Goal: Transaction & Acquisition: Purchase product/service

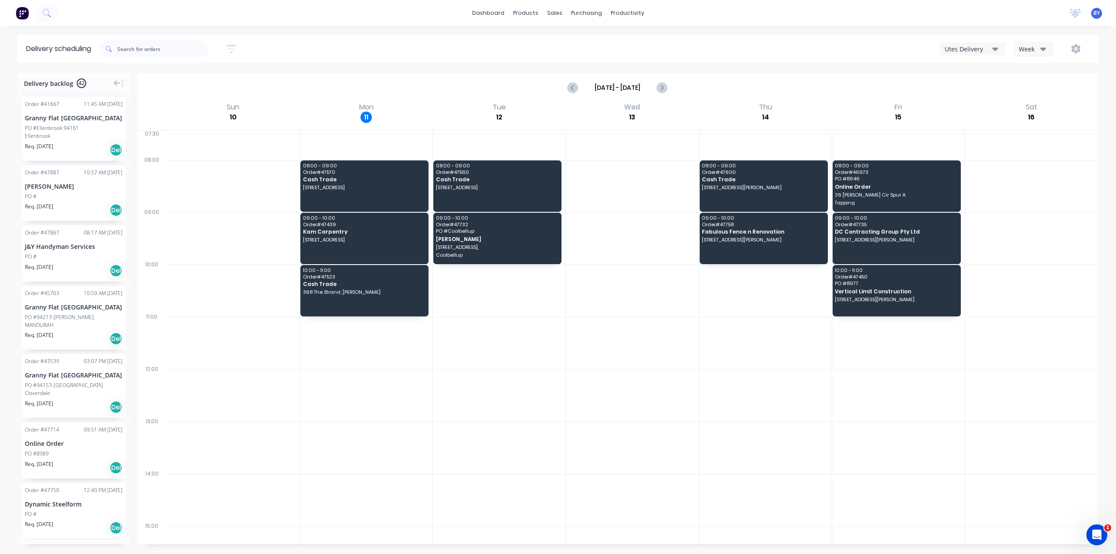
click at [23, 11] on img at bounding box center [22, 13] width 13 height 13
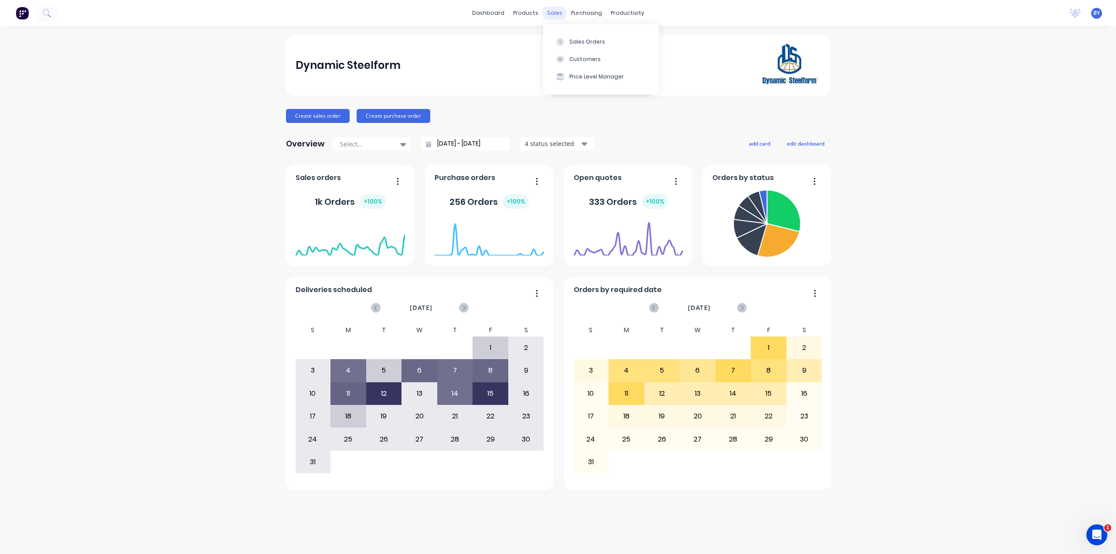
click at [555, 9] on div "sales" at bounding box center [555, 13] width 24 height 13
click at [568, 40] on button "Sales Orders" at bounding box center [601, 41] width 116 height 17
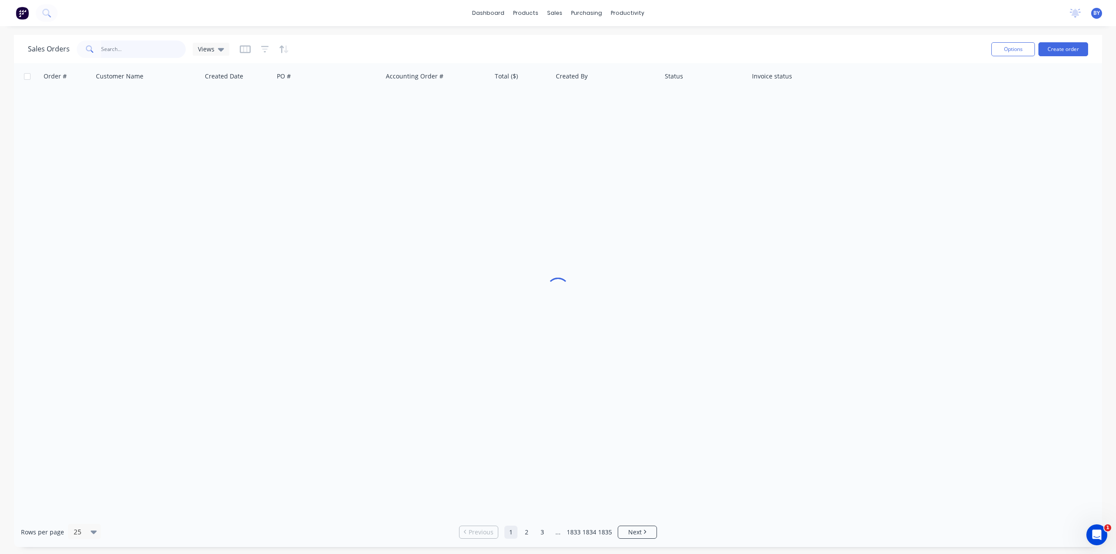
click at [108, 48] on input "text" at bounding box center [143, 49] width 85 height 17
type input "s"
type input "435854476"
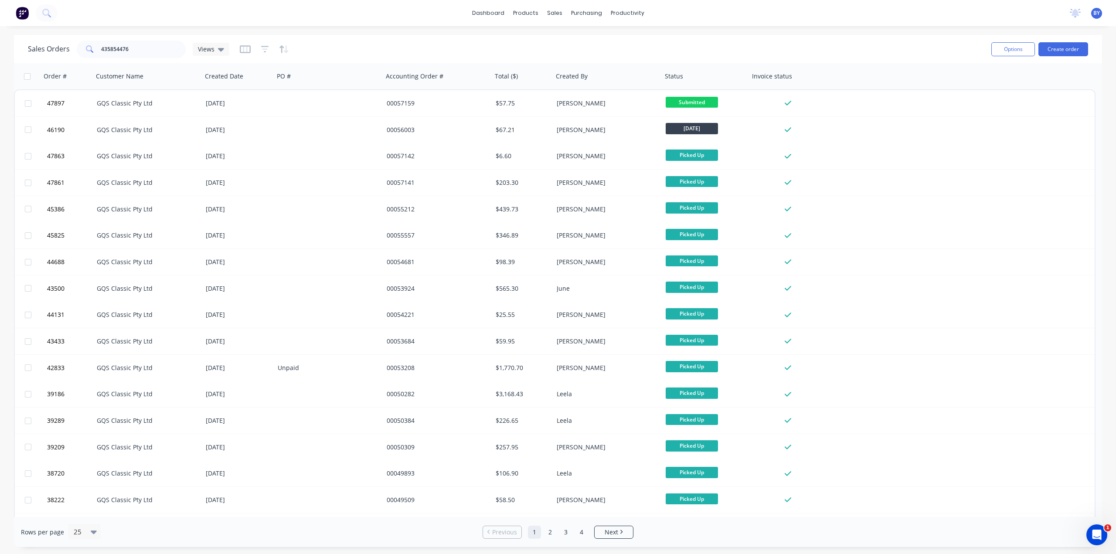
click at [378, 33] on div "dashboard products sales purchasing productivity dashboard products Product Cat…" at bounding box center [558, 277] width 1116 height 554
drag, startPoint x: 141, startPoint y: 48, endPoint x: 0, endPoint y: 50, distance: 140.9
click at [0, 47] on div "Sales Orders 435854476 Views Options Create order Order # Customer Name Created…" at bounding box center [558, 291] width 1116 height 512
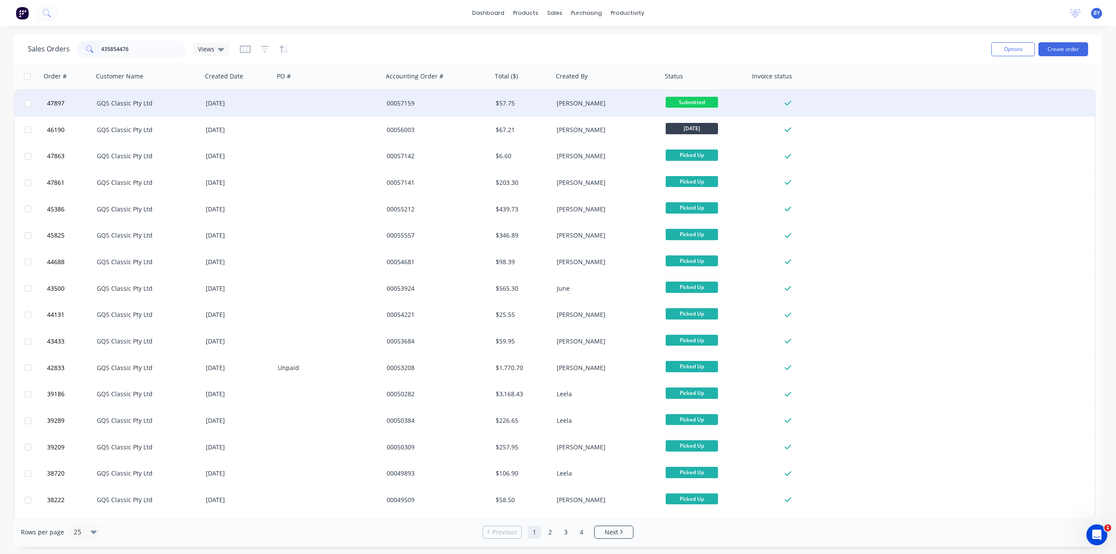
click at [121, 98] on div "GQS Classic Pty Ltd" at bounding box center [147, 103] width 109 height 26
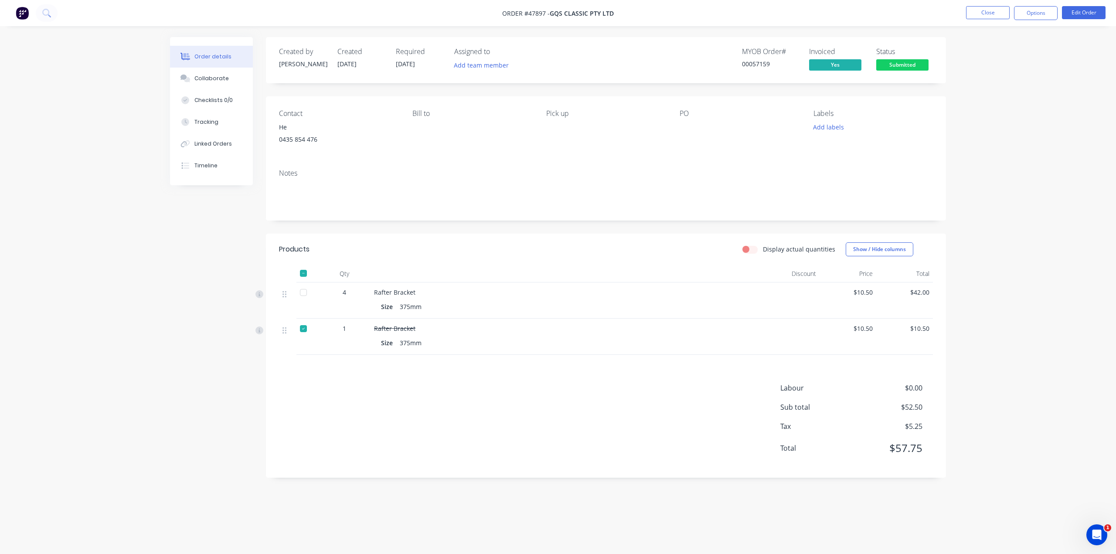
click at [23, 10] on img at bounding box center [22, 13] width 13 height 13
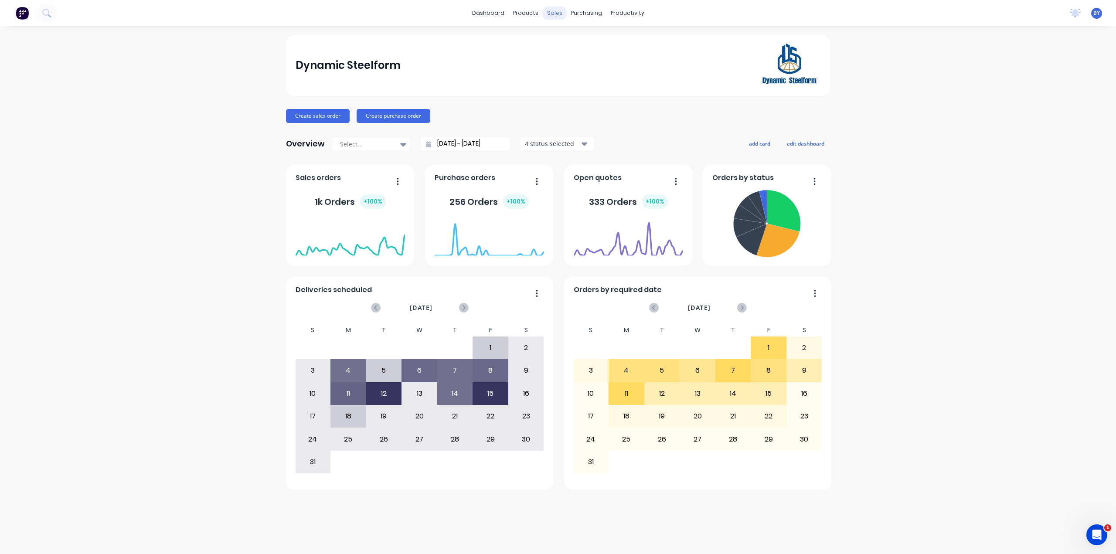
click at [555, 9] on div "sales" at bounding box center [555, 13] width 24 height 13
click at [549, 12] on div "sales" at bounding box center [555, 13] width 24 height 13
click at [560, 42] on icon at bounding box center [560, 42] width 8 height 8
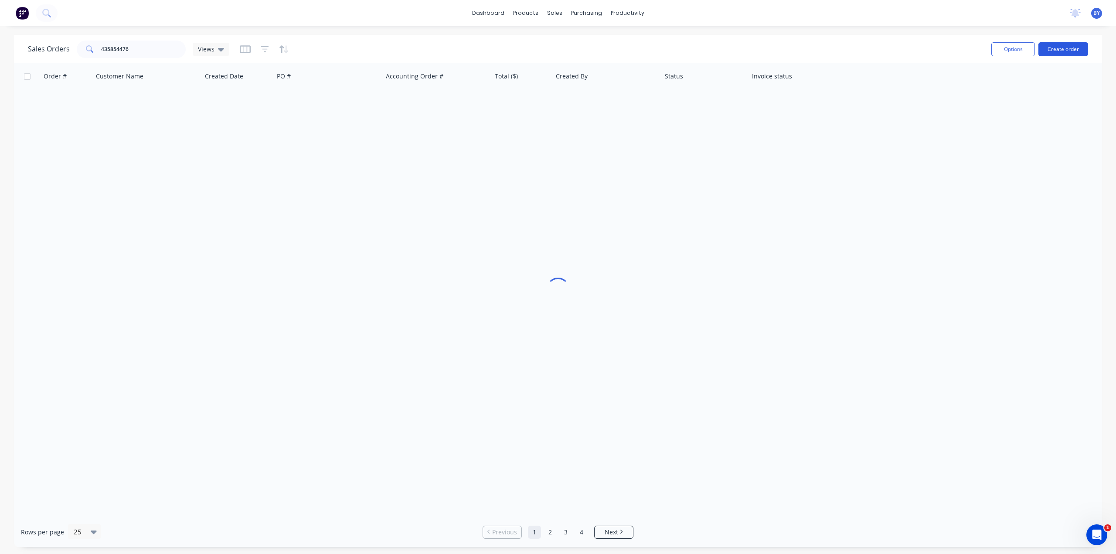
click at [1057, 46] on button "Create order" at bounding box center [1064, 49] width 50 height 14
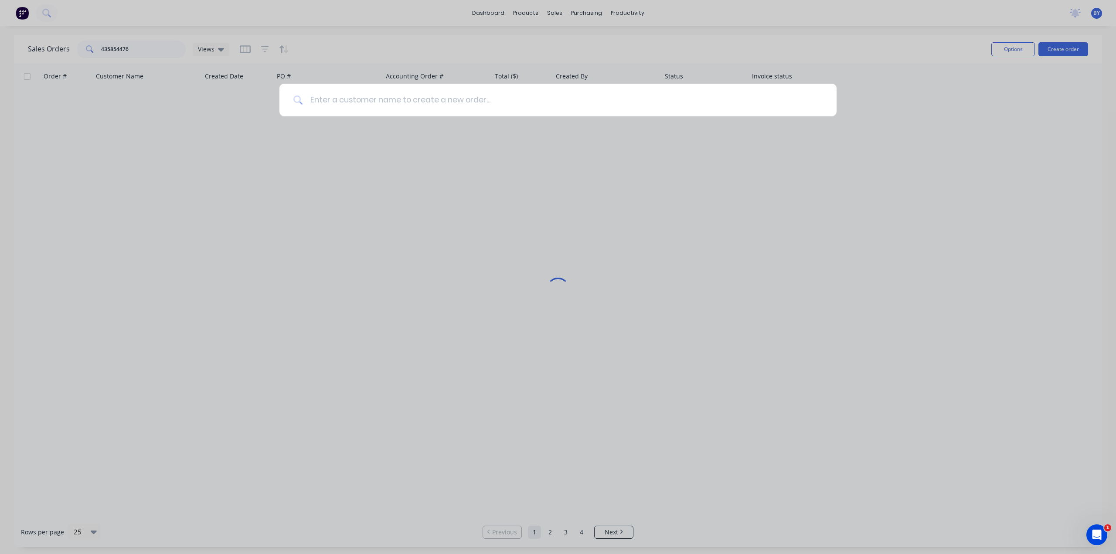
click at [424, 99] on input at bounding box center [563, 100] width 520 height 33
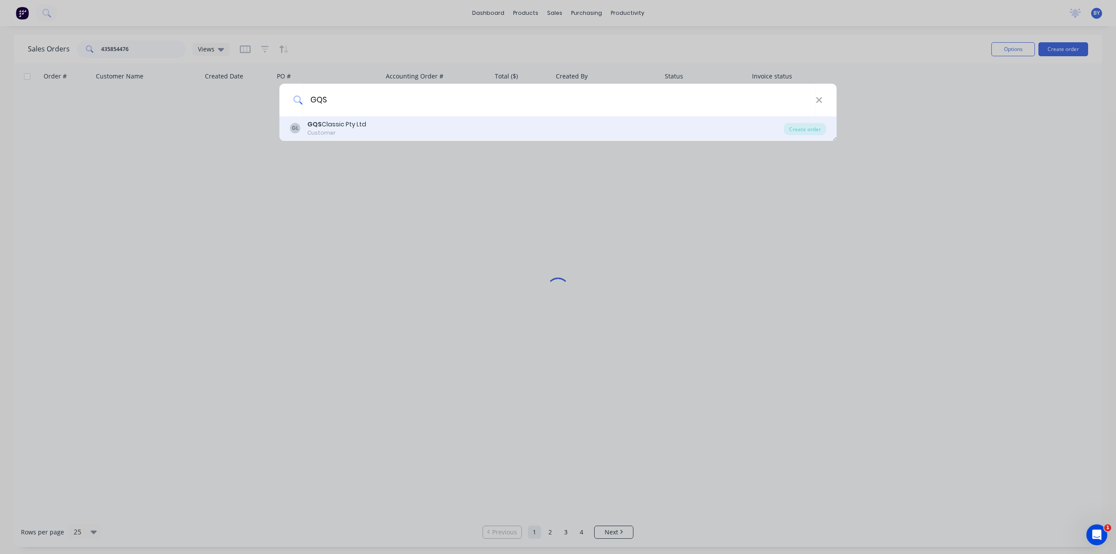
type input "GQS"
drag, startPoint x: 415, startPoint y: 118, endPoint x: 410, endPoint y: 125, distance: 9.1
click at [415, 119] on div "GL GQS Classic Pty Ltd Customer Create order" at bounding box center [557, 128] width 557 height 24
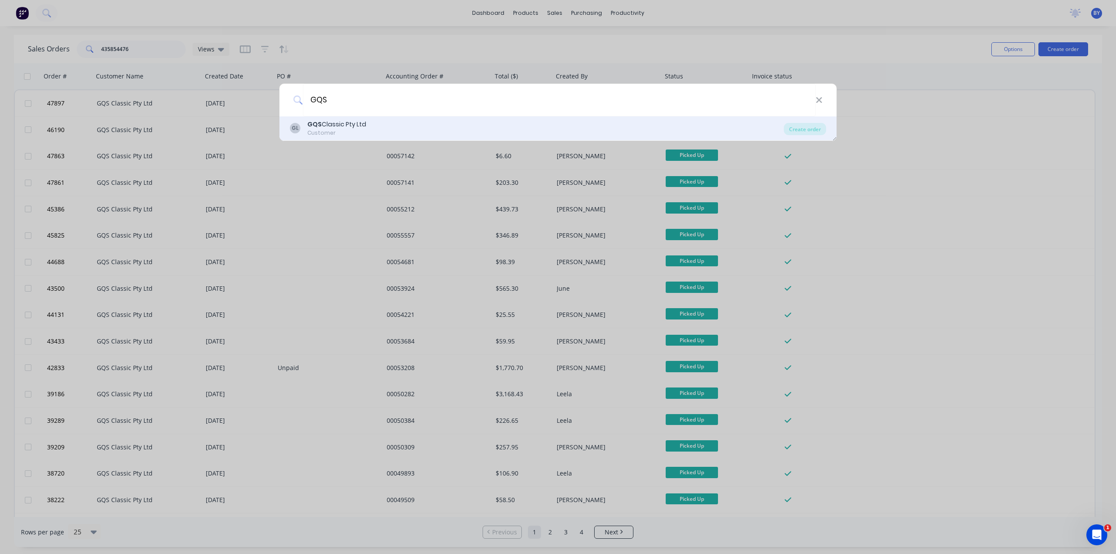
click at [415, 127] on div "GL GQS Classic Pty Ltd Customer" at bounding box center [537, 128] width 494 height 17
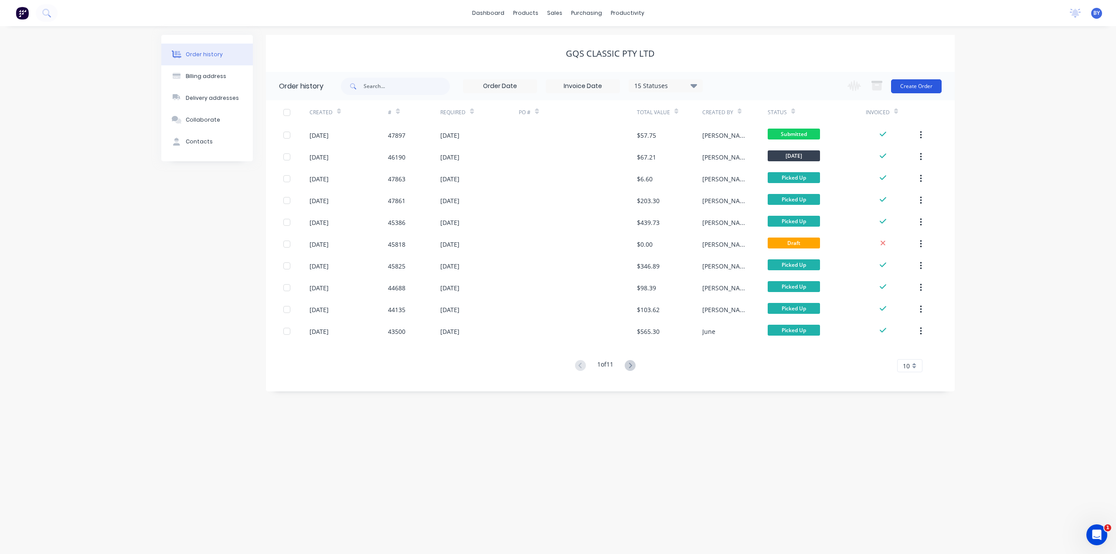
click at [907, 89] on button "Create Order" at bounding box center [916, 86] width 51 height 14
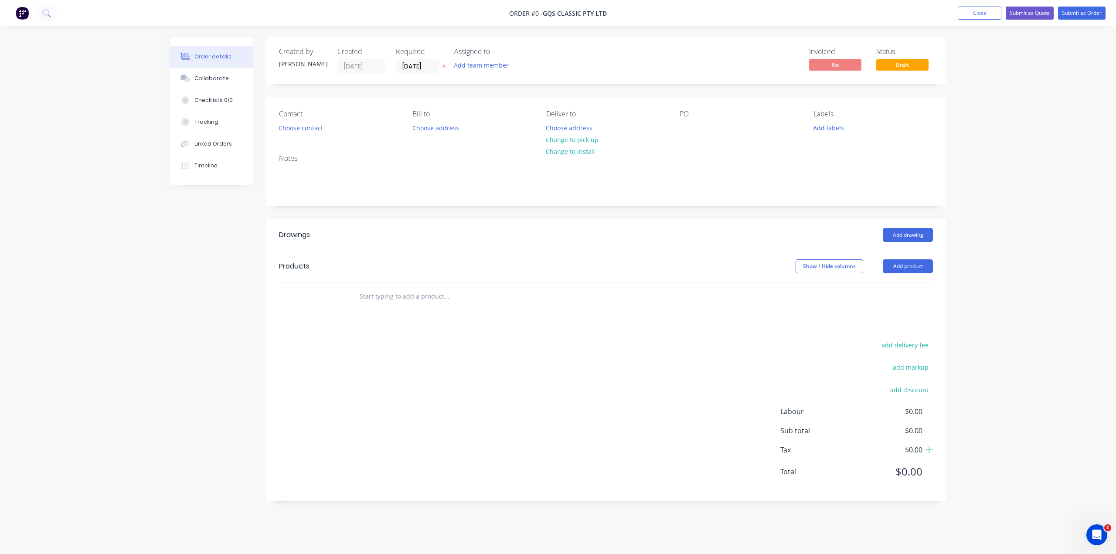
drag, startPoint x: 615, startPoint y: 280, endPoint x: 576, endPoint y: 262, distance: 42.7
click at [616, 279] on header "Products Show / Hide columns Add product" at bounding box center [606, 266] width 680 height 31
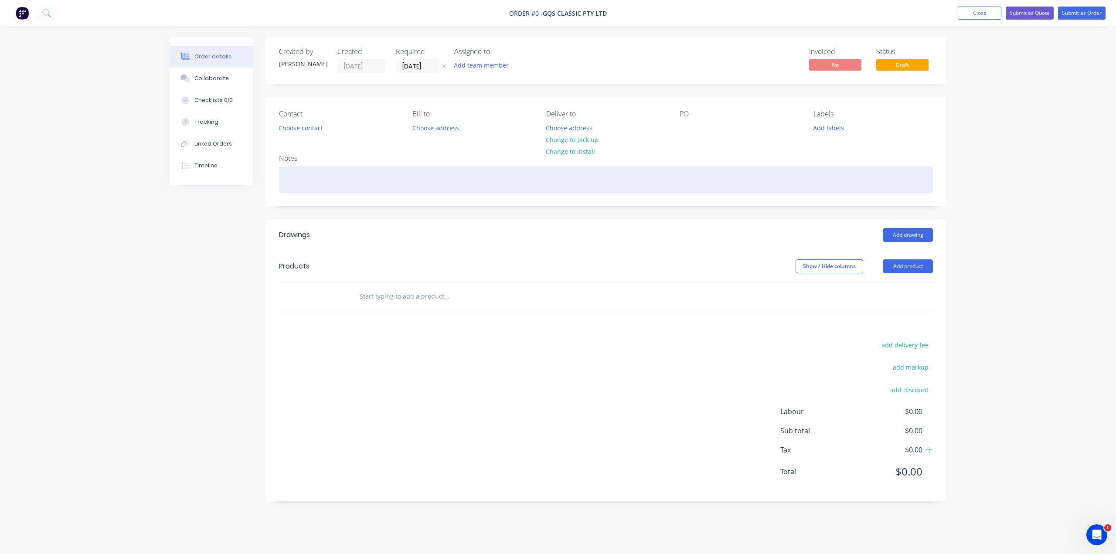
click at [360, 186] on div at bounding box center [606, 180] width 654 height 27
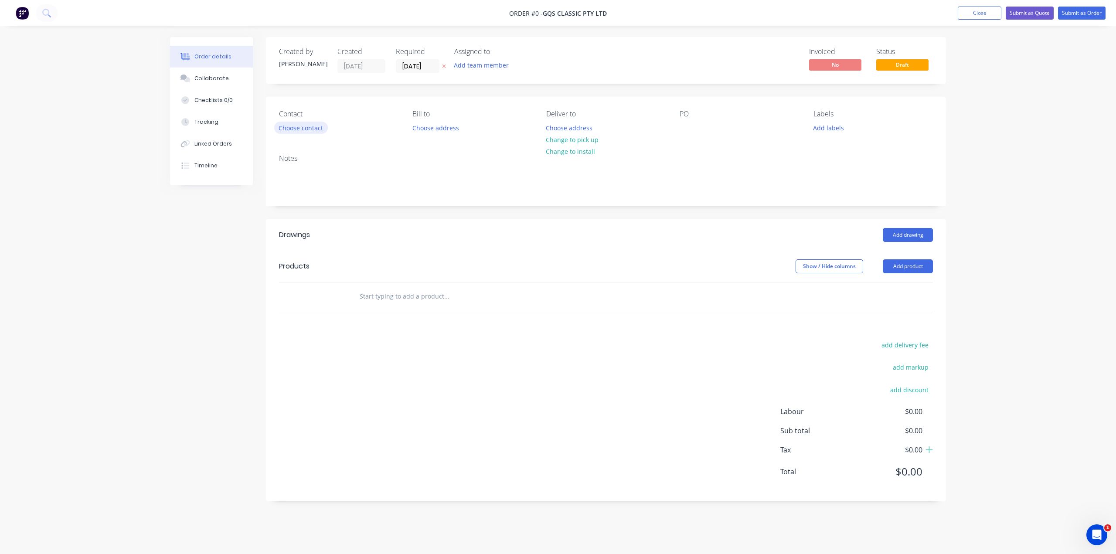
click at [300, 125] on div "Order details Collaborate Checklists 0/0 Tracking Linked Orders Timeline Order …" at bounding box center [558, 275] width 794 height 477
click at [307, 126] on button "Choose contact" at bounding box center [301, 128] width 54 height 12
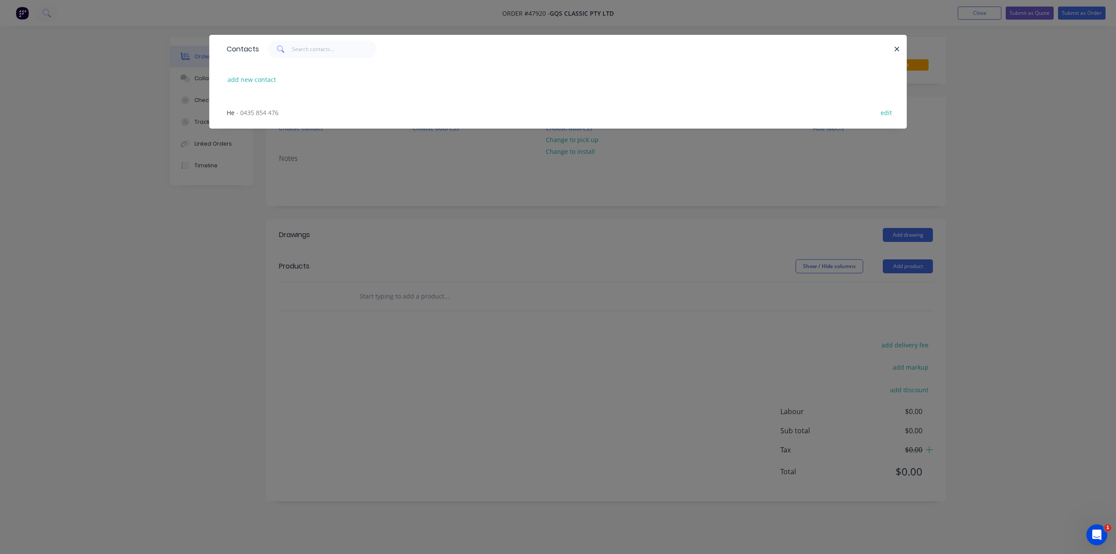
drag, startPoint x: 220, startPoint y: 105, endPoint x: 229, endPoint y: 111, distance: 10.4
click at [224, 109] on div "He - 0435 854 476 edit" at bounding box center [558, 112] width 698 height 33
click at [229, 109] on span "He" at bounding box center [231, 113] width 8 height 8
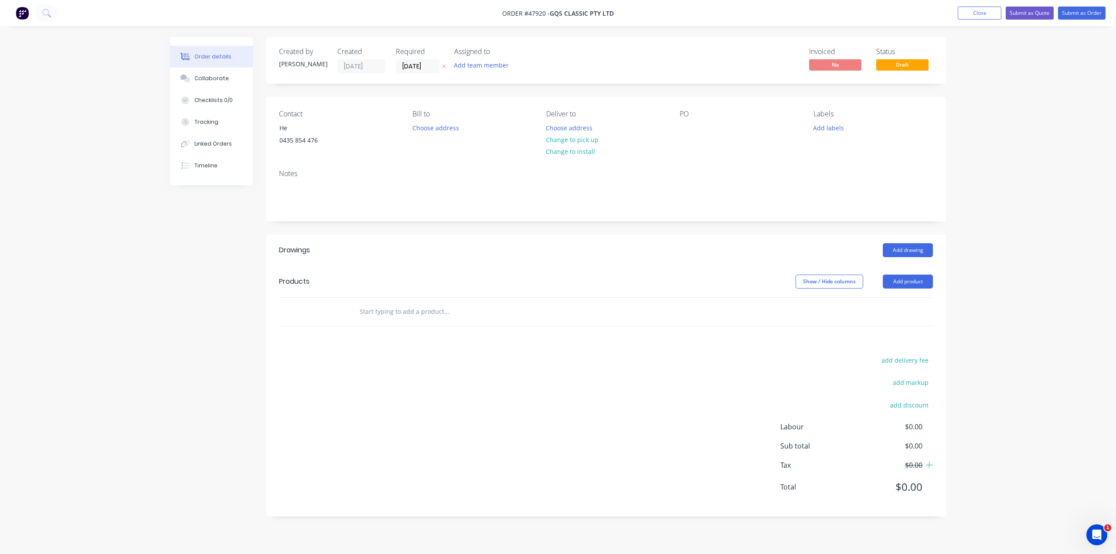
click at [501, 175] on div "Notes" at bounding box center [606, 174] width 654 height 8
click at [575, 137] on button "Change to pick up" at bounding box center [573, 140] width 62 height 12
drag, startPoint x: 723, startPoint y: 157, endPoint x: 488, endPoint y: 132, distance: 236.4
click at [721, 157] on div "Contact He 0435 854 476 Bill to Choose address Pick up Change to delivery Chang…" at bounding box center [606, 130] width 680 height 66
click at [920, 286] on button "Add product" at bounding box center [908, 282] width 50 height 14
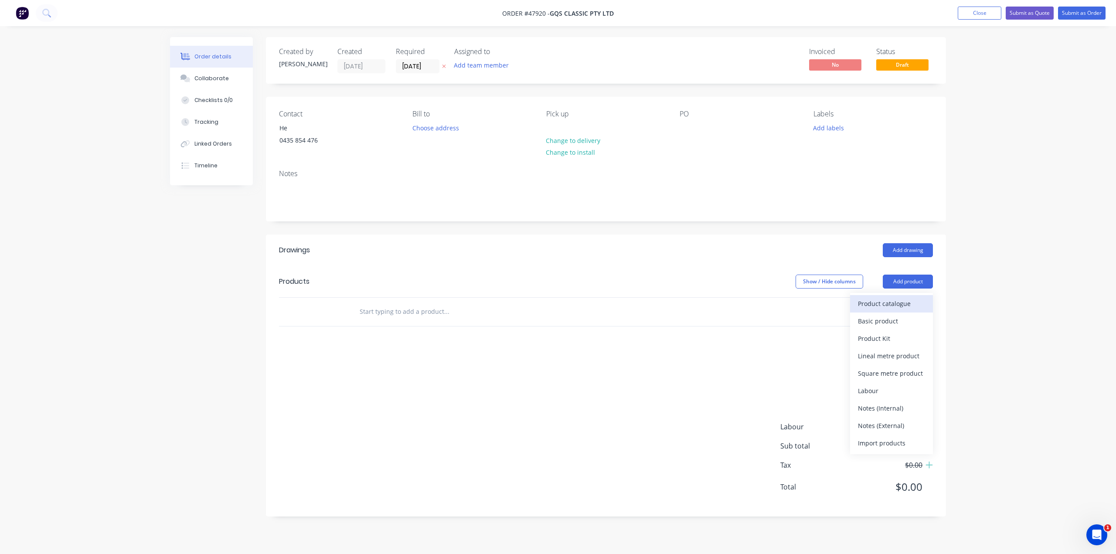
click at [894, 298] on div "Product catalogue" at bounding box center [891, 303] width 67 height 13
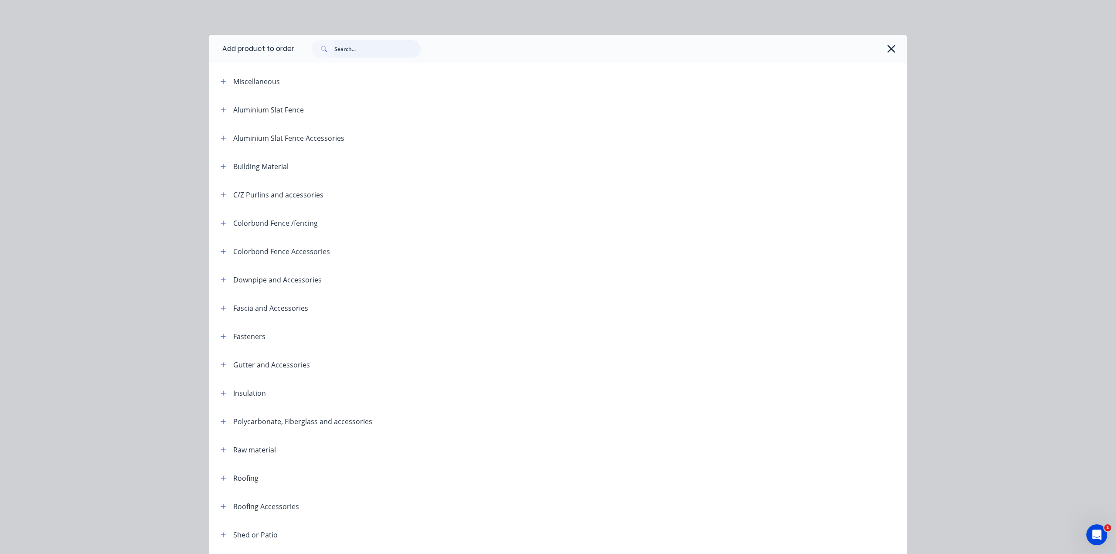
click at [356, 48] on input "text" at bounding box center [377, 48] width 86 height 17
type input "r"
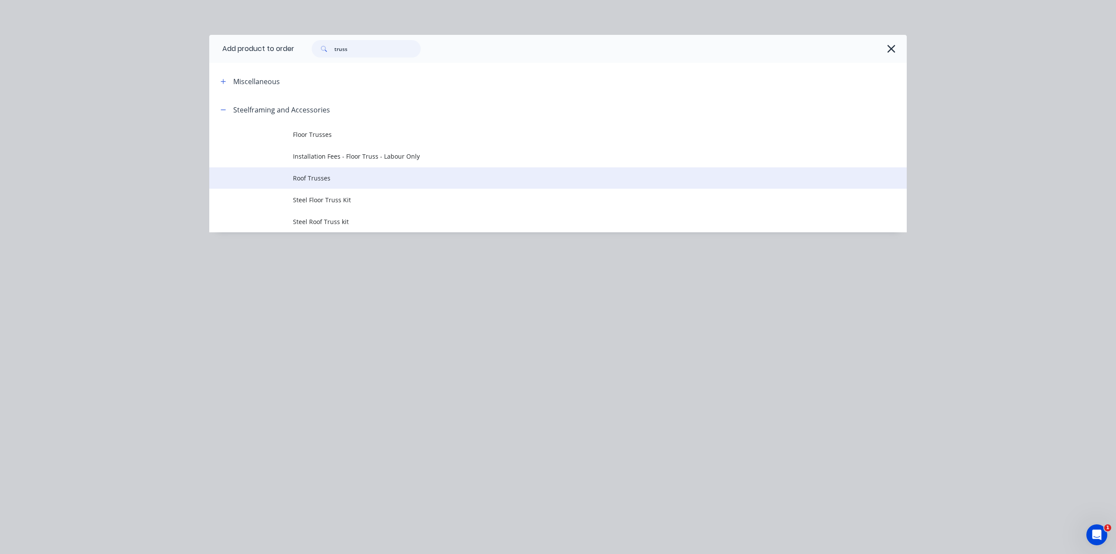
type input "truss"
click at [351, 174] on span "Roof Trusses" at bounding box center [538, 178] width 491 height 9
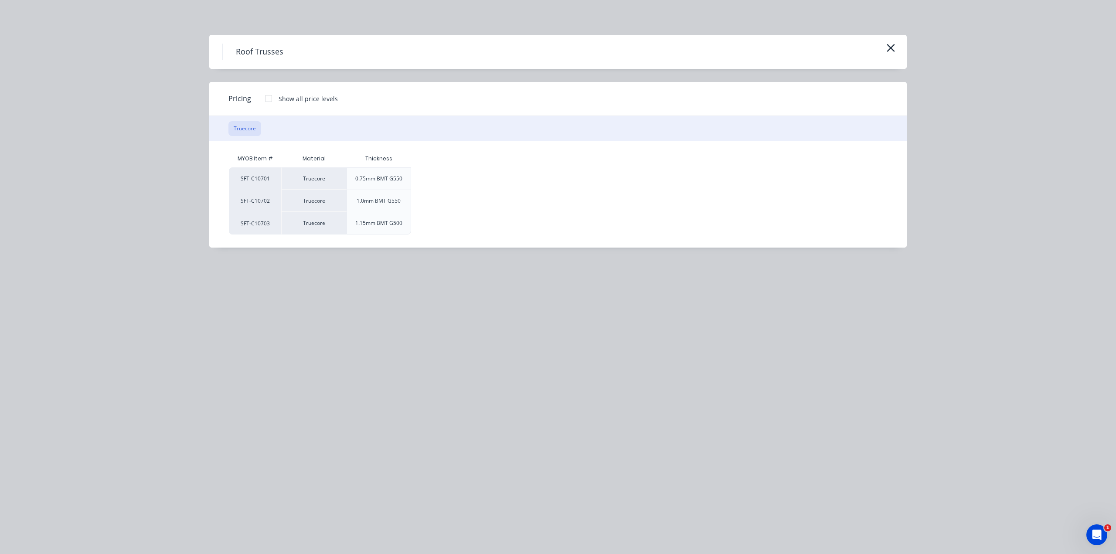
click at [269, 96] on div at bounding box center [268, 98] width 17 height 17
click at [438, 175] on div "$0.00" at bounding box center [435, 179] width 47 height 22
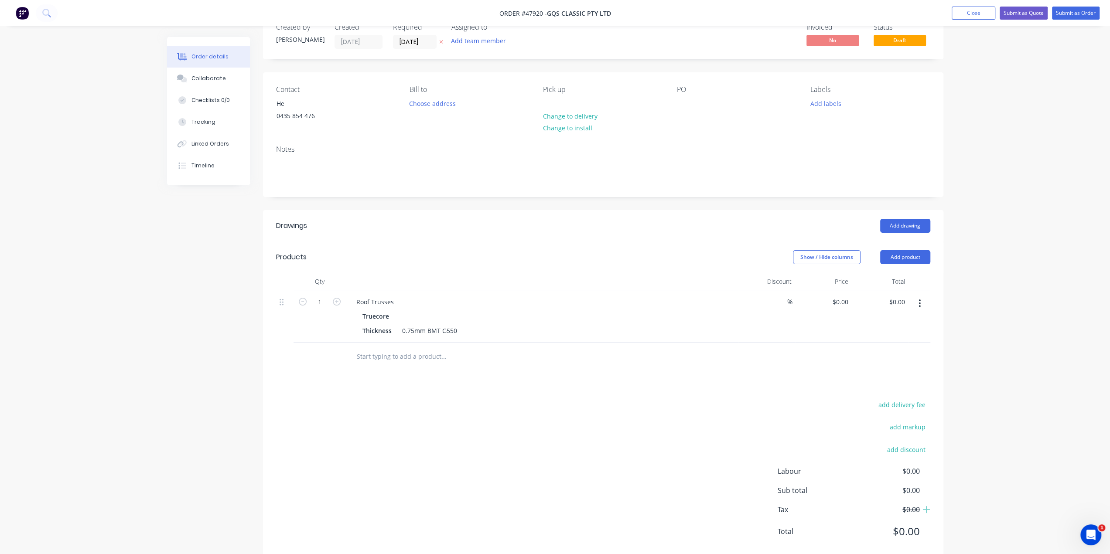
scroll to position [43, 0]
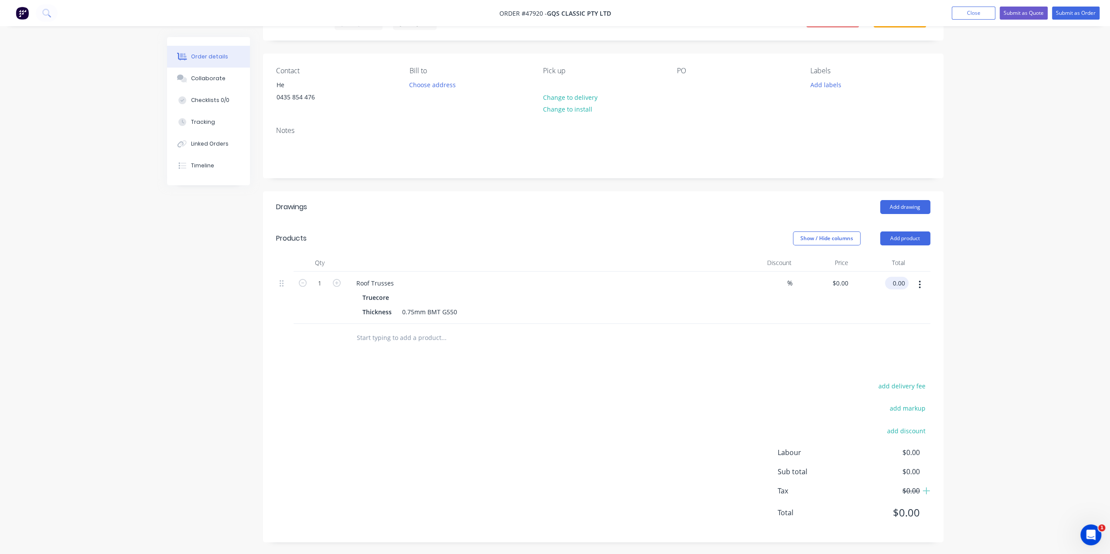
click at [898, 283] on input "0.00" at bounding box center [898, 283] width 20 height 13
click at [1030, 385] on div "Order details Collaborate Checklists 0/0 Tracking Linked Orders Timeline Order …" at bounding box center [555, 256] width 1110 height 599
click at [1010, 220] on div "Order details Collaborate Checklists 0/0 Tracking Linked Orders Timeline Order …" at bounding box center [555, 256] width 1110 height 599
click at [896, 281] on input "0.00" at bounding box center [900, 283] width 17 height 13
type input "1367.66"
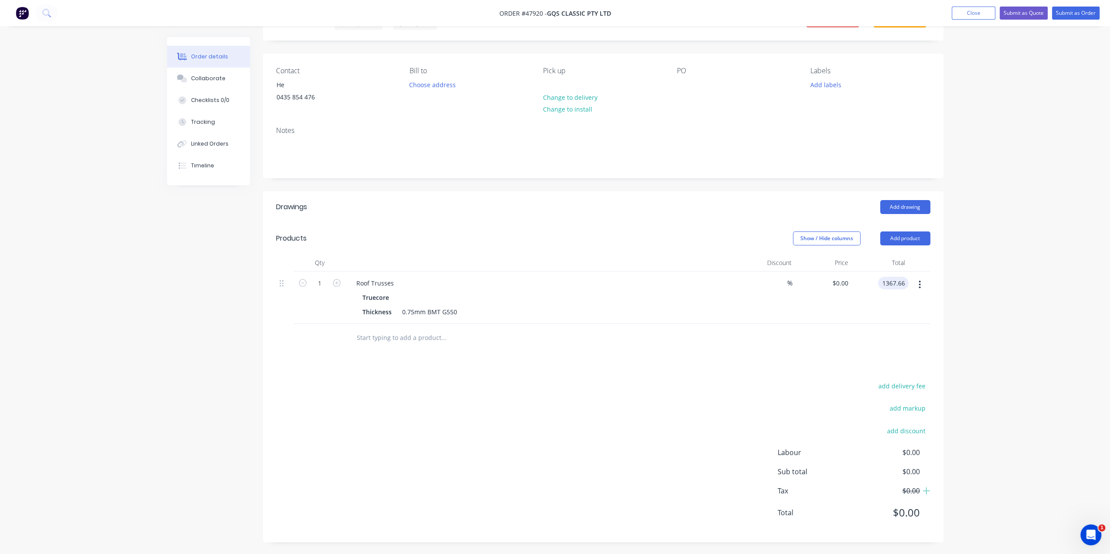
type input "$1,367.66"
click at [1039, 320] on div "Order details Collaborate Checklists 0/0 Tracking Linked Orders Timeline Order …" at bounding box center [555, 256] width 1110 height 599
click at [1028, 12] on button "Submit as Quote" at bounding box center [1023, 13] width 48 height 13
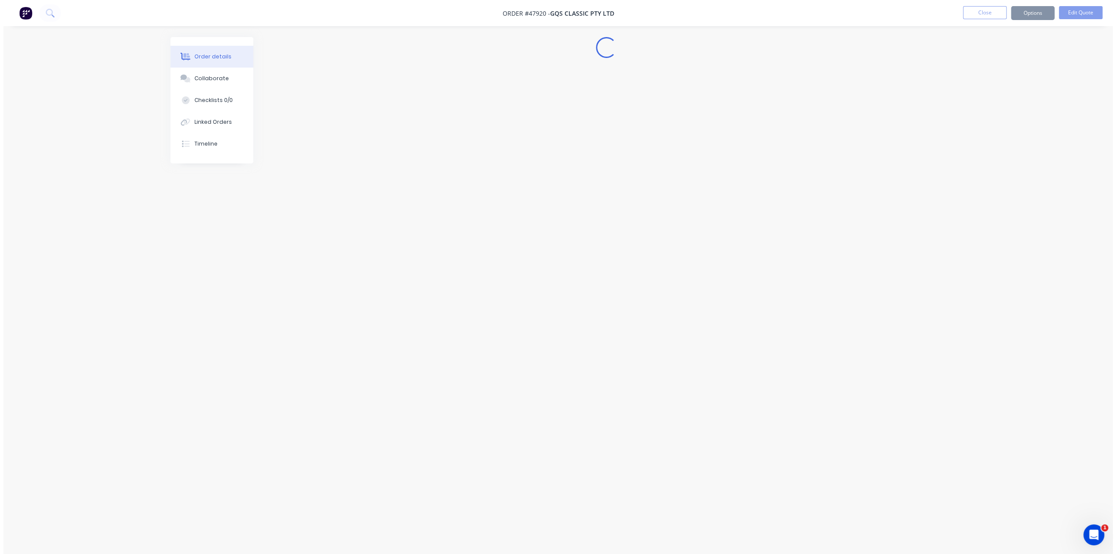
scroll to position [0, 0]
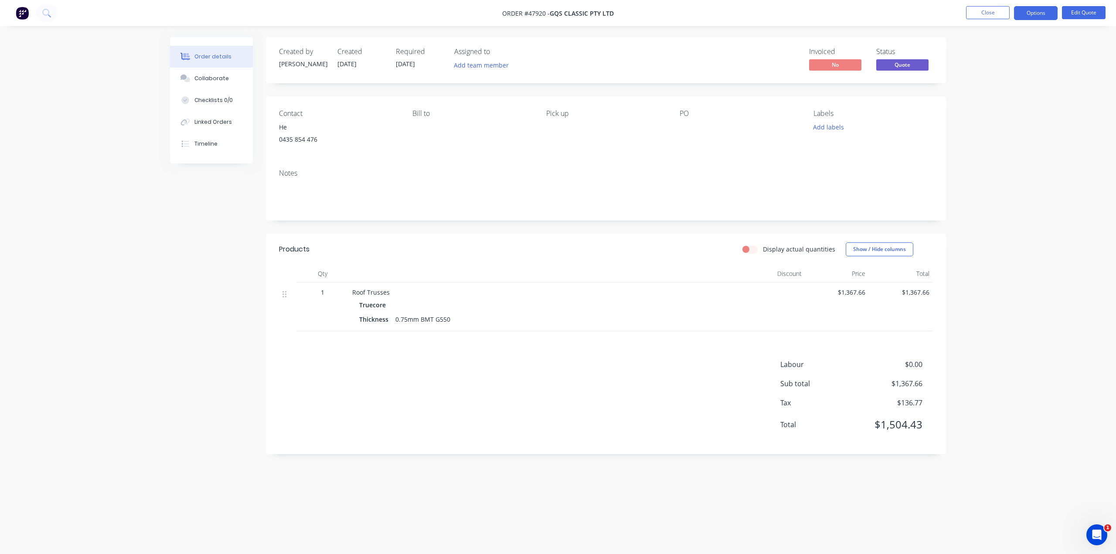
click at [1012, 158] on div "Order details Collaborate Checklists 0/0 Linked Orders Timeline Order details C…" at bounding box center [558, 277] width 1116 height 554
drag, startPoint x: 1028, startPoint y: 100, endPoint x: 859, endPoint y: 46, distance: 178.0
click at [1028, 99] on div "Order details Collaborate Checklists 0/0 Linked Orders Timeline Order details C…" at bounding box center [558, 277] width 1116 height 554
click at [725, 153] on div "Contact He 0435 854 476 Bill to Pick up PO Labels Add labels" at bounding box center [606, 129] width 680 height 66
click at [18, 15] on img at bounding box center [22, 13] width 13 height 13
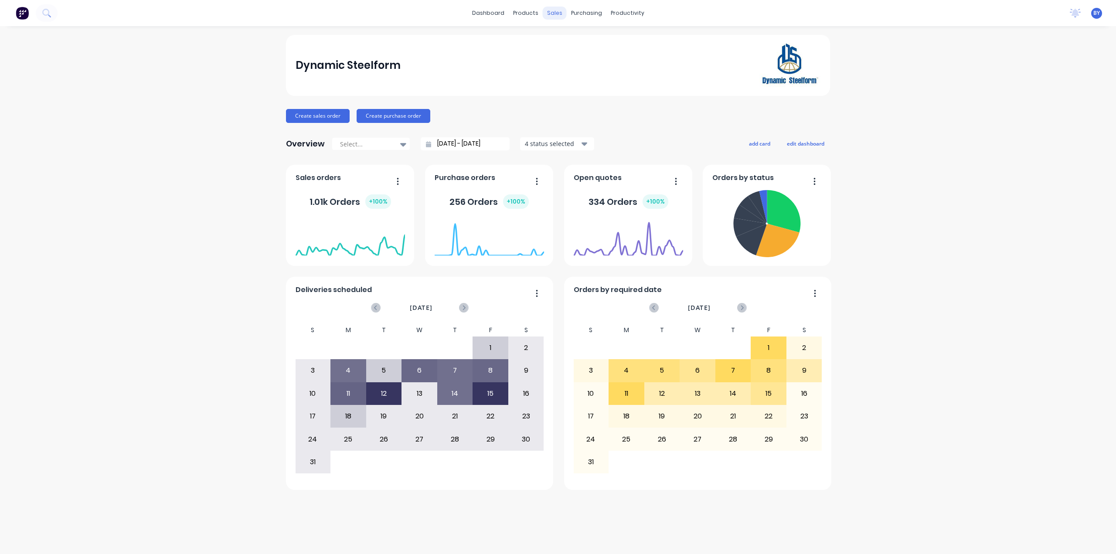
click at [554, 14] on div "sales" at bounding box center [555, 13] width 24 height 13
click at [568, 41] on button "Sales Orders" at bounding box center [601, 41] width 116 height 17
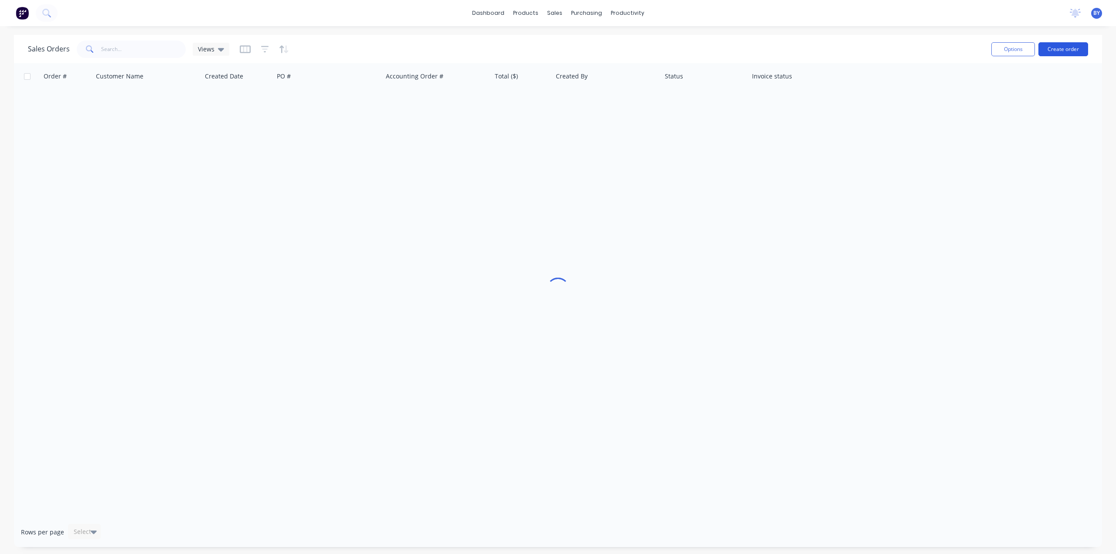
click at [1053, 51] on button "Create order" at bounding box center [1064, 49] width 50 height 14
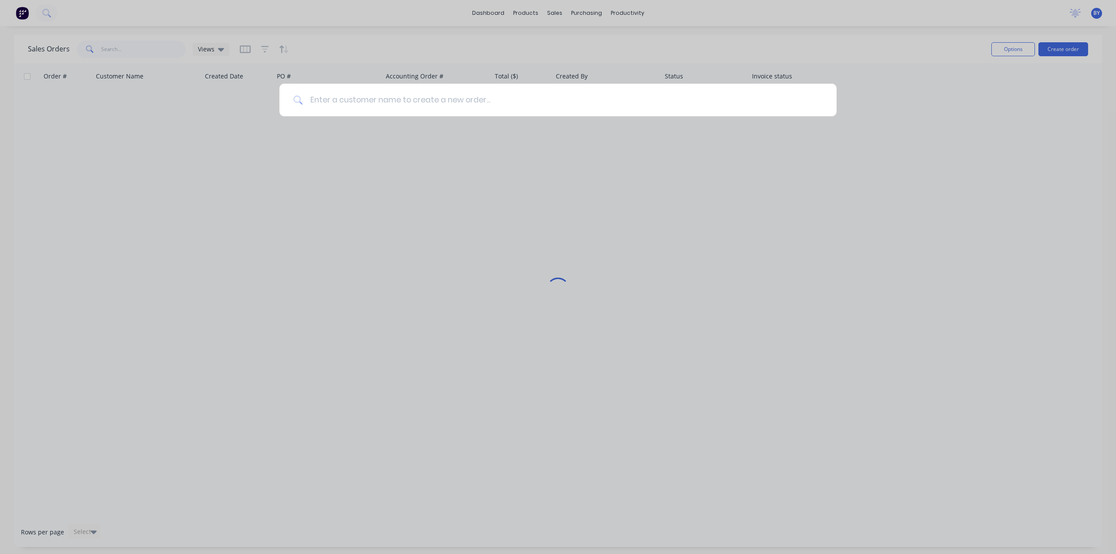
click at [470, 95] on input at bounding box center [563, 100] width 520 height 33
type input "s"
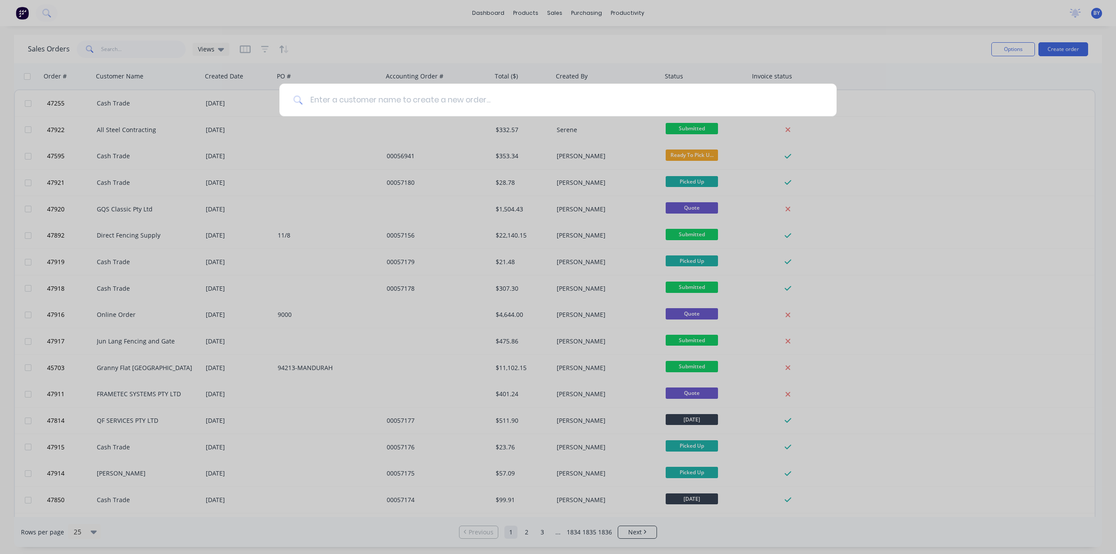
type input "s"
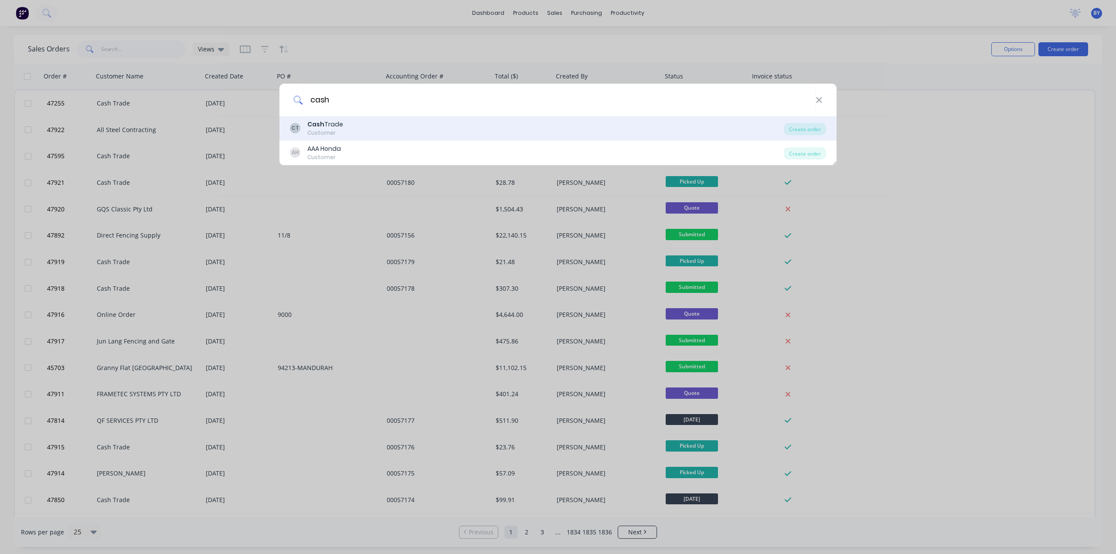
type input "cash"
click at [425, 124] on div "CT Cash Trade Customer" at bounding box center [537, 128] width 494 height 17
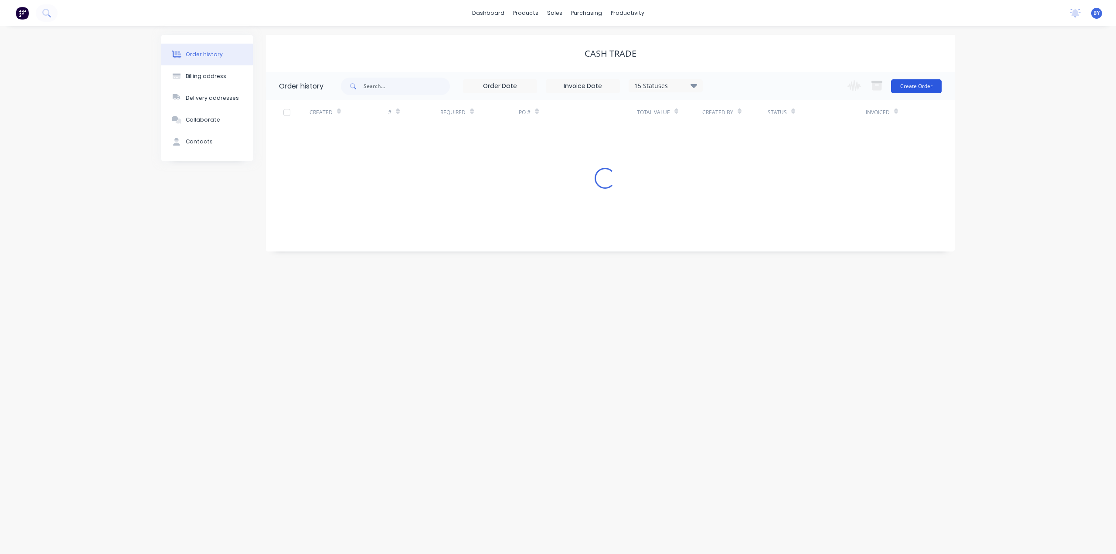
click at [938, 82] on button "Create Order" at bounding box center [916, 86] width 51 height 14
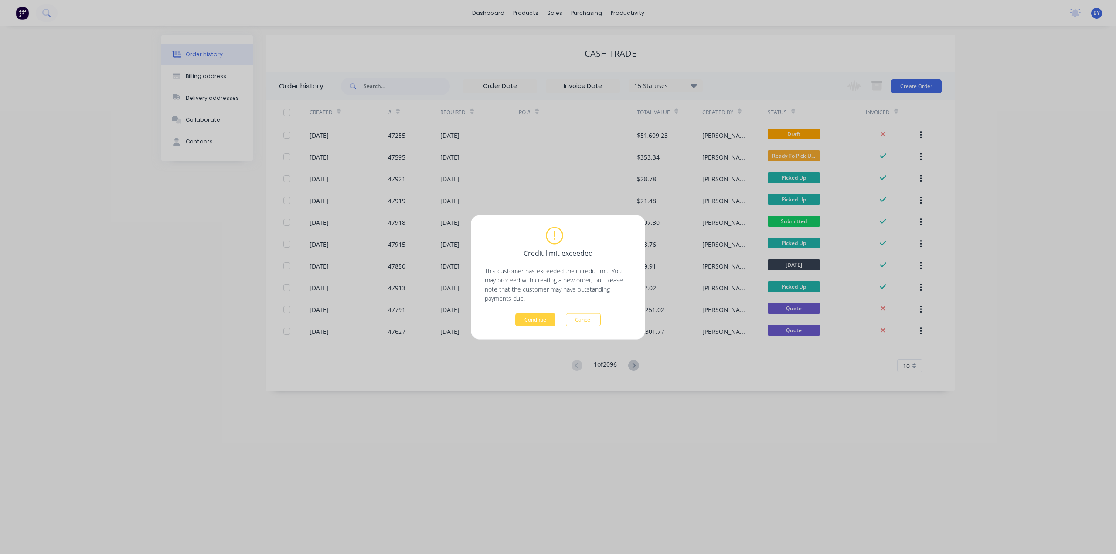
click at [543, 313] on div "Continue Cancel" at bounding box center [558, 319] width 147 height 13
click at [547, 316] on button "Continue" at bounding box center [535, 319] width 40 height 13
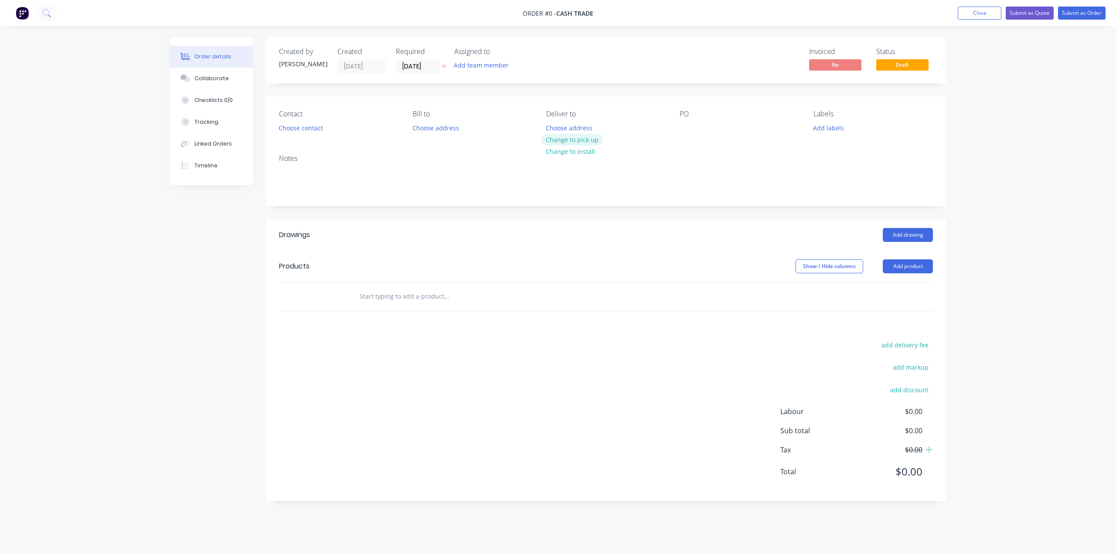
click at [569, 141] on button "Change to pick up" at bounding box center [573, 140] width 62 height 12
click at [301, 127] on button "Choose contact" at bounding box center [301, 128] width 54 height 12
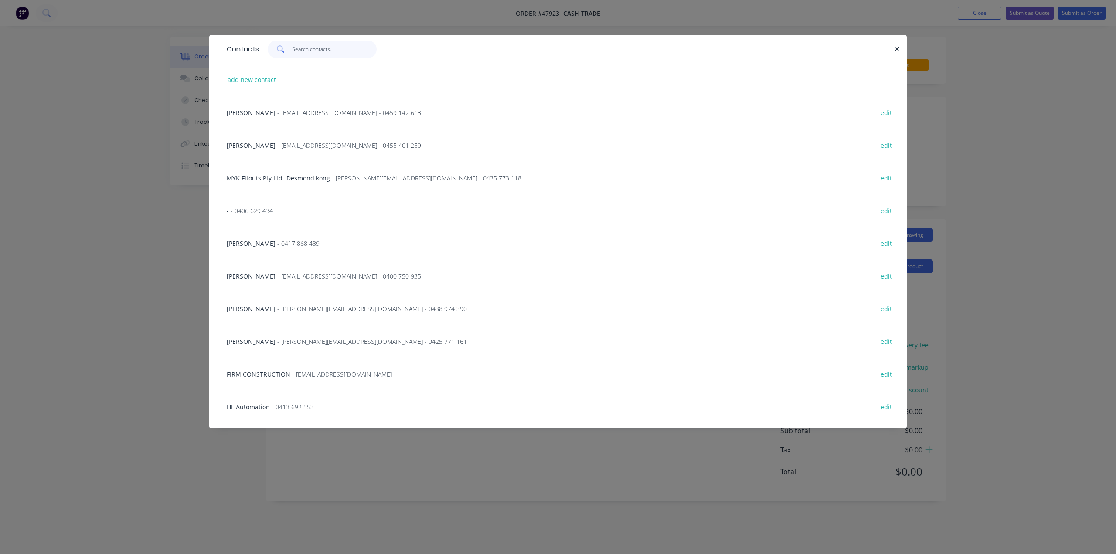
click at [307, 49] on input "text" at bounding box center [334, 49] width 85 height 17
click at [241, 82] on button "add new contact" at bounding box center [252, 80] width 58 height 12
select select "AU"
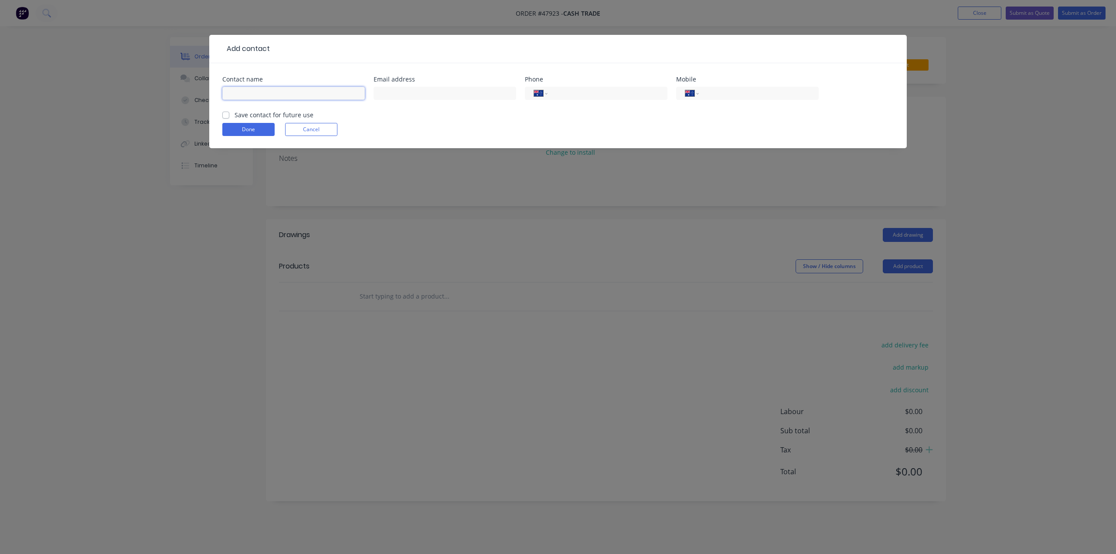
click at [293, 89] on input "text" at bounding box center [293, 93] width 143 height 13
type input "T"
type input "[PERSON_NAME]"
click at [482, 93] on input "text" at bounding box center [445, 93] width 143 height 13
paste input "raymond@primestone.com.au>"
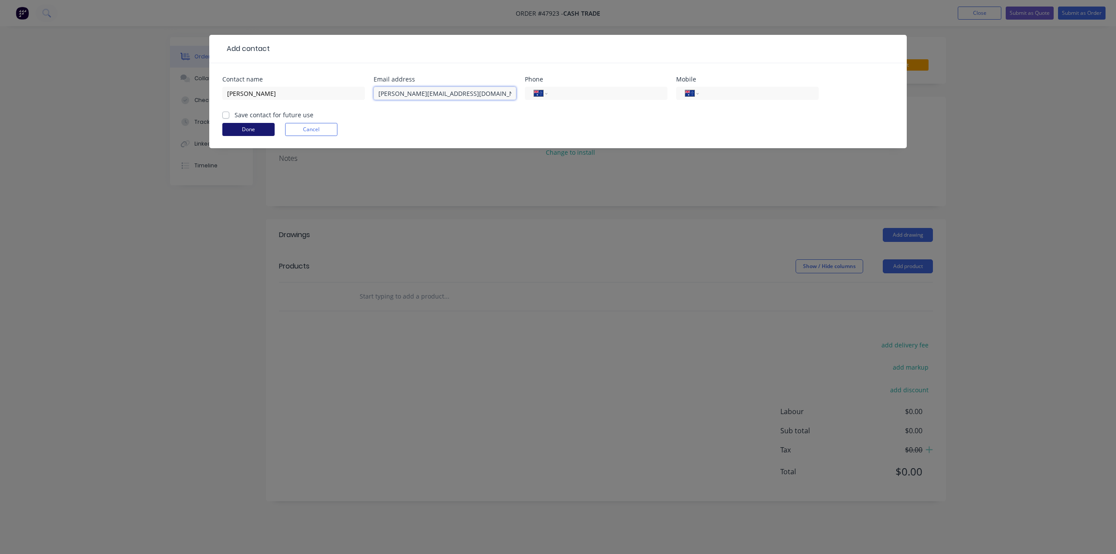
type input "[PERSON_NAME][EMAIL_ADDRESS][DOMAIN_NAME]"
click at [257, 129] on button "Done" at bounding box center [248, 129] width 52 height 13
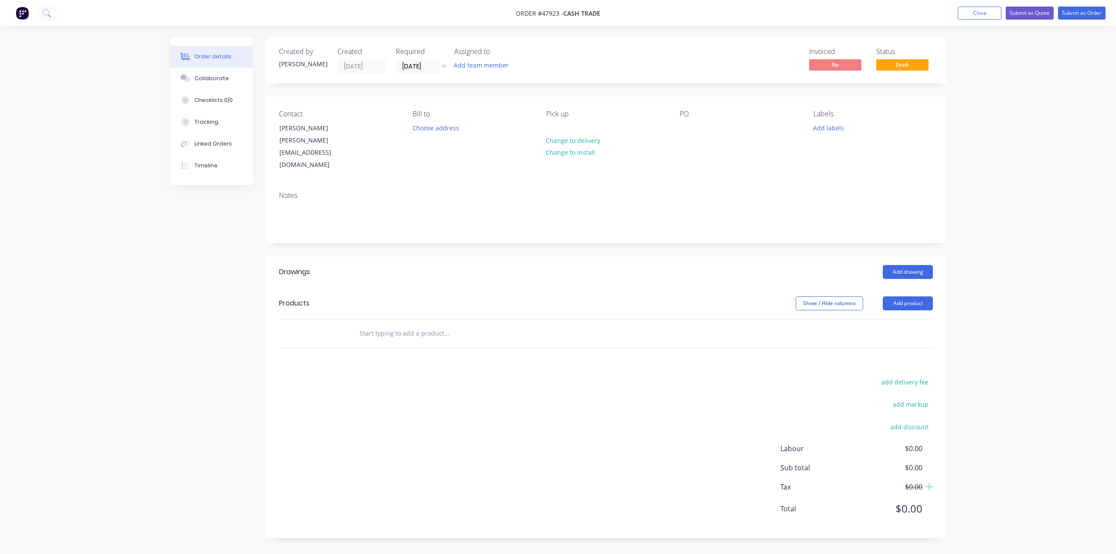
click at [709, 184] on div "Notes" at bounding box center [606, 213] width 680 height 58
click at [919, 288] on header "Products Show / Hide columns Add product" at bounding box center [606, 303] width 680 height 31
click at [910, 296] on button "Add product" at bounding box center [908, 303] width 50 height 14
click at [883, 319] on div "Product catalogue" at bounding box center [891, 325] width 67 height 13
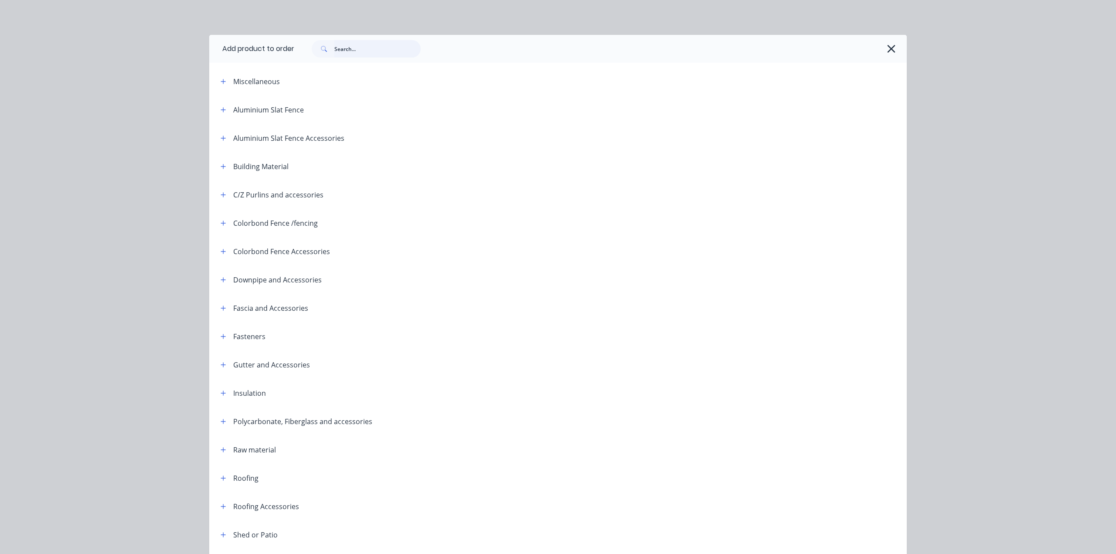
click at [356, 49] on input "text" at bounding box center [377, 48] width 86 height 17
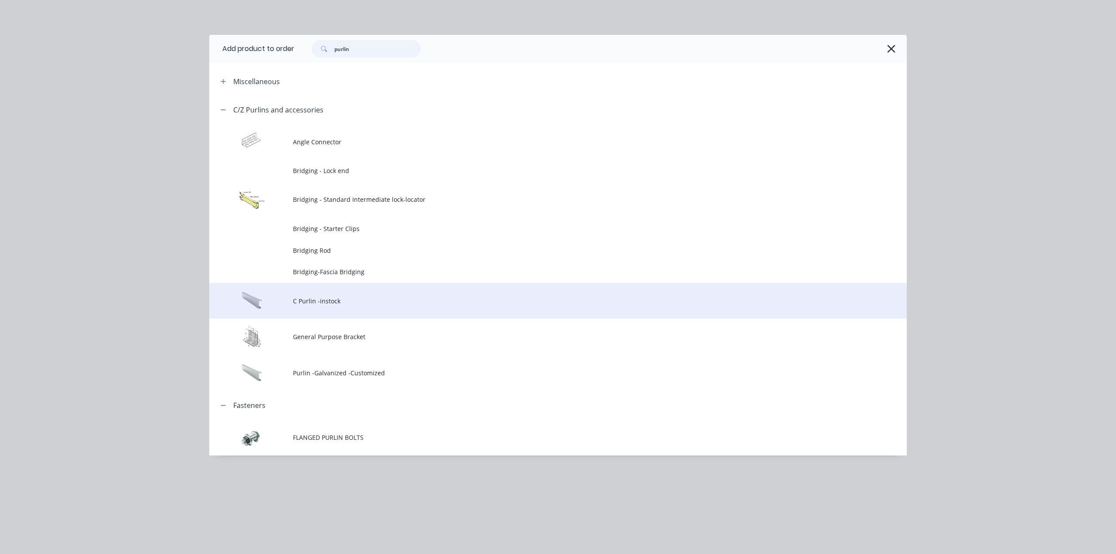
type input "purlin"
click at [344, 310] on td "C Purlin -instock" at bounding box center [600, 301] width 614 height 36
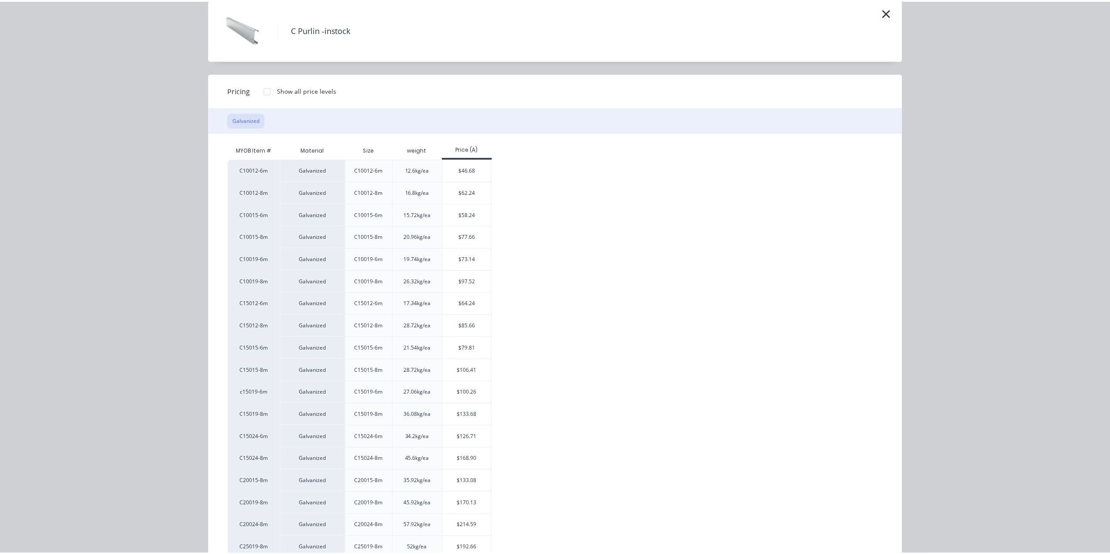
scroll to position [85, 0]
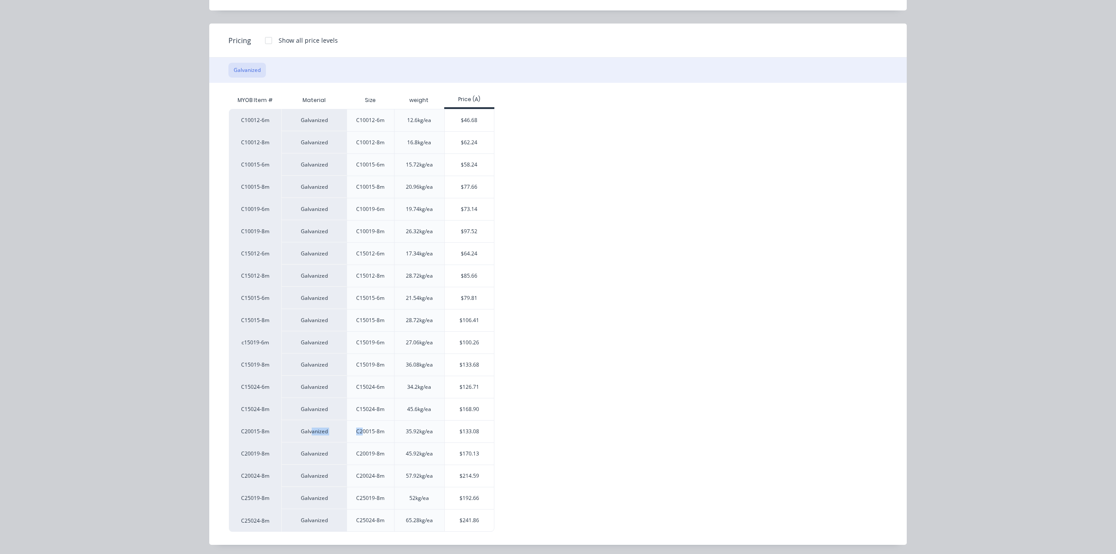
drag, startPoint x: 308, startPoint y: 431, endPoint x: 361, endPoint y: 431, distance: 53.2
click at [361, 431] on div "C20015-8m Galvanized C20015-8m 35.92kg/ea $133.08" at bounding box center [362, 431] width 266 height 22
click at [464, 435] on div "$133.08" at bounding box center [469, 432] width 49 height 22
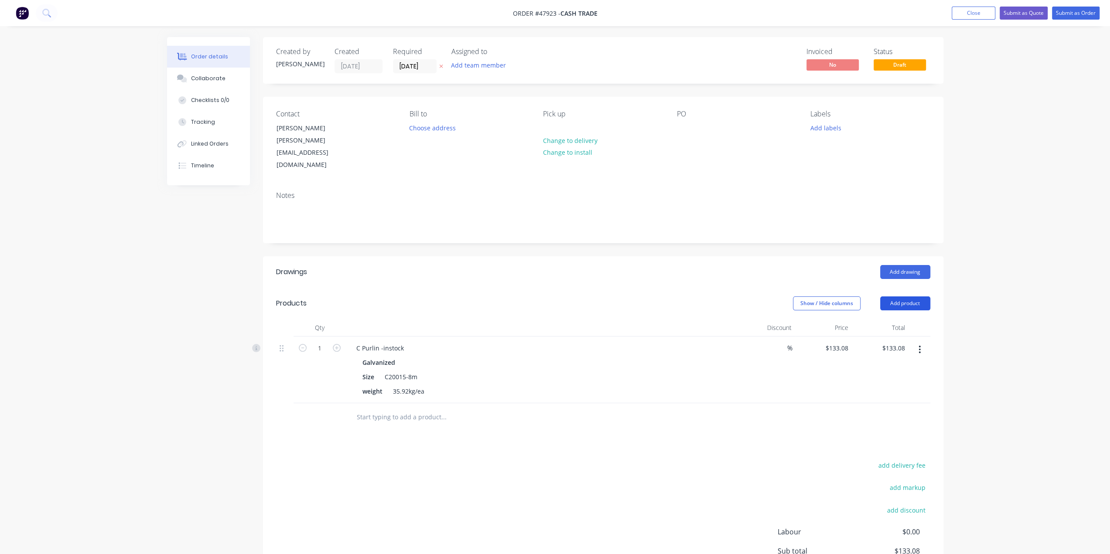
click at [901, 296] on button "Add product" at bounding box center [905, 303] width 50 height 14
click at [902, 319] on div "Product catalogue" at bounding box center [888, 325] width 67 height 13
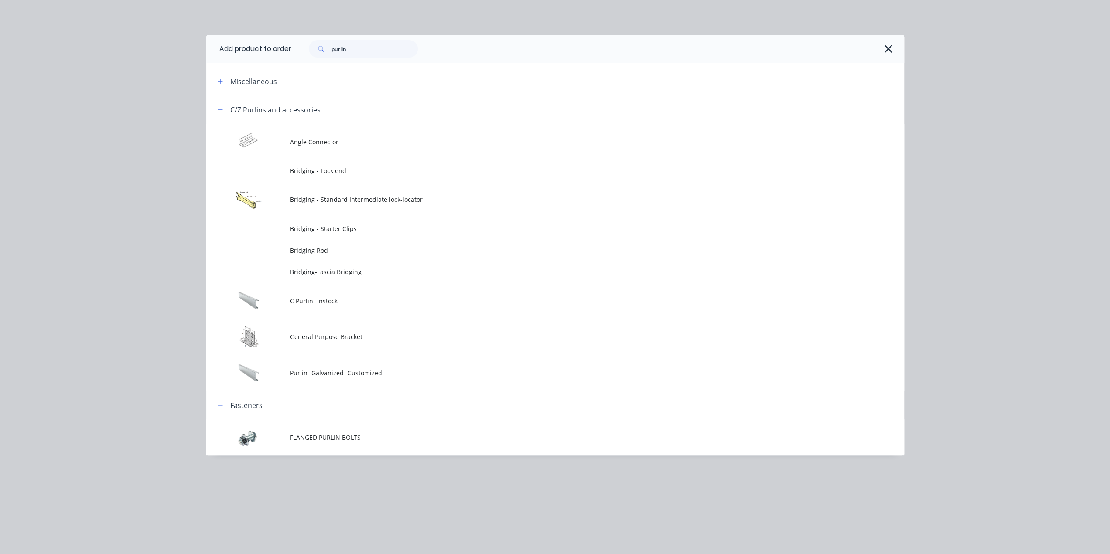
drag, startPoint x: 328, startPoint y: 308, endPoint x: 331, endPoint y: 320, distance: 11.6
click at [328, 309] on td "C Purlin -instock" at bounding box center [597, 301] width 614 height 36
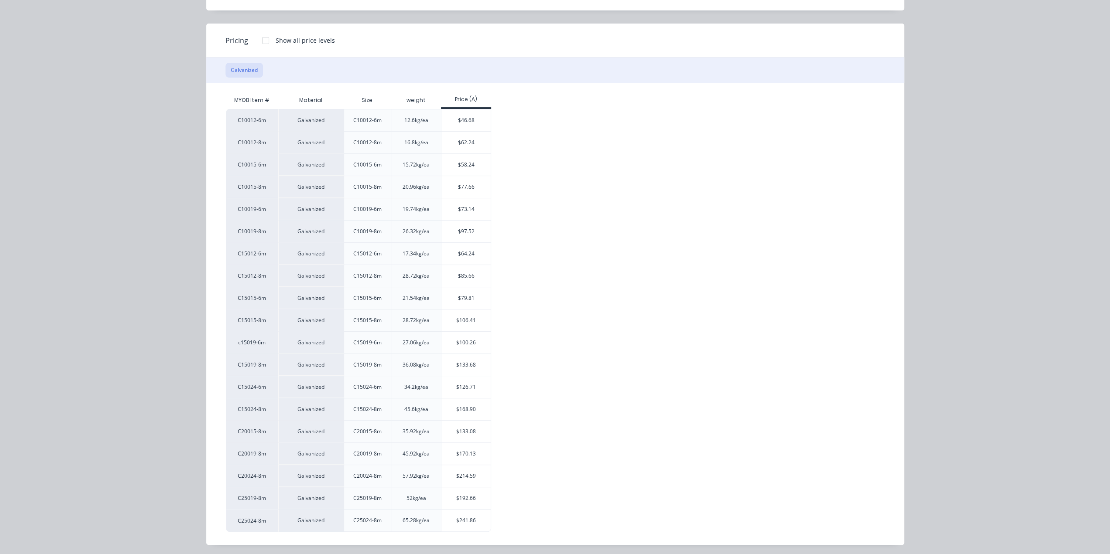
scroll to position [70, 0]
click at [453, 499] on div "$192.66" at bounding box center [465, 498] width 49 height 22
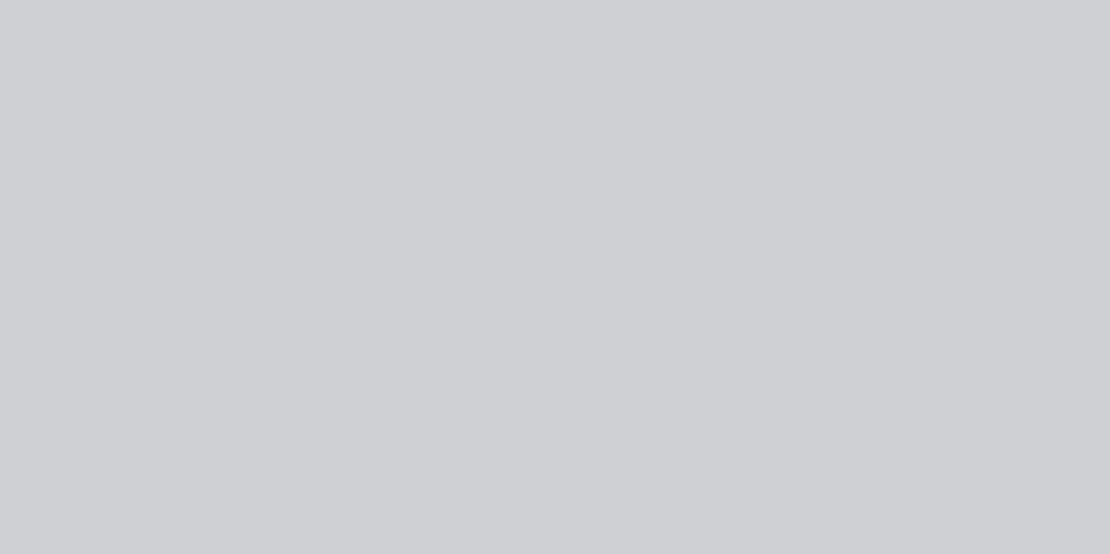
scroll to position [0, 0]
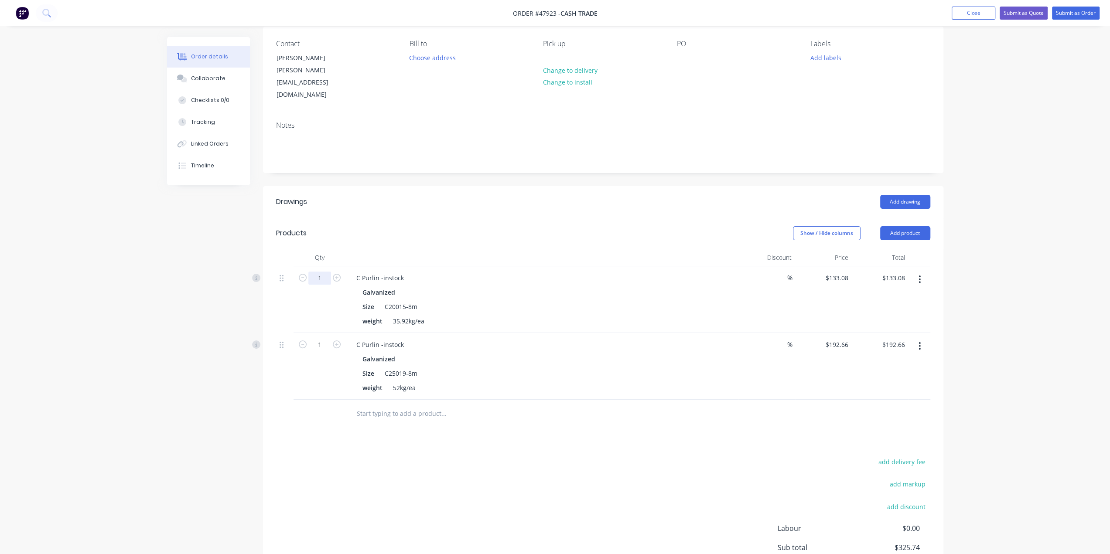
click at [321, 272] on input "1" at bounding box center [319, 278] width 23 height 13
type input "40"
type input "$5,323.20"
click at [283, 297] on div at bounding box center [284, 299] width 17 height 67
click at [317, 285] on input "1" at bounding box center [319, 278] width 23 height 13
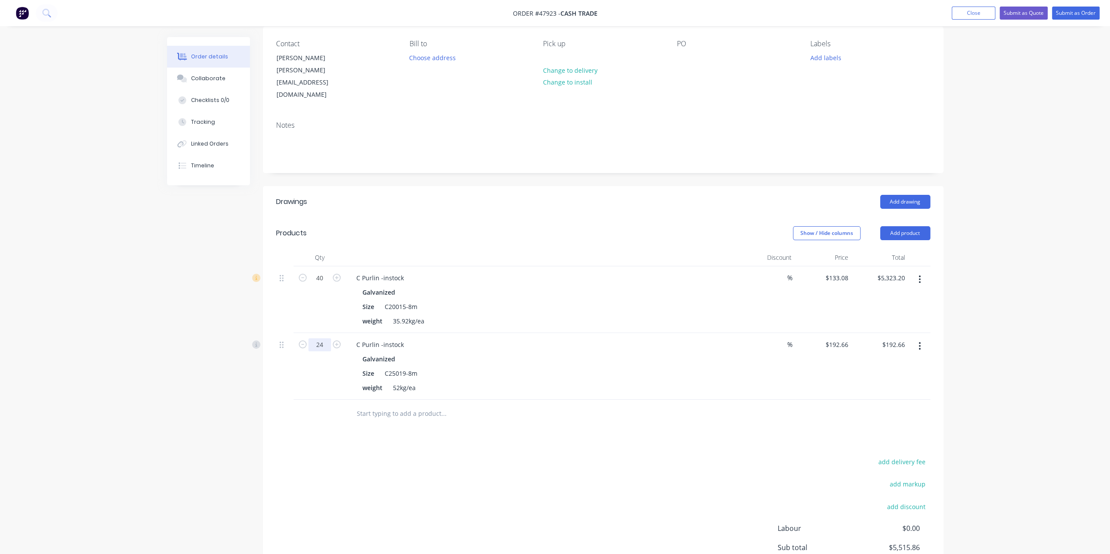
type input "24"
type input "$4,623.84"
click at [277, 374] on div at bounding box center [284, 366] width 17 height 67
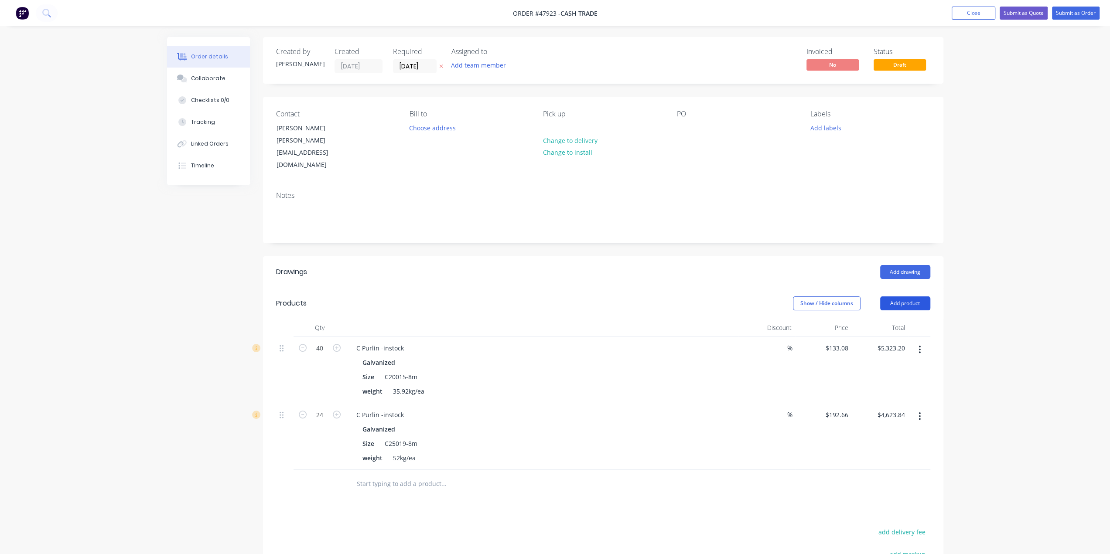
click at [906, 296] on button "Add product" at bounding box center [905, 303] width 50 height 14
click at [898, 319] on div "Product catalogue" at bounding box center [888, 325] width 67 height 13
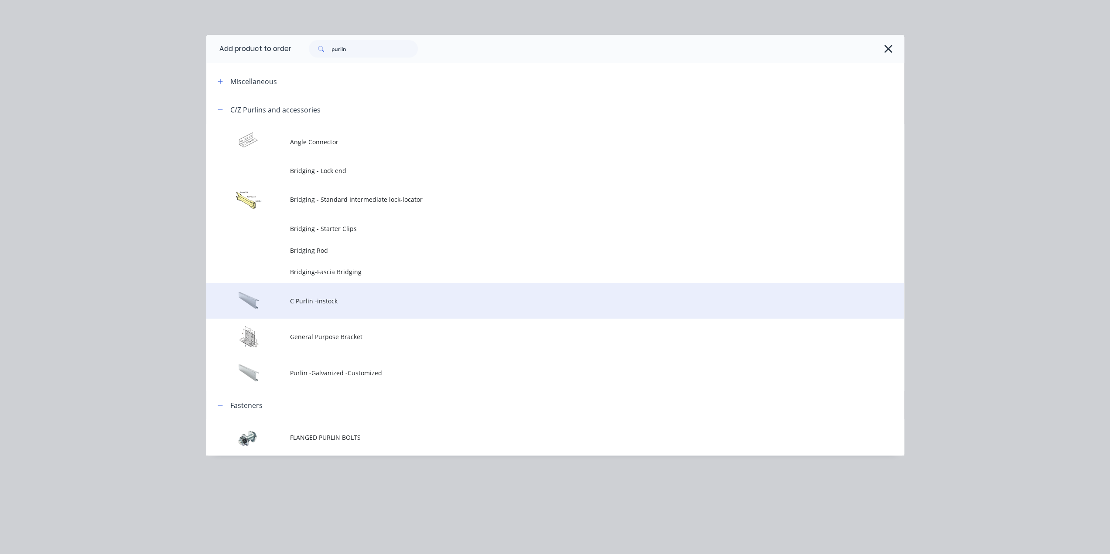
click at [358, 292] on td "C Purlin -instock" at bounding box center [597, 301] width 614 height 36
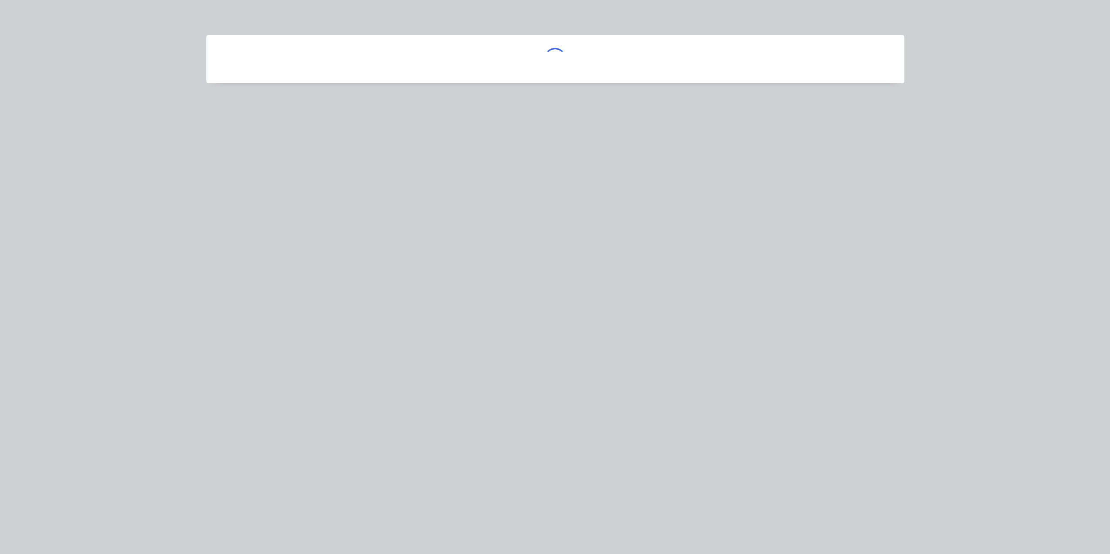
click at [988, 112] on div at bounding box center [555, 277] width 1110 height 554
click at [554, 121] on div at bounding box center [555, 277] width 1110 height 554
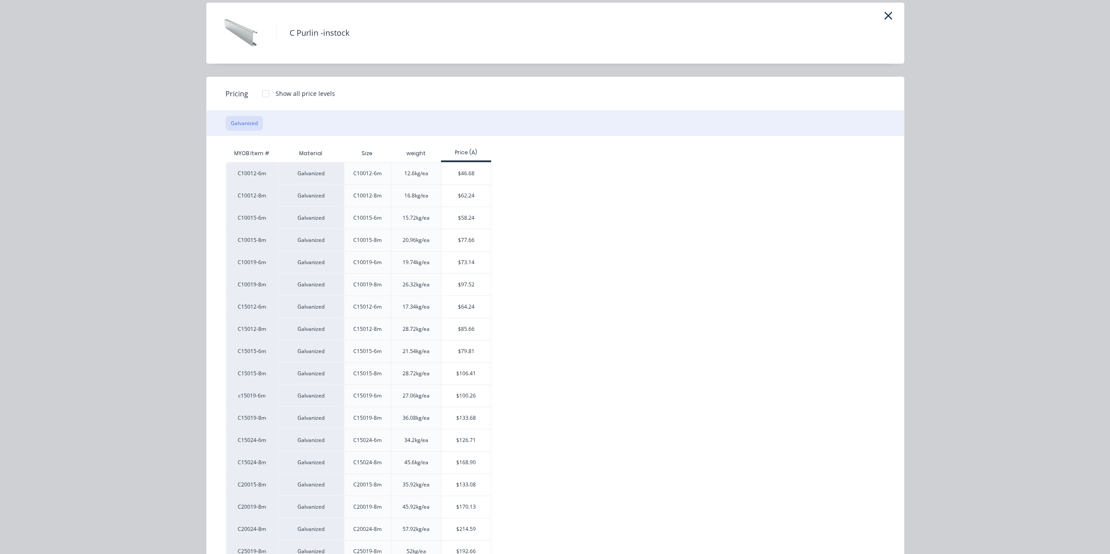
scroll to position [13, 0]
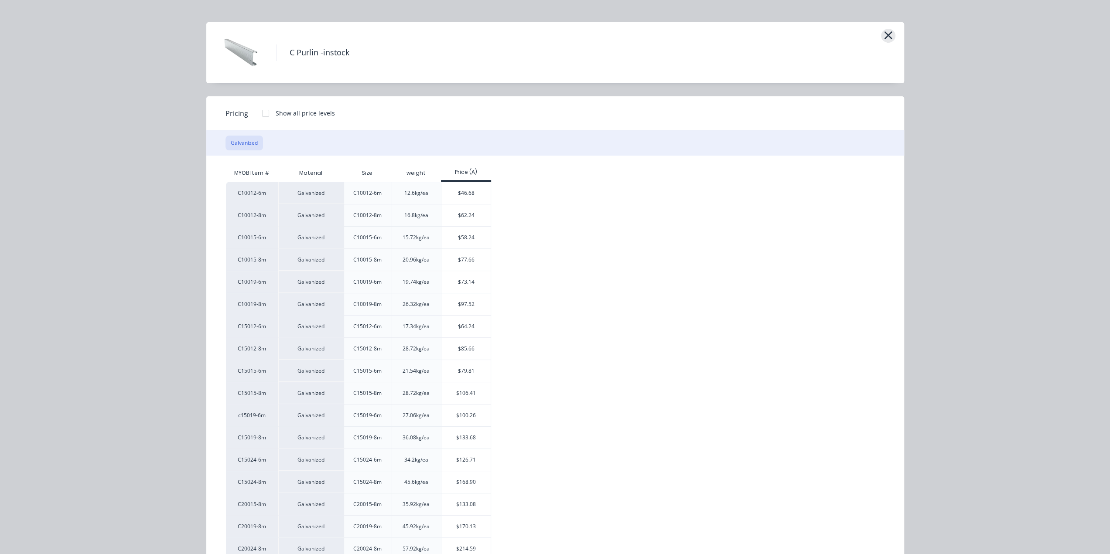
click at [884, 37] on icon "button" at bounding box center [888, 35] width 8 height 8
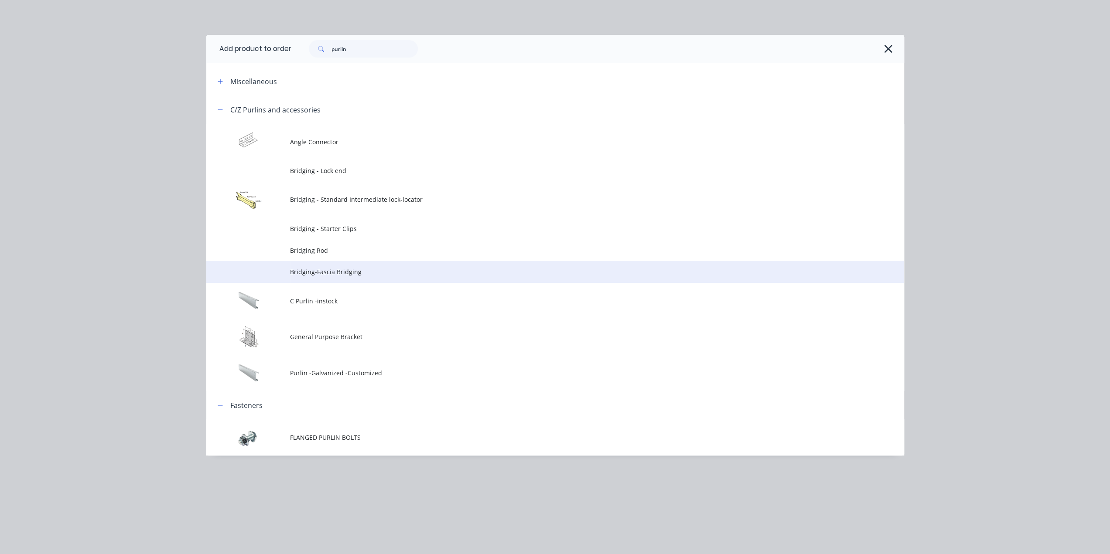
scroll to position [0, 0]
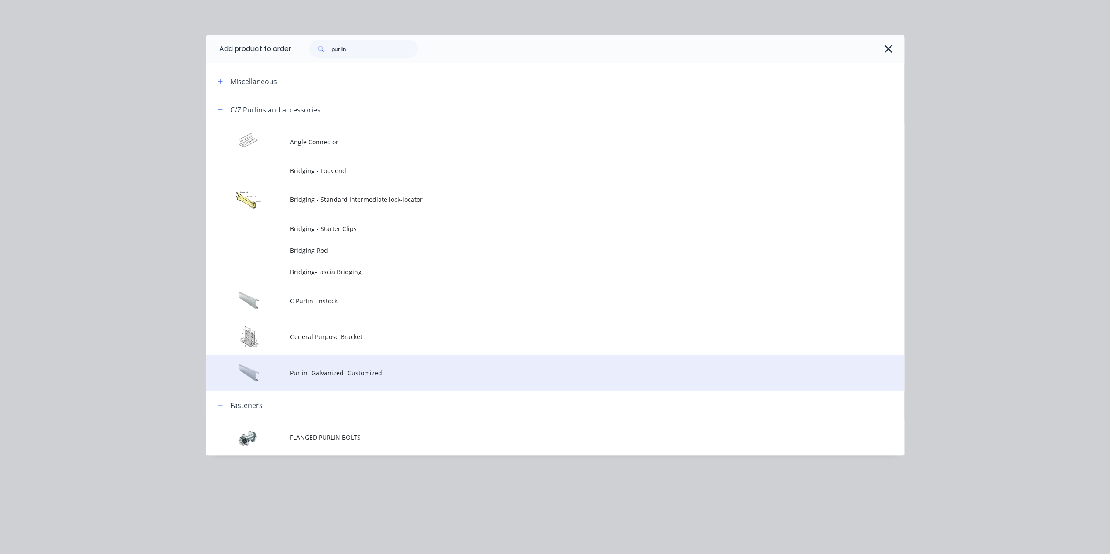
click at [358, 374] on span "Purlin -Galvanized -Customized" at bounding box center [535, 372] width 491 height 9
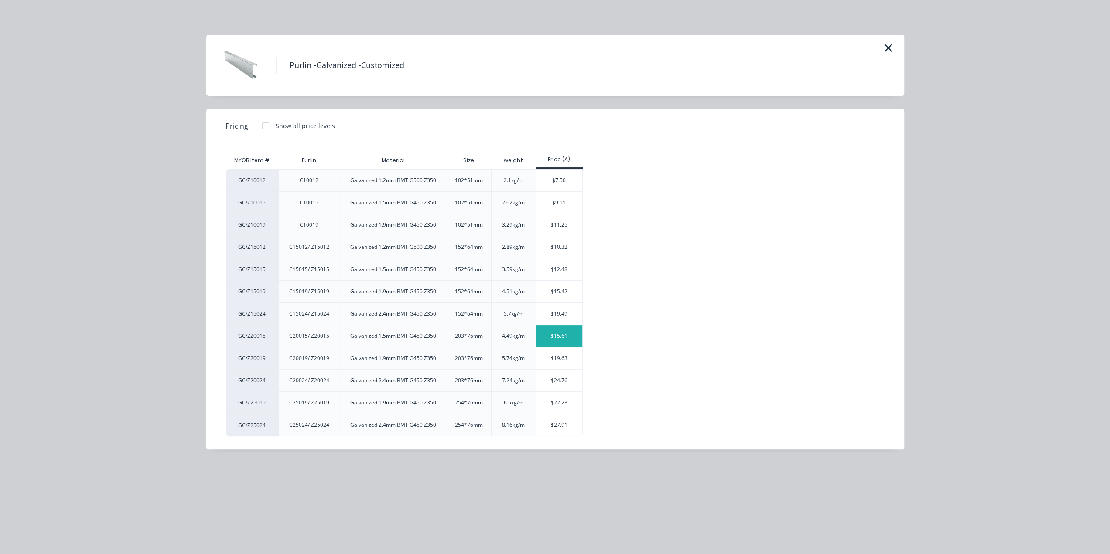
click at [565, 332] on div "$15.61" at bounding box center [559, 336] width 47 height 22
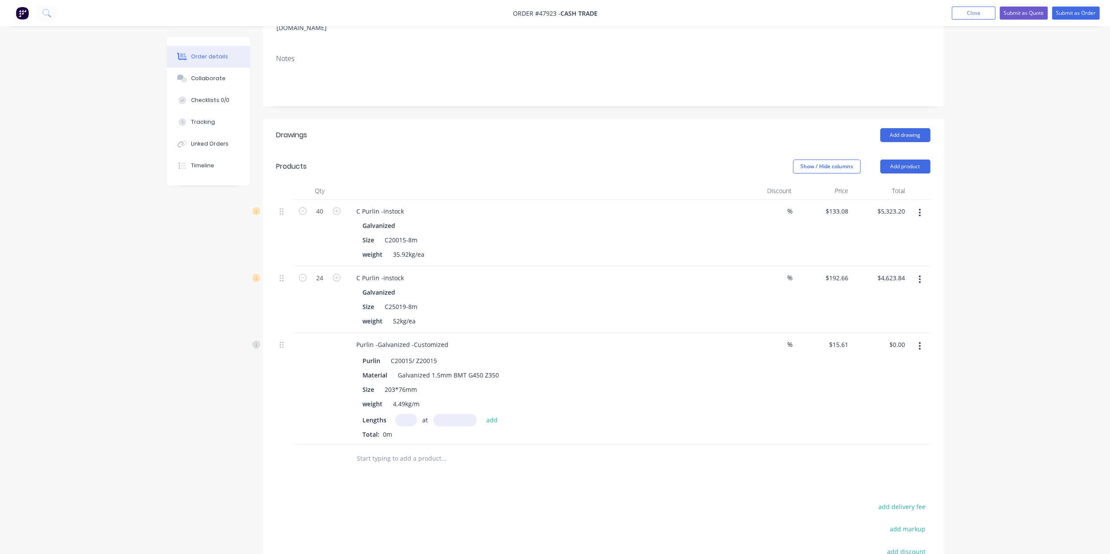
click at [403, 414] on input "text" at bounding box center [406, 420] width 22 height 13
type input "40"
type input "4800"
click at [482, 414] on button "add" at bounding box center [492, 420] width 20 height 12
type input "$2,997.12"
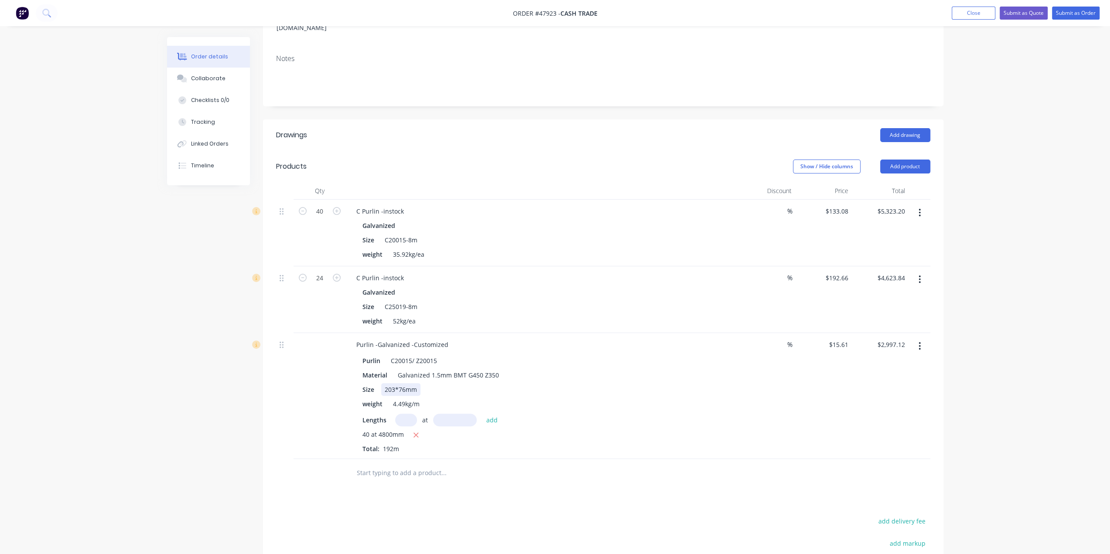
click at [685, 383] on div "Size 203*76mm" at bounding box center [540, 389] width 363 height 13
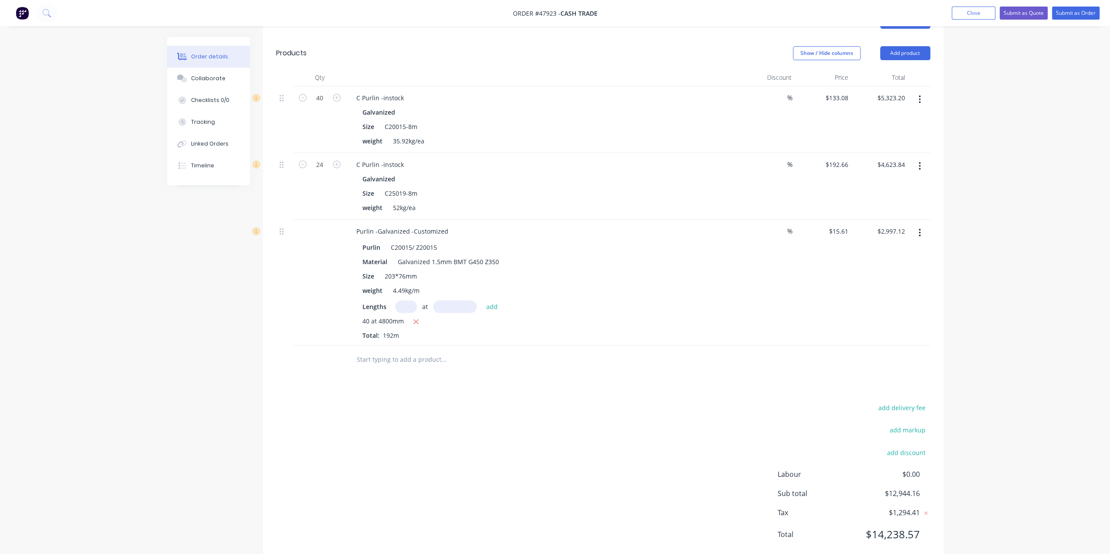
click at [664, 317] on div "40 at 4800mm" at bounding box center [541, 322] width 359 height 11
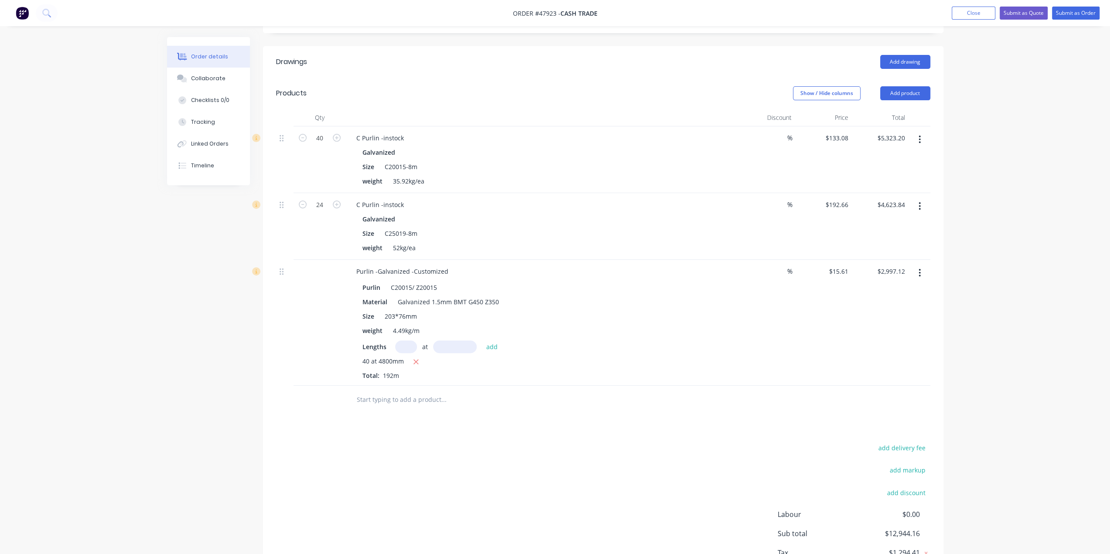
scroll to position [207, 0]
click at [894, 81] on header "Products Show / Hide columns Add product" at bounding box center [603, 96] width 680 height 31
click at [896, 90] on button "Add product" at bounding box center [905, 97] width 50 height 14
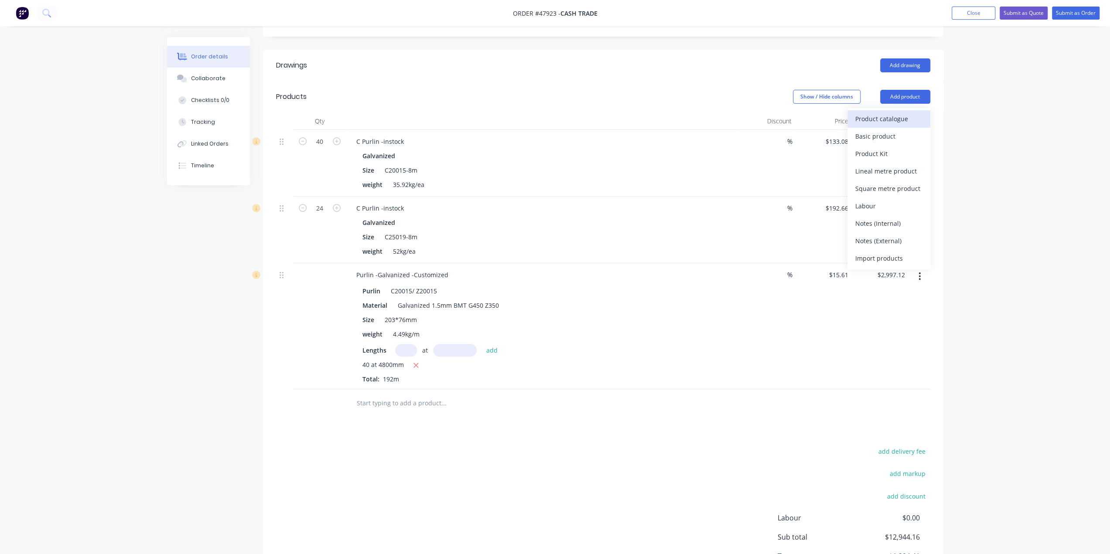
click at [874, 112] on div "Product catalogue" at bounding box center [888, 118] width 67 height 13
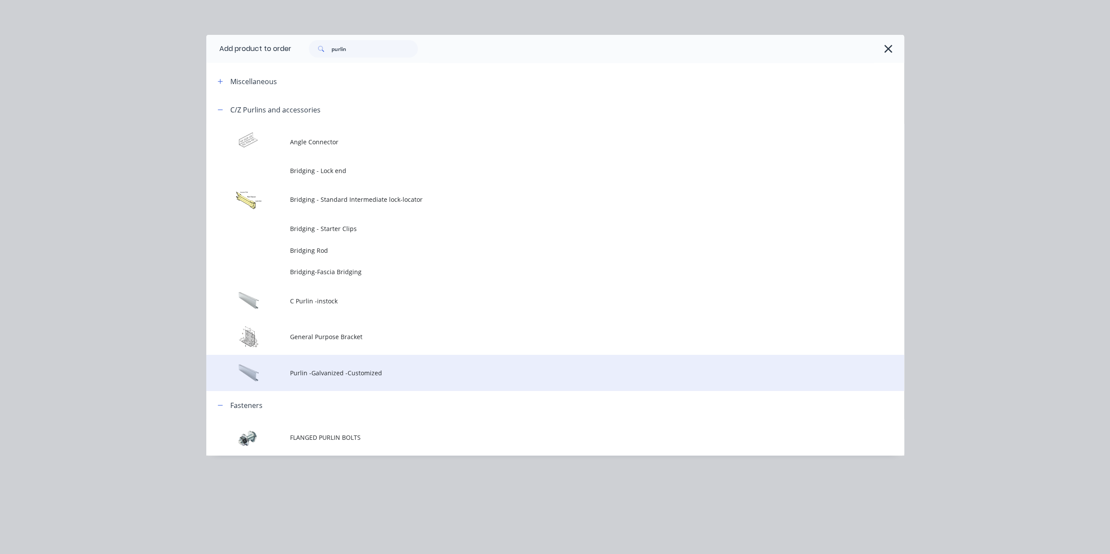
click at [414, 385] on td "Purlin -Galvanized -Customized" at bounding box center [597, 373] width 614 height 36
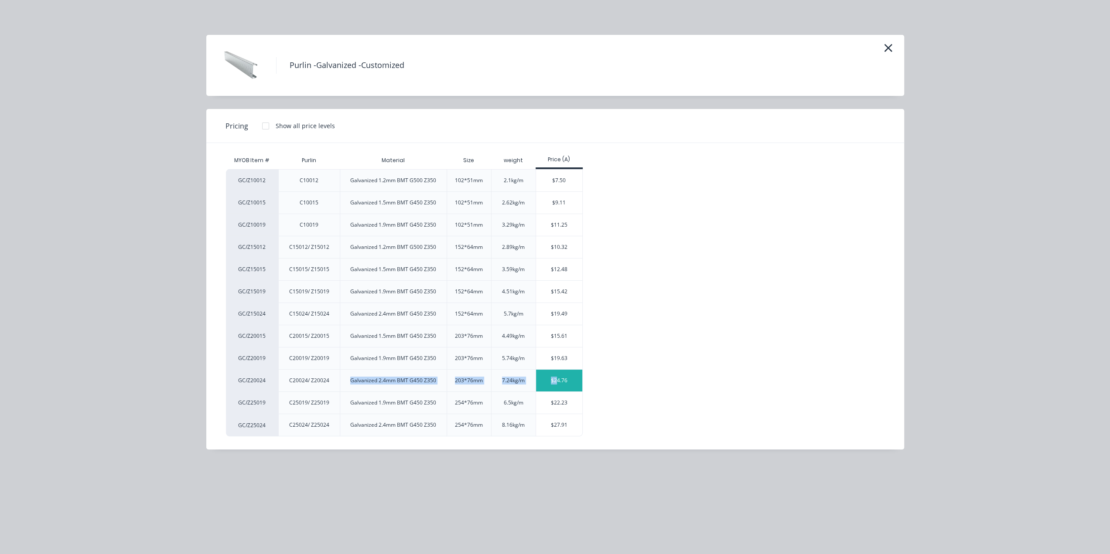
drag, startPoint x: 328, startPoint y: 380, endPoint x: 557, endPoint y: 379, distance: 228.9
click at [557, 379] on div "GC/Z20024 C20024/ Z20024 Galvanized 2.4mm BMT G450 Z350 203*76mm 7.24kg/m $24.76" at bounding box center [404, 380] width 357 height 22
click at [713, 357] on div "GC/Z10012 C10012 Galvanized 1.2mm BMT G500 Z350 102*51mm 2.1kg/m $7.50 GC/Z1001…" at bounding box center [548, 302] width 645 height 267
click at [888, 48] on icon "button" at bounding box center [888, 48] width 8 height 8
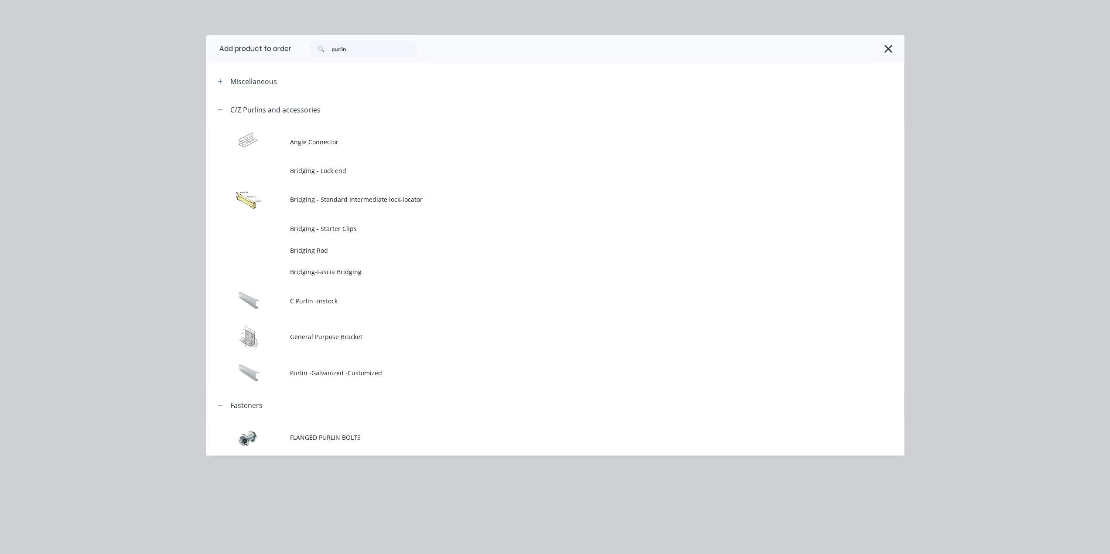
click at [883, 47] on icon "button" at bounding box center [887, 49] width 9 height 12
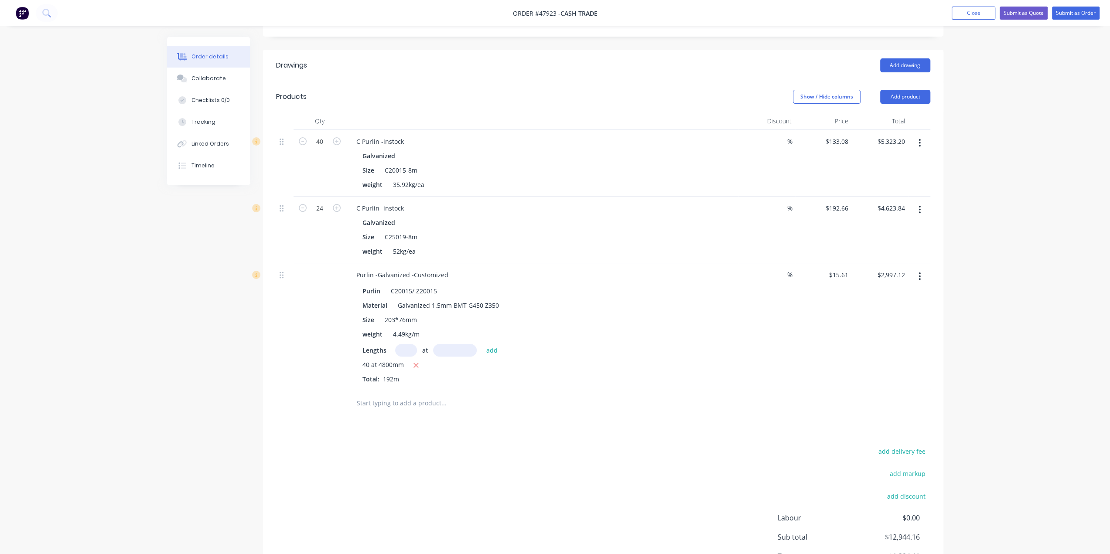
drag, startPoint x: 1053, startPoint y: 329, endPoint x: 1054, endPoint y: 324, distance: 4.9
click at [1054, 324] on div "Order details Collaborate Checklists 0/0 Tracking Linked Orders Timeline Order …" at bounding box center [555, 207] width 1110 height 828
click at [1035, 496] on div "Order details Collaborate Checklists 0/0 Tracking Linked Orders Timeline Order …" at bounding box center [555, 207] width 1110 height 828
drag, startPoint x: 1030, startPoint y: 100, endPoint x: 1024, endPoint y: 99, distance: 6.2
click at [1030, 99] on div "Order details Collaborate Checklists 0/0 Tracking Linked Orders Timeline Order …" at bounding box center [555, 207] width 1110 height 828
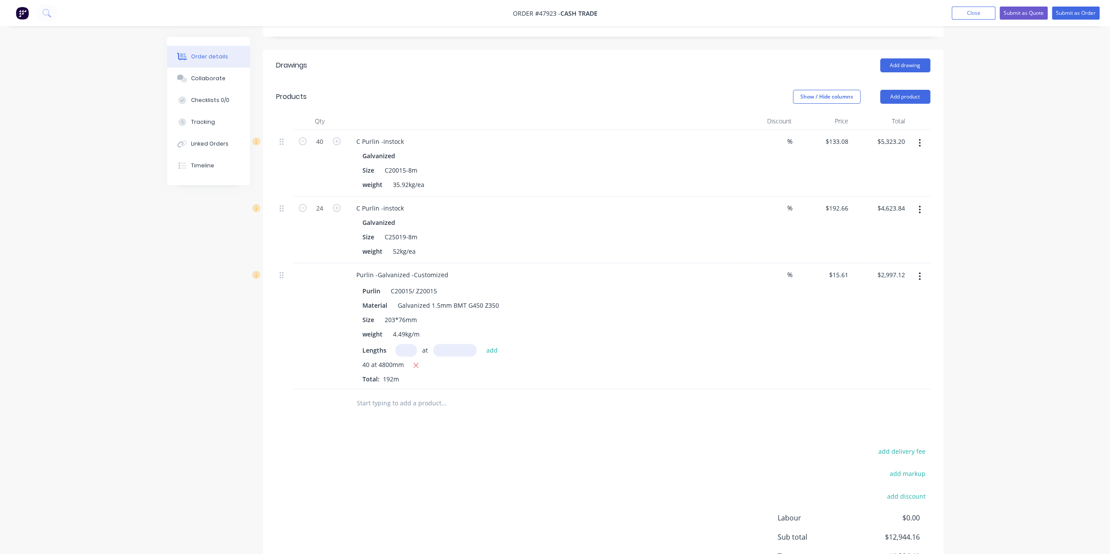
click at [585, 360] on div "40 at 4800mm" at bounding box center [541, 365] width 359 height 11
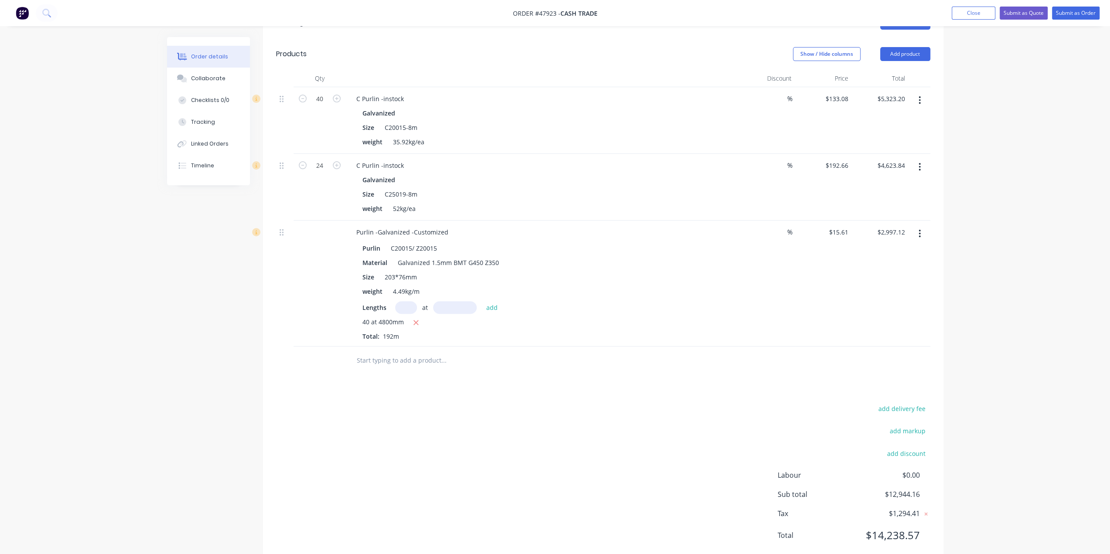
scroll to position [250, 0]
click at [918, 228] on icon "button" at bounding box center [919, 233] width 2 height 10
click at [867, 302] on div "Delete" at bounding box center [888, 308] width 67 height 13
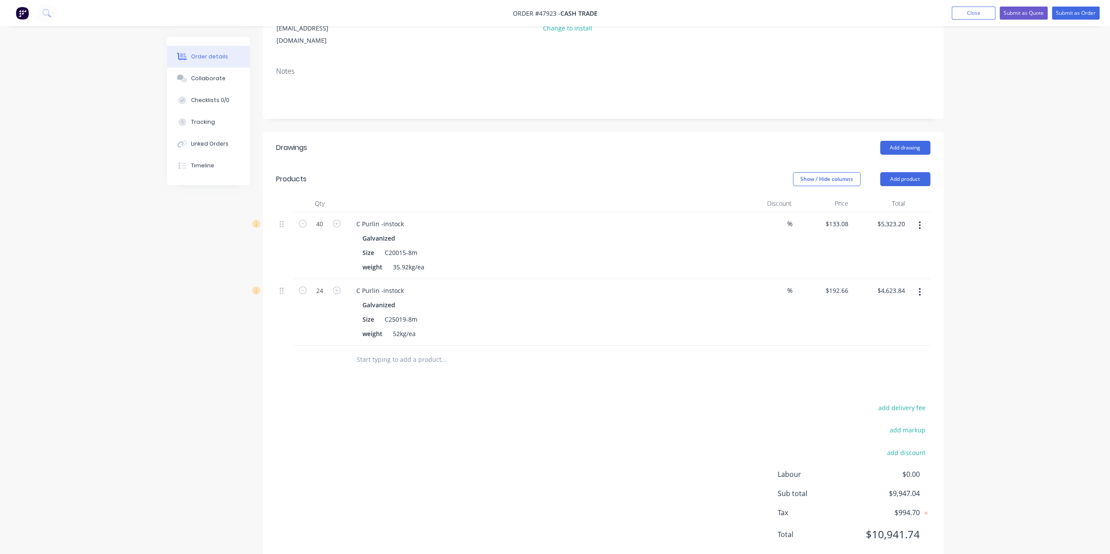
click at [1009, 294] on div "Order details Collaborate Checklists 0/0 Tracking Linked Orders Timeline Order …" at bounding box center [555, 227] width 1110 height 702
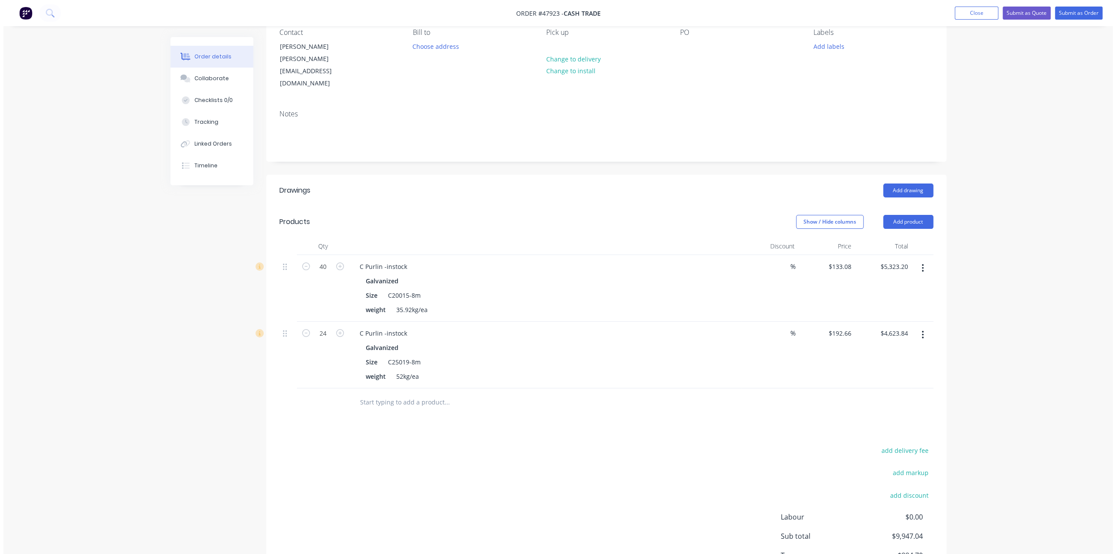
scroll to position [124, 0]
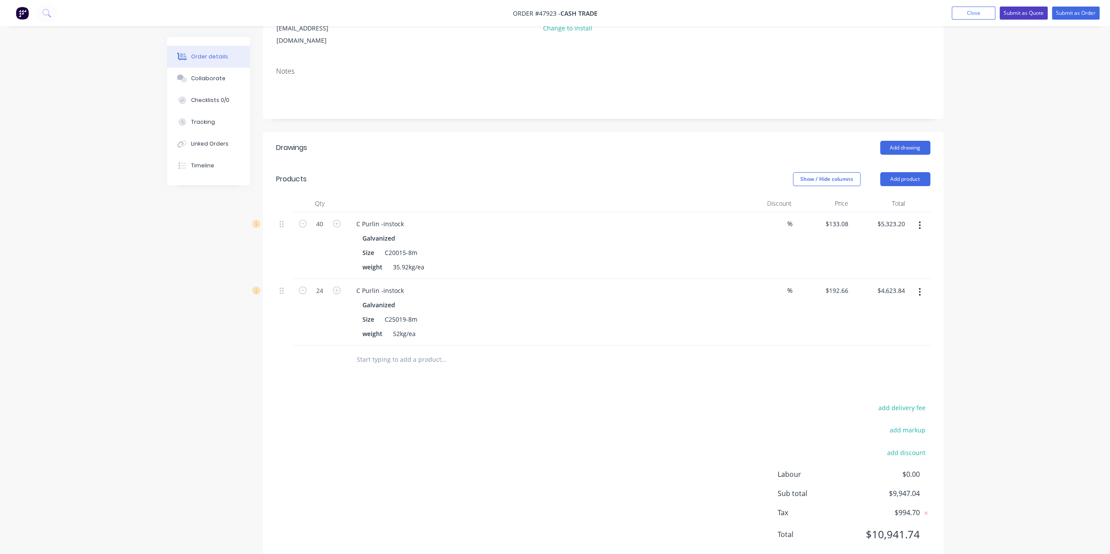
click at [1016, 12] on button "Submit as Quote" at bounding box center [1023, 13] width 48 height 13
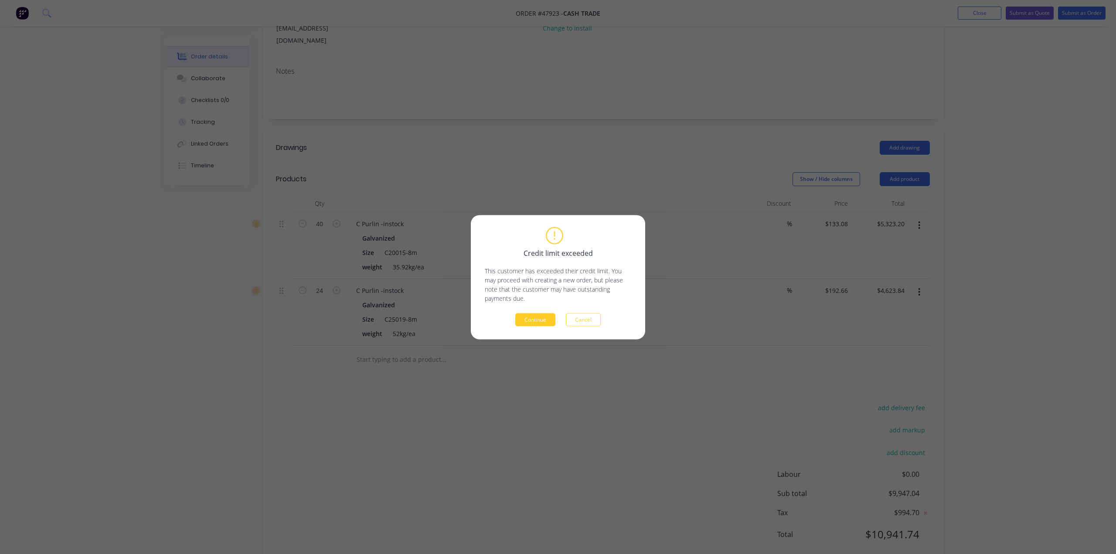
click at [533, 317] on button "Continue" at bounding box center [535, 319] width 40 height 13
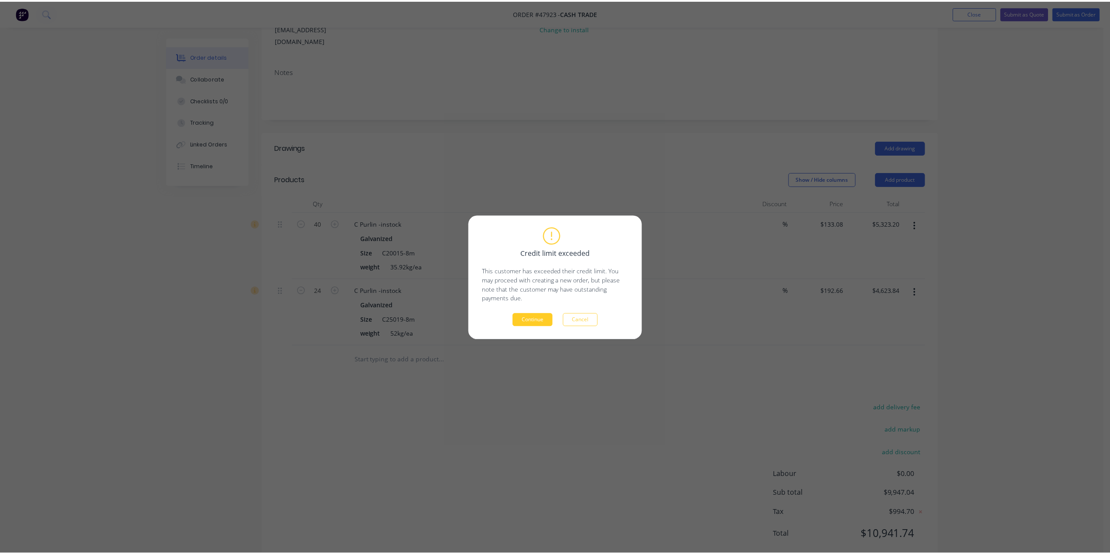
scroll to position [0, 0]
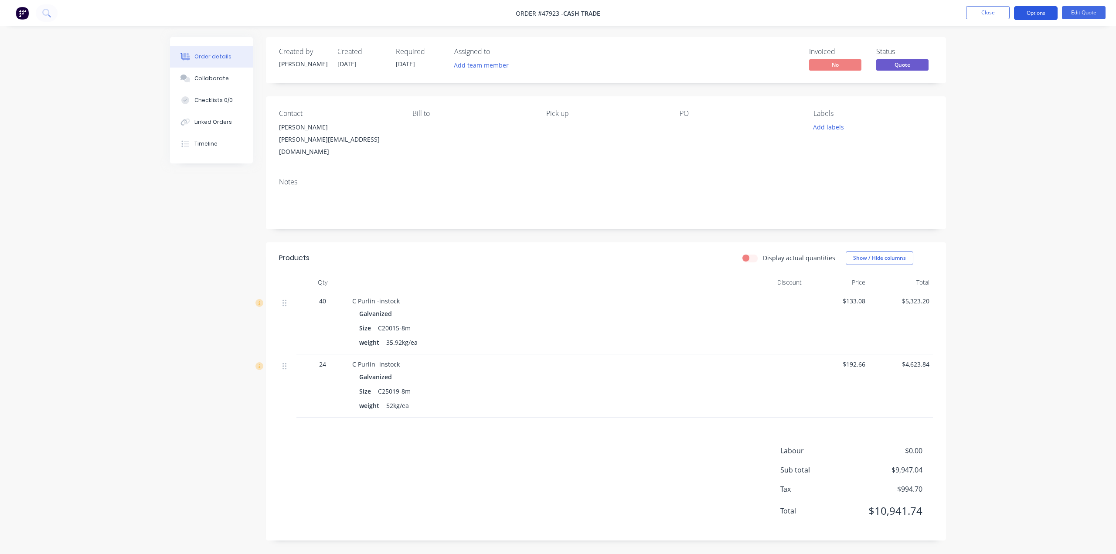
click at [1033, 14] on button "Options" at bounding box center [1036, 13] width 44 height 14
click at [982, 48] on div "Quote" at bounding box center [1010, 53] width 80 height 13
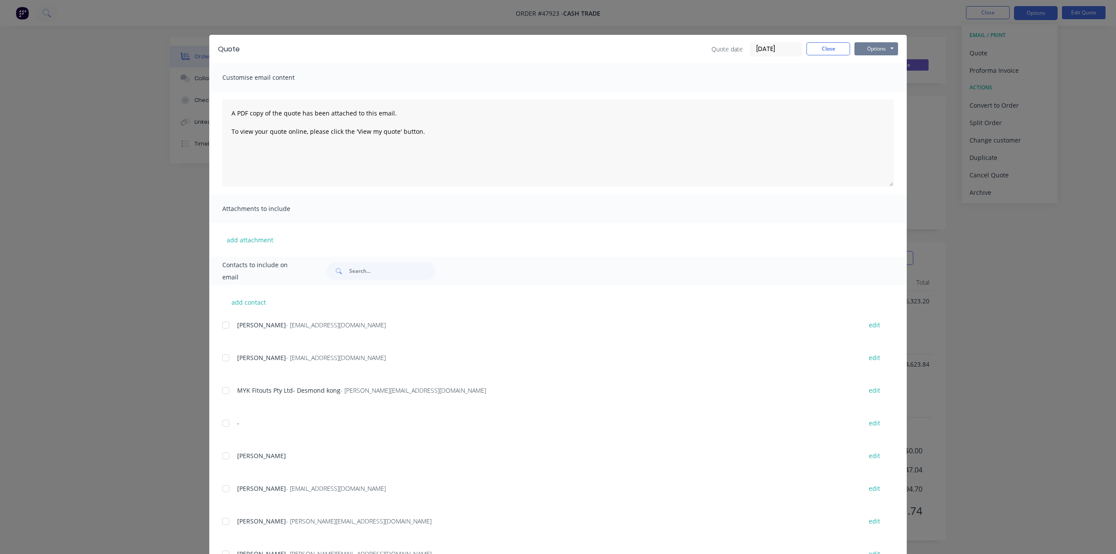
click at [861, 48] on button "Options" at bounding box center [877, 48] width 44 height 13
click at [867, 79] on button "Print" at bounding box center [883, 79] width 56 height 14
click at [992, 121] on div "Quote Quote date 11/08/25 Close Options Preview Print Email Customise email con…" at bounding box center [558, 277] width 1116 height 554
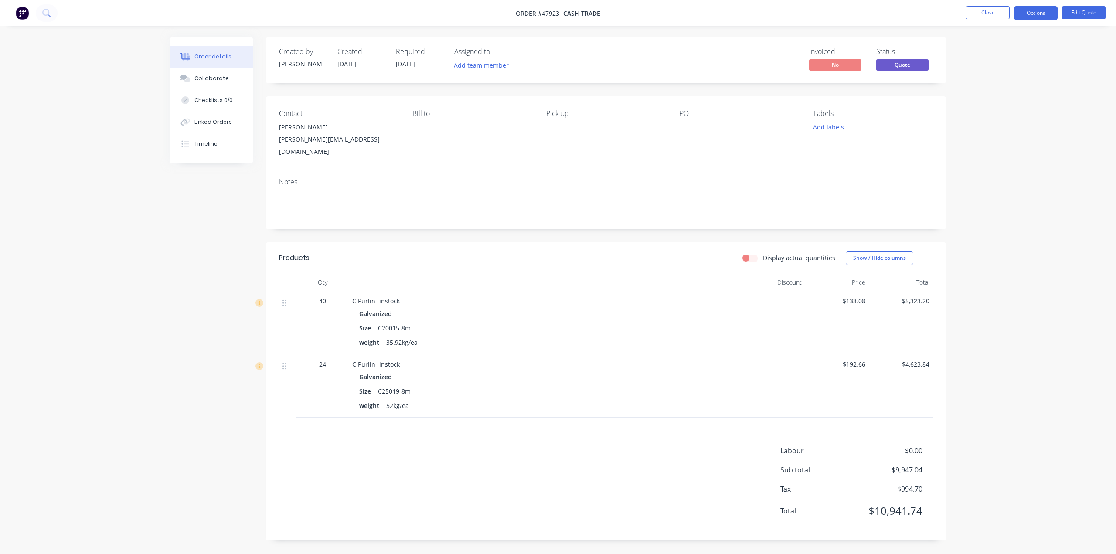
click at [617, 337] on div "weight 35.92kg/ea" at bounding box center [544, 342] width 371 height 13
click at [1078, 13] on button "Edit Quote" at bounding box center [1084, 12] width 44 height 13
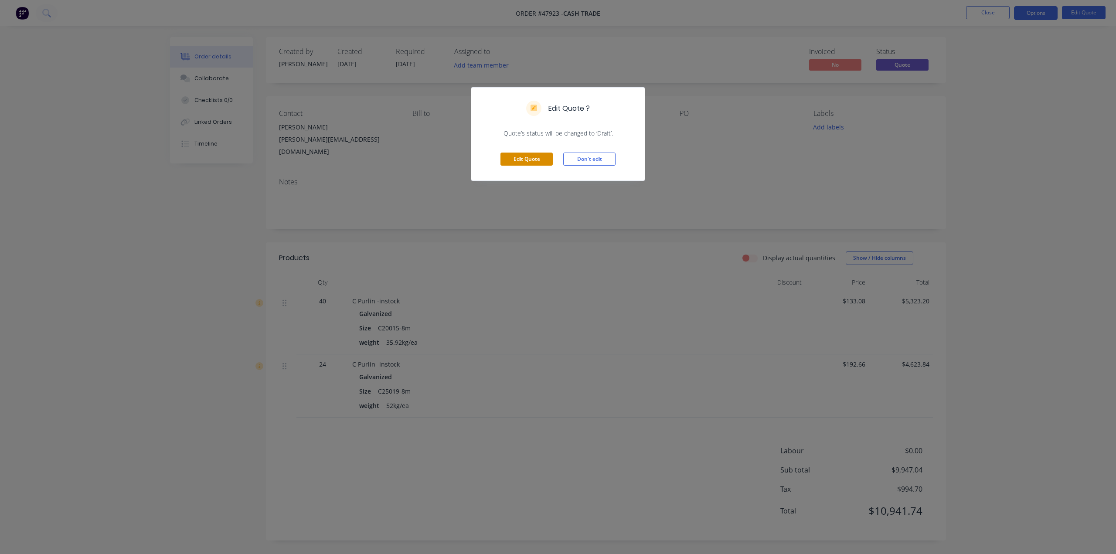
click at [538, 157] on button "Edit Quote" at bounding box center [527, 159] width 52 height 13
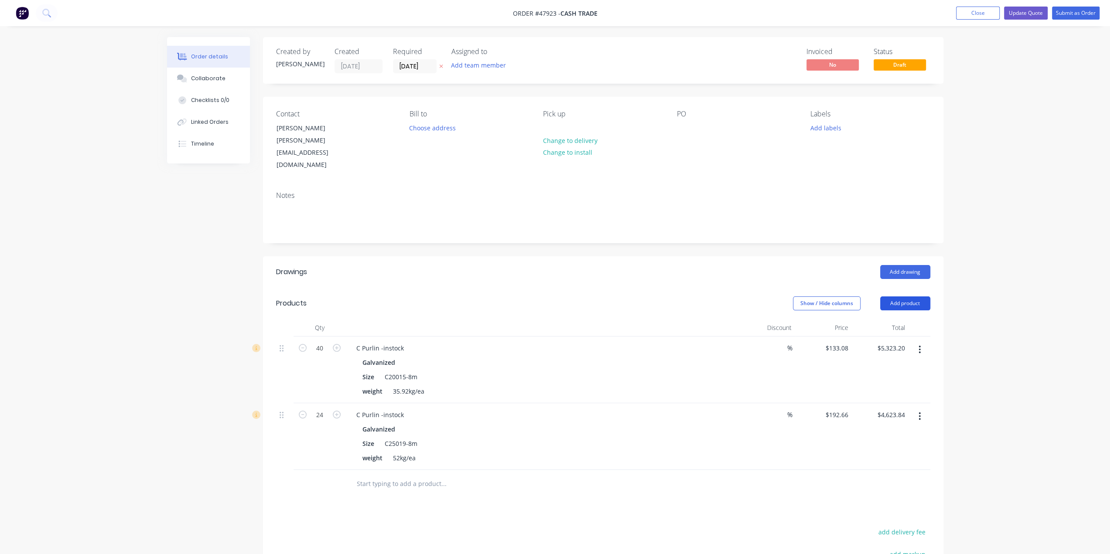
click at [898, 296] on button "Add product" at bounding box center [905, 303] width 50 height 14
click at [867, 319] on div "Product catalogue" at bounding box center [888, 325] width 67 height 13
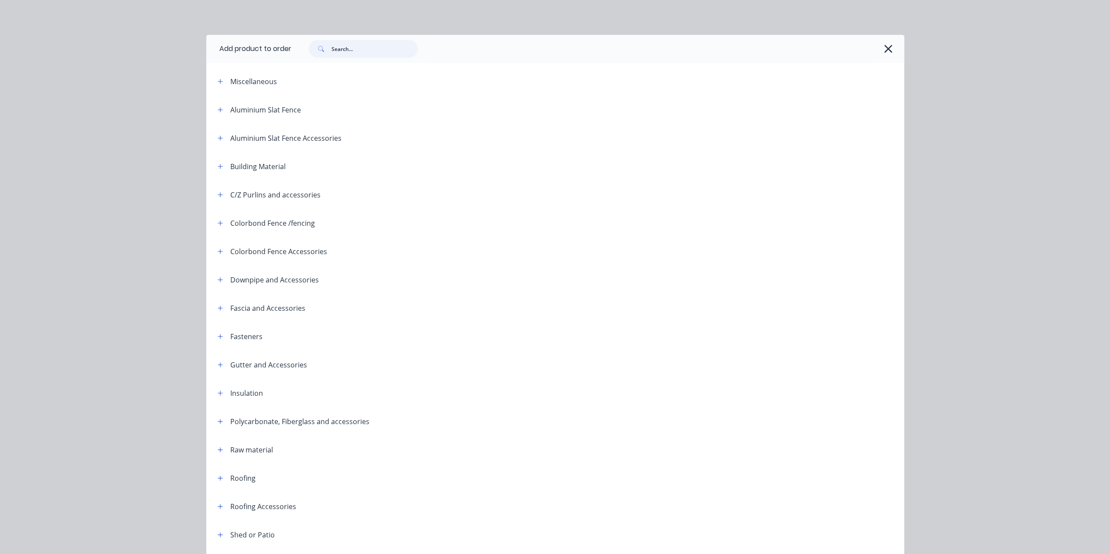
drag, startPoint x: 382, startPoint y: 46, endPoint x: 347, endPoint y: 47, distance: 34.9
click at [347, 47] on input "text" at bounding box center [374, 48] width 86 height 17
type input "s"
type input "c"
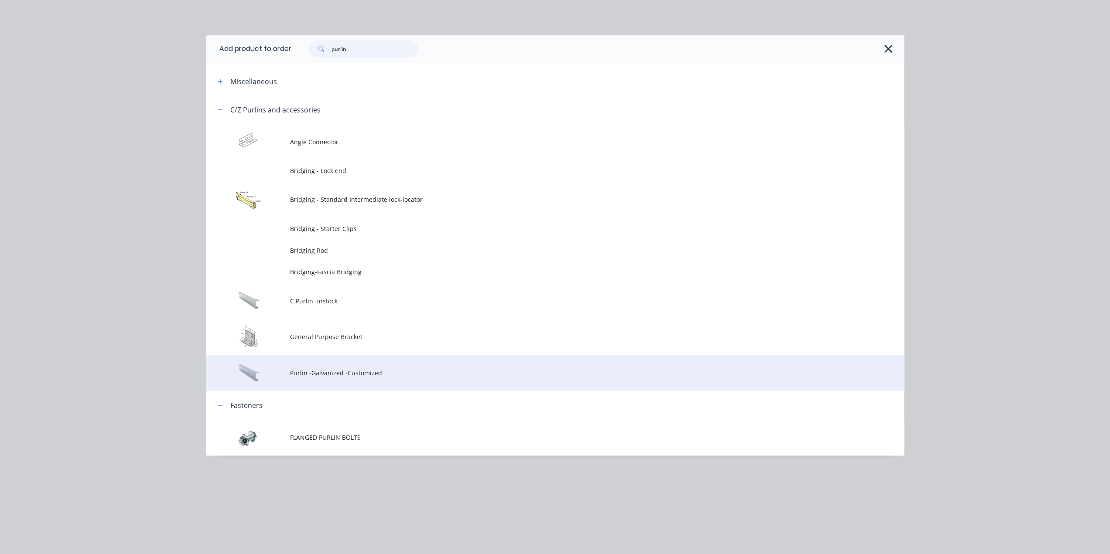
scroll to position [72, 0]
type input "purlin"
click at [390, 368] on td "Purlin -Galvanized -Customized" at bounding box center [597, 373] width 614 height 36
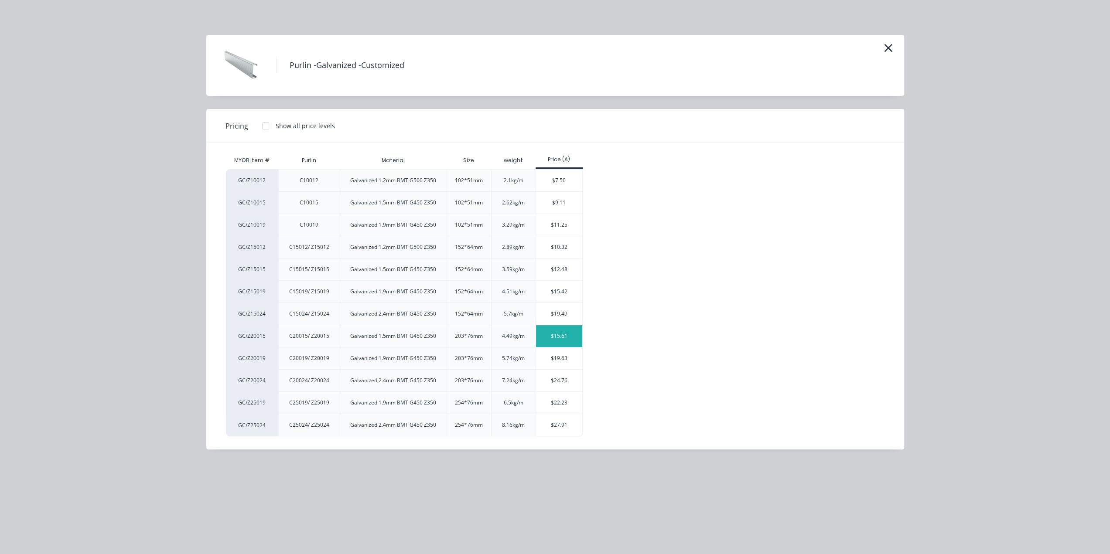
click at [565, 336] on div "$15.61" at bounding box center [559, 336] width 47 height 22
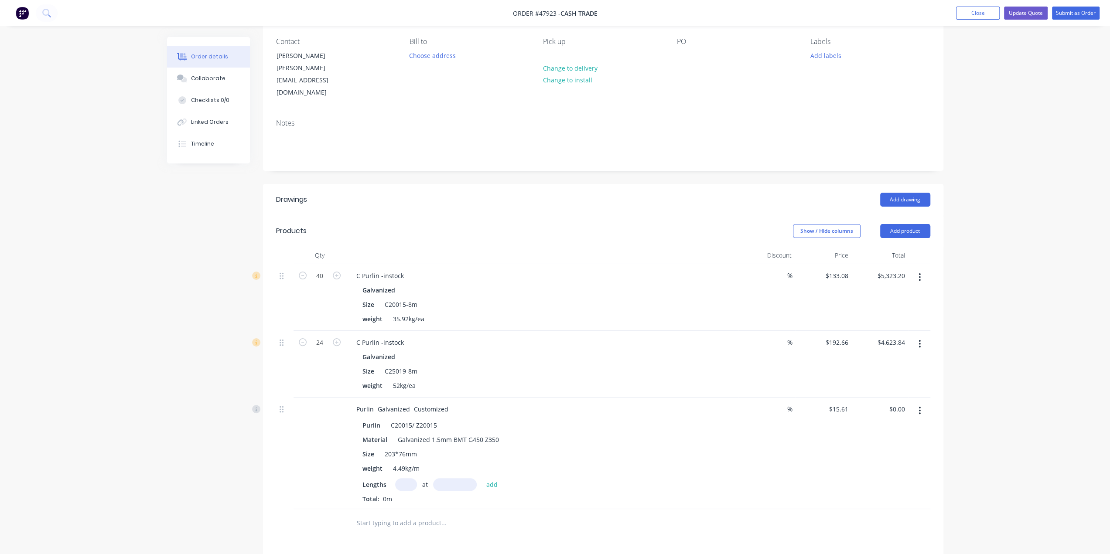
click at [405, 478] on input "text" at bounding box center [406, 484] width 22 height 13
type input "40"
type input "4800"
click at [482, 478] on button "add" at bounding box center [492, 484] width 20 height 12
type input "$2,997.12"
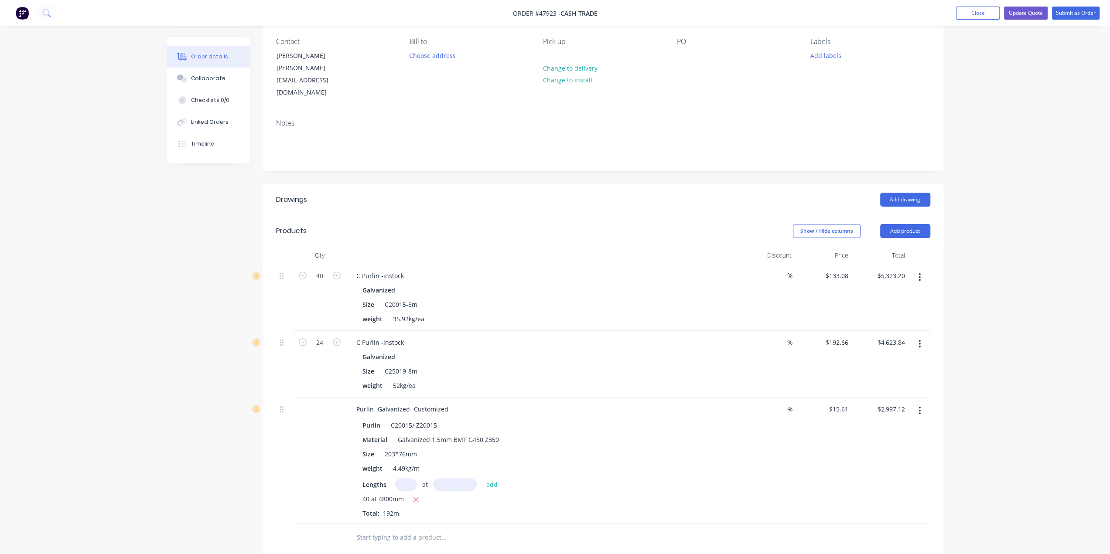
drag, startPoint x: 948, startPoint y: 302, endPoint x: 947, endPoint y: 284, distance: 18.4
click at [948, 302] on div "Order details Collaborate Checklists 0/0 Linked Orders Timeline Order details C…" at bounding box center [555, 360] width 794 height 791
click at [911, 224] on button "Add product" at bounding box center [905, 231] width 50 height 14
click at [905, 247] on div "Product catalogue" at bounding box center [888, 253] width 67 height 13
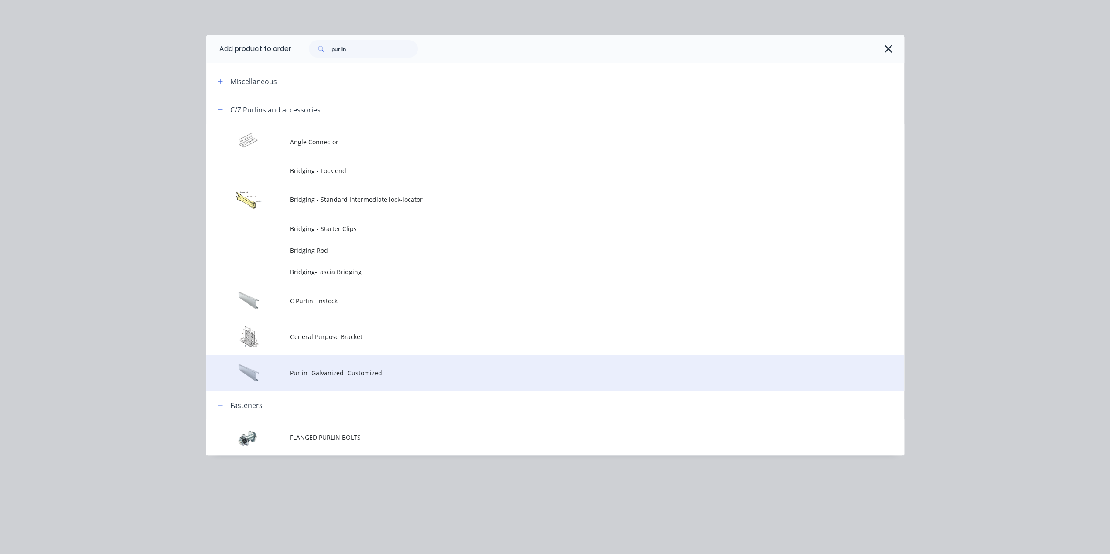
click at [392, 375] on span "Purlin -Galvanized -Customized" at bounding box center [535, 372] width 491 height 9
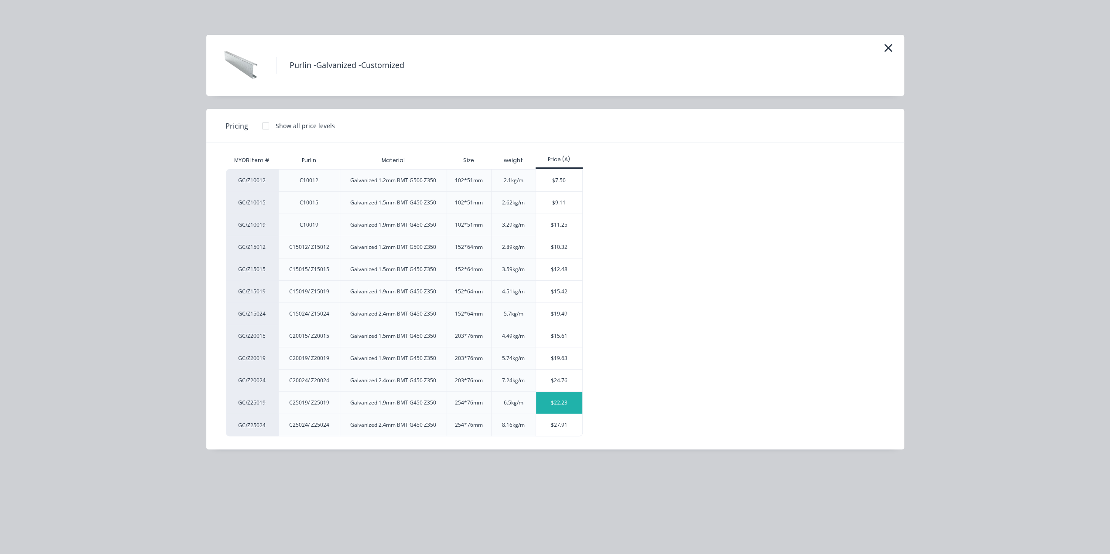
click at [568, 406] on div "$22.23" at bounding box center [559, 403] width 47 height 22
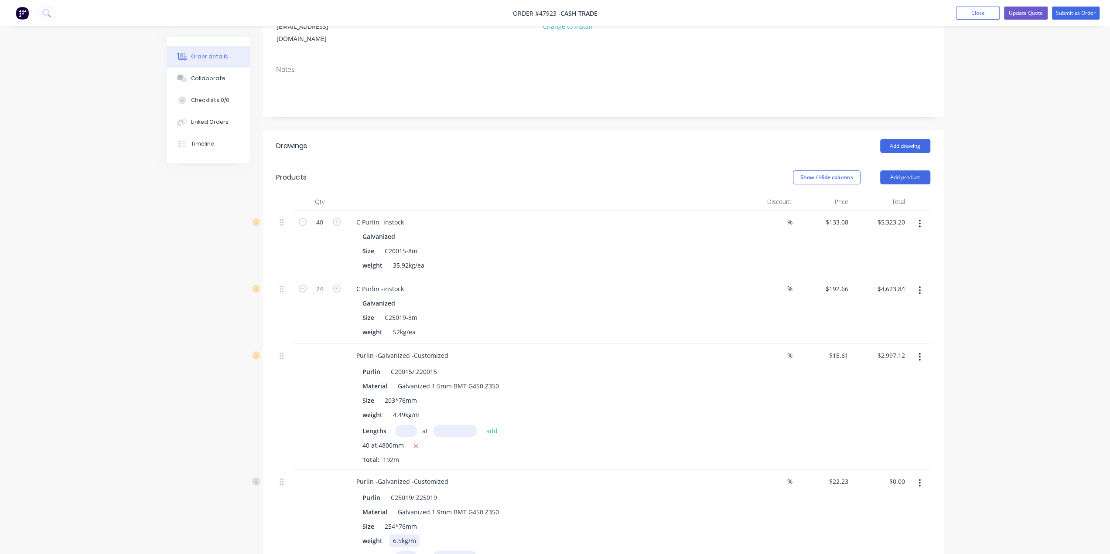
scroll to position [203, 0]
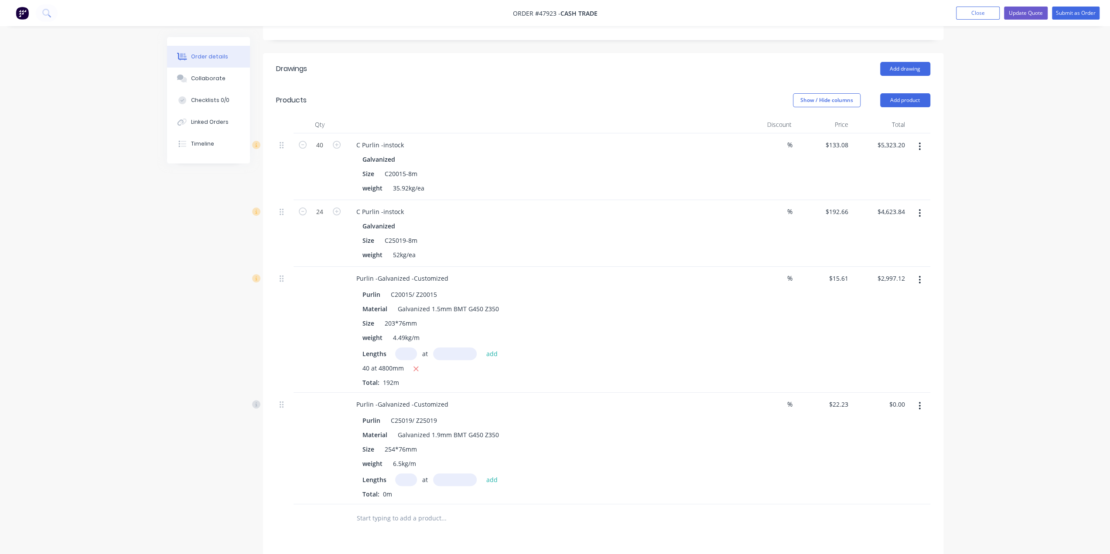
click at [405, 474] on input "text" at bounding box center [406, 480] width 22 height 13
type input "24"
type input "4800"
click at [482, 474] on button "add" at bounding box center [492, 480] width 20 height 12
type input "$2,560.90"
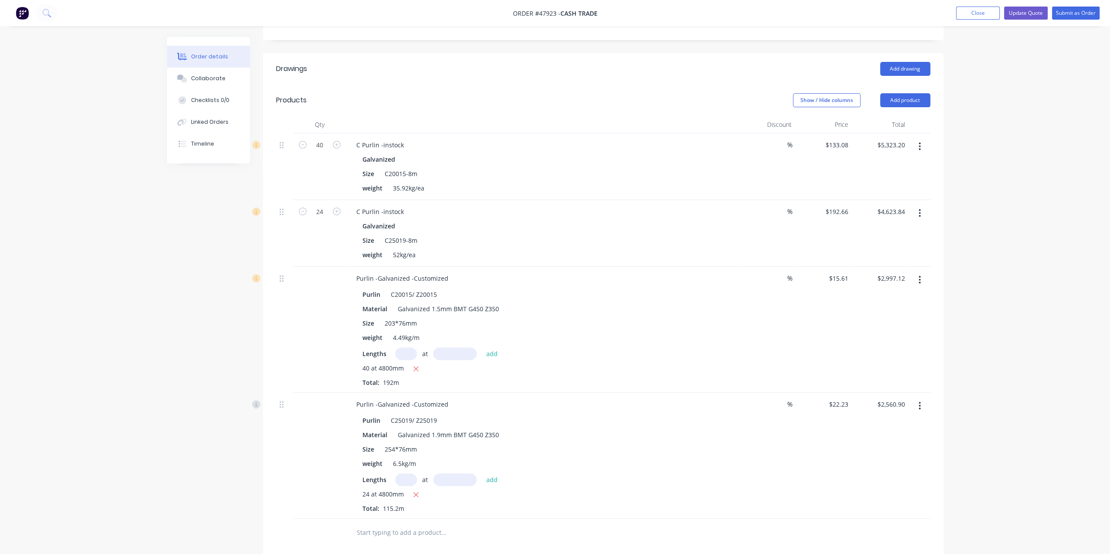
click at [919, 142] on icon "button" at bounding box center [919, 147] width 2 height 10
click at [883, 215] on div "Delete" at bounding box center [888, 221] width 67 height 13
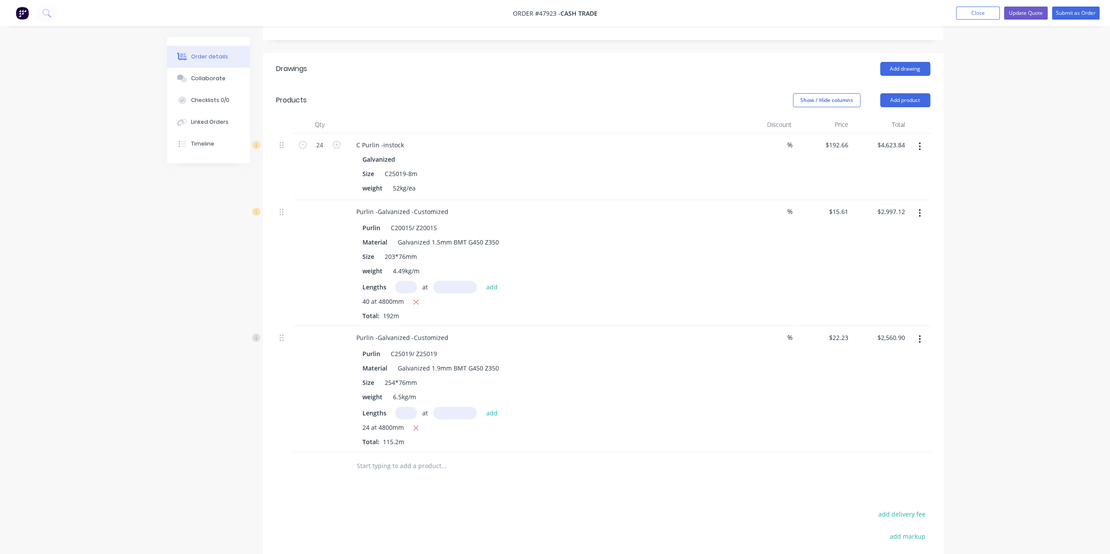
click at [918, 142] on icon "button" at bounding box center [919, 147] width 2 height 10
click at [887, 215] on div "Delete" at bounding box center [888, 221] width 67 height 13
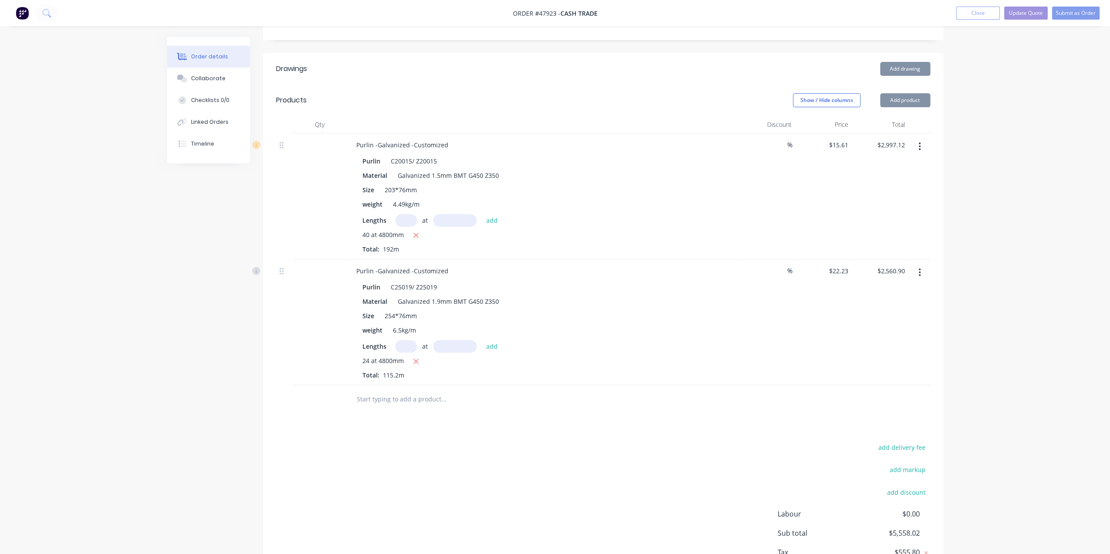
click at [984, 239] on div "Order details Collaborate Checklists 0/0 Linked Orders Timeline Order details C…" at bounding box center [555, 207] width 1110 height 820
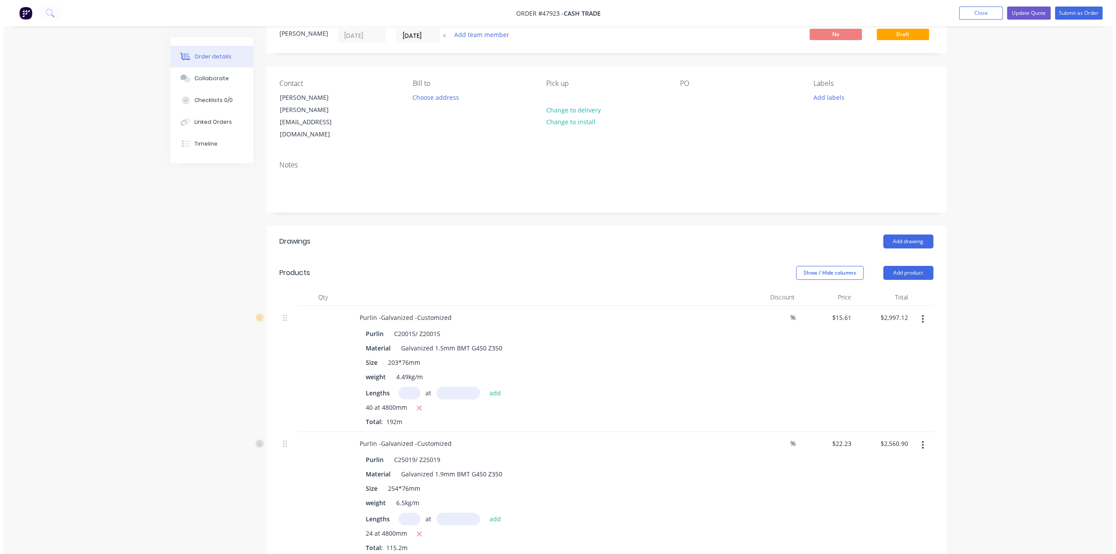
scroll to position [14, 0]
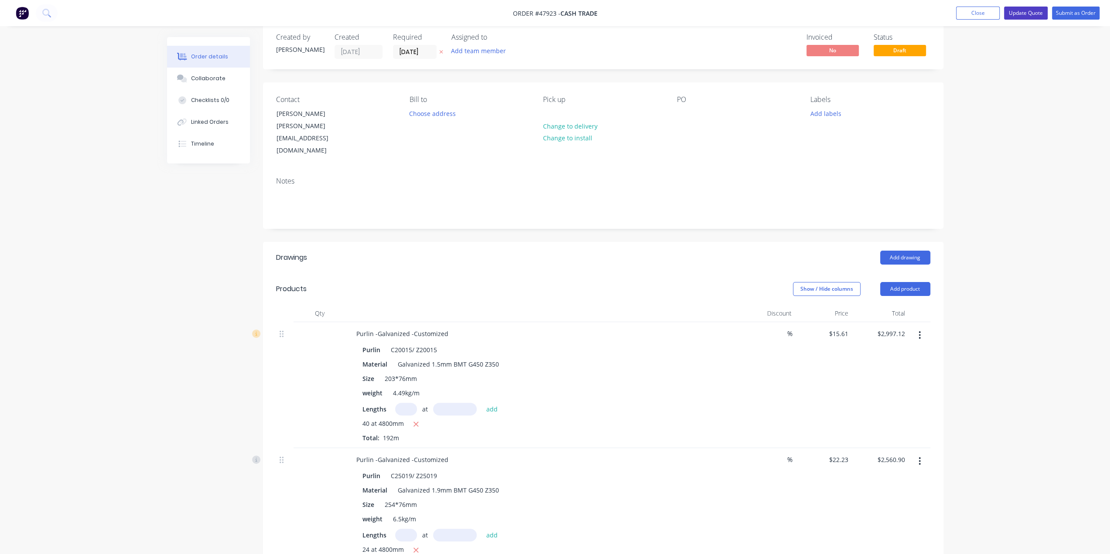
click at [1021, 10] on button "Update Quote" at bounding box center [1026, 13] width 44 height 13
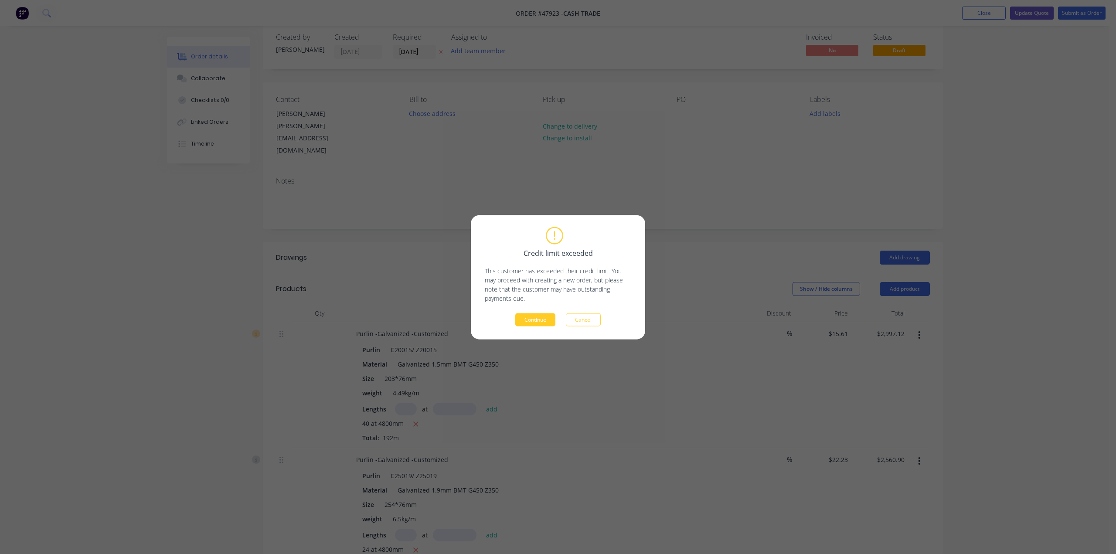
click at [528, 314] on button "Continue" at bounding box center [535, 319] width 40 height 13
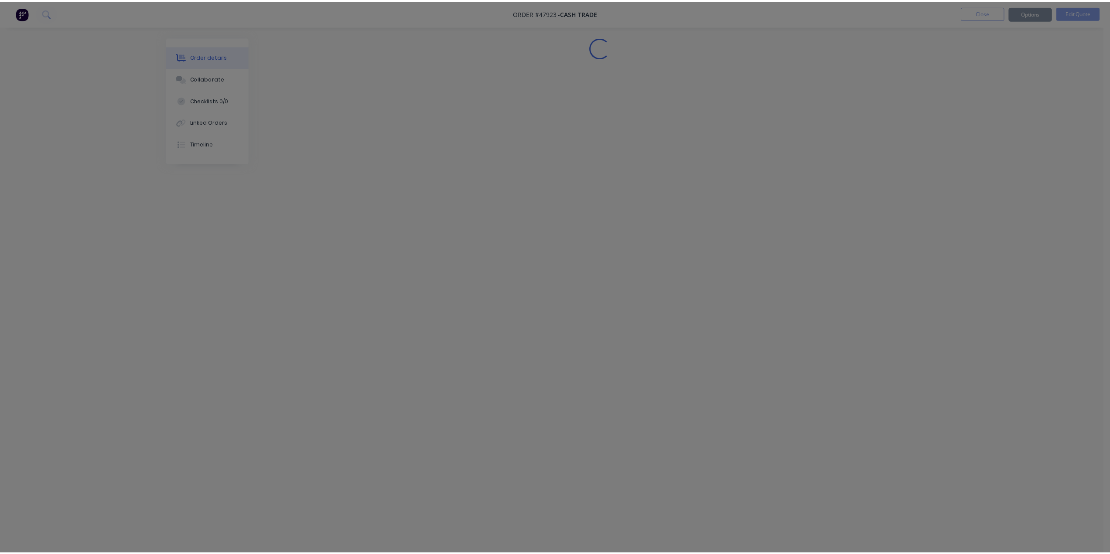
scroll to position [0, 0]
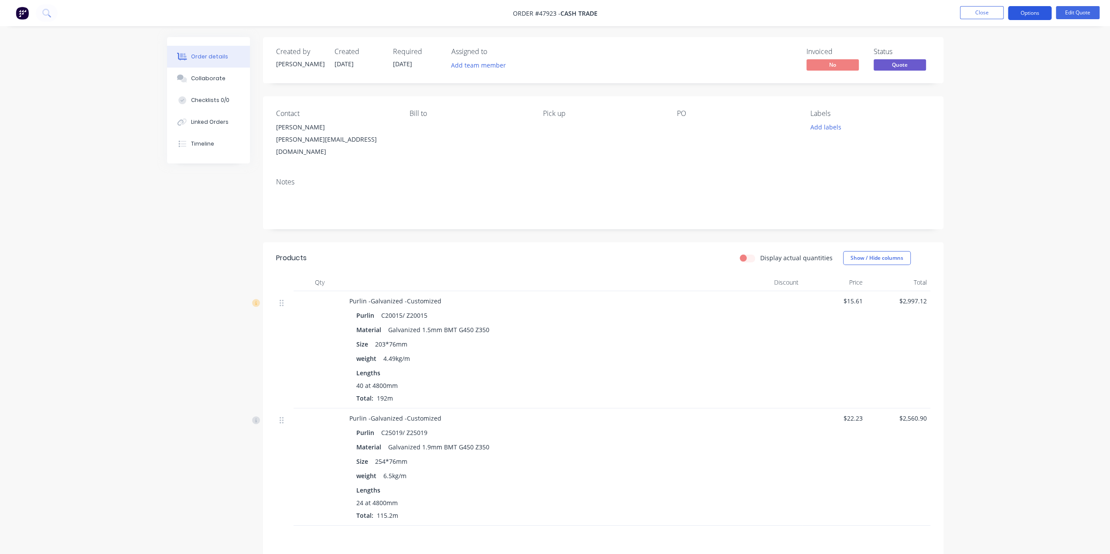
click at [1024, 6] on button "Options" at bounding box center [1030, 13] width 44 height 14
click at [973, 52] on div "Quote" at bounding box center [1003, 53] width 80 height 13
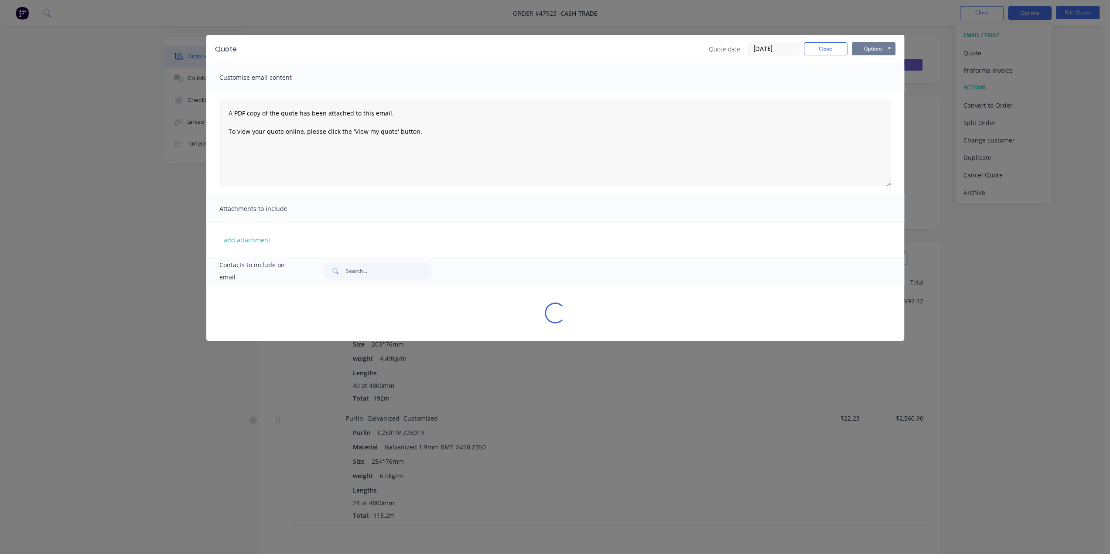
click at [867, 47] on button "Options" at bounding box center [874, 48] width 44 height 13
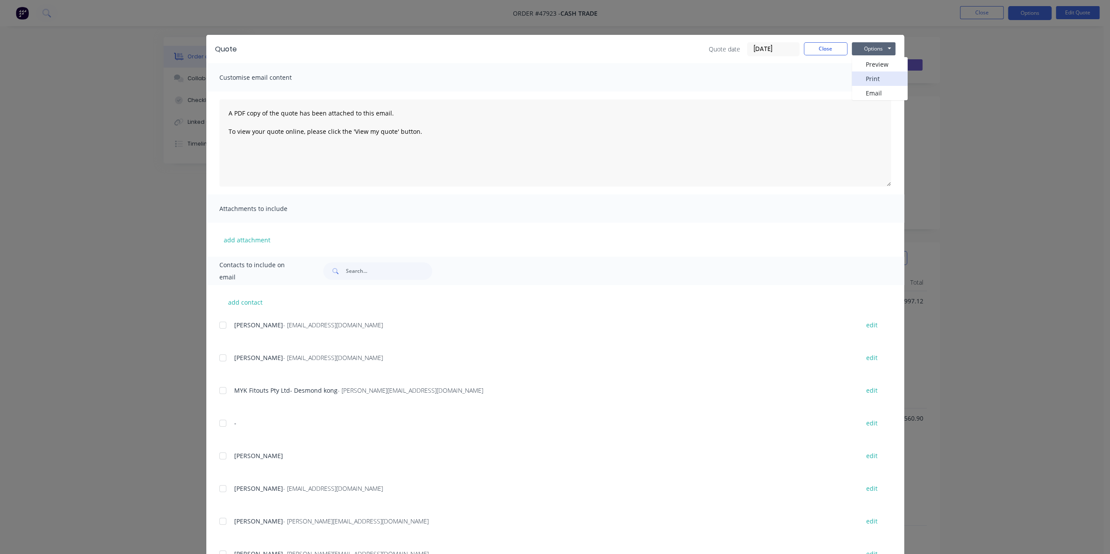
click at [862, 77] on button "Print" at bounding box center [880, 79] width 56 height 14
click at [924, 81] on div "Quote Quote date 11/08/25 Close Options Preview Print Email Customise email con…" at bounding box center [555, 277] width 1110 height 554
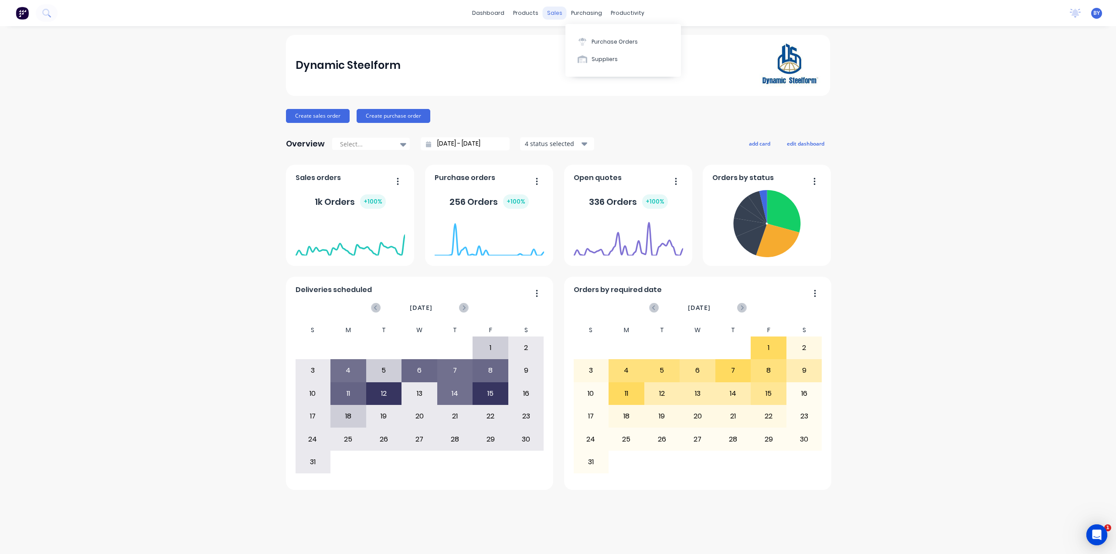
click at [551, 14] on div "sales" at bounding box center [555, 13] width 24 height 13
click at [568, 38] on button "Sales Orders" at bounding box center [601, 41] width 116 height 17
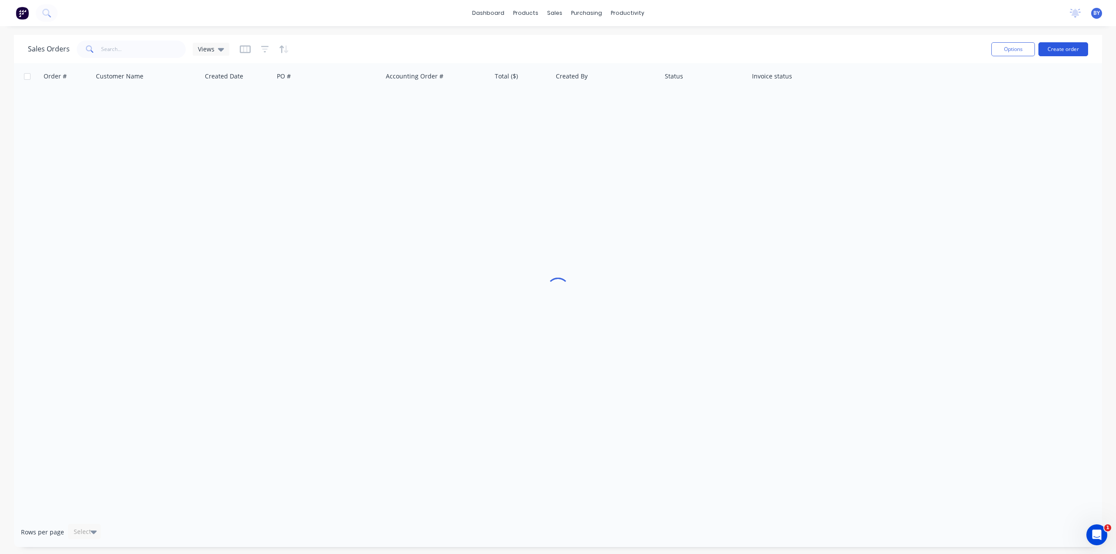
click at [1064, 46] on button "Create order" at bounding box center [1064, 49] width 50 height 14
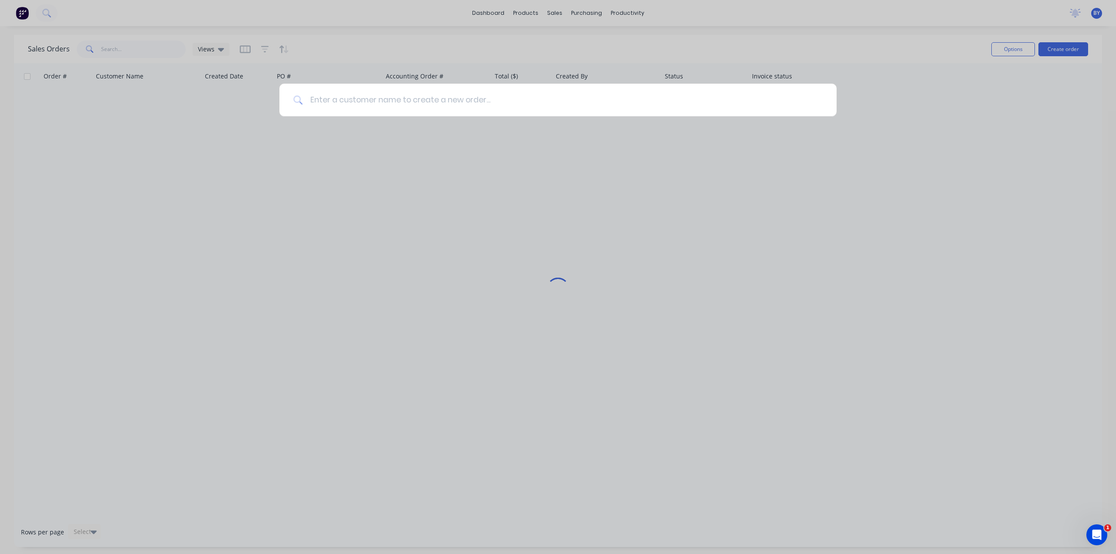
click at [343, 94] on input at bounding box center [563, 100] width 520 height 33
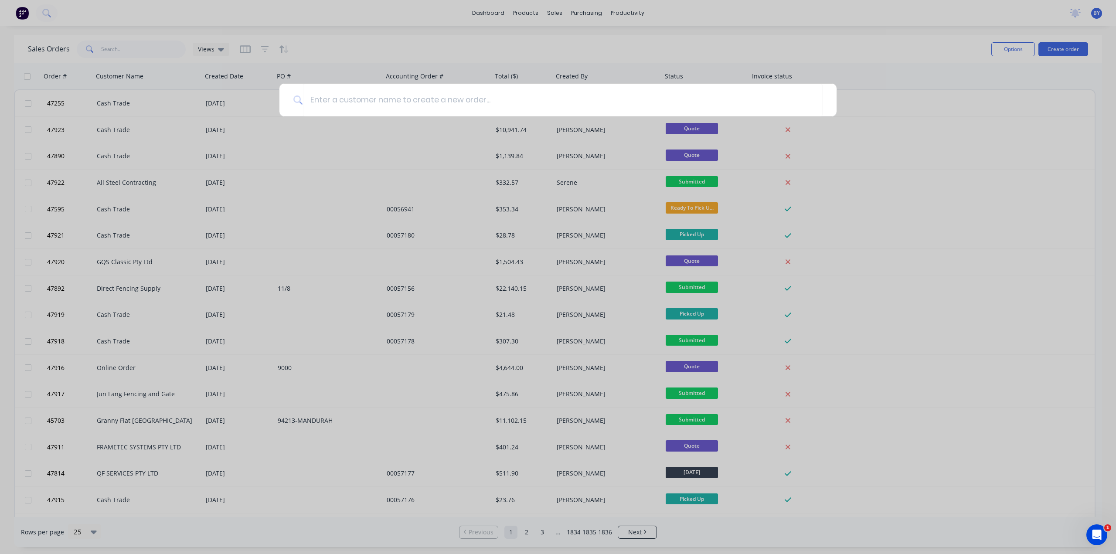
click at [1116, 109] on div at bounding box center [558, 277] width 1116 height 554
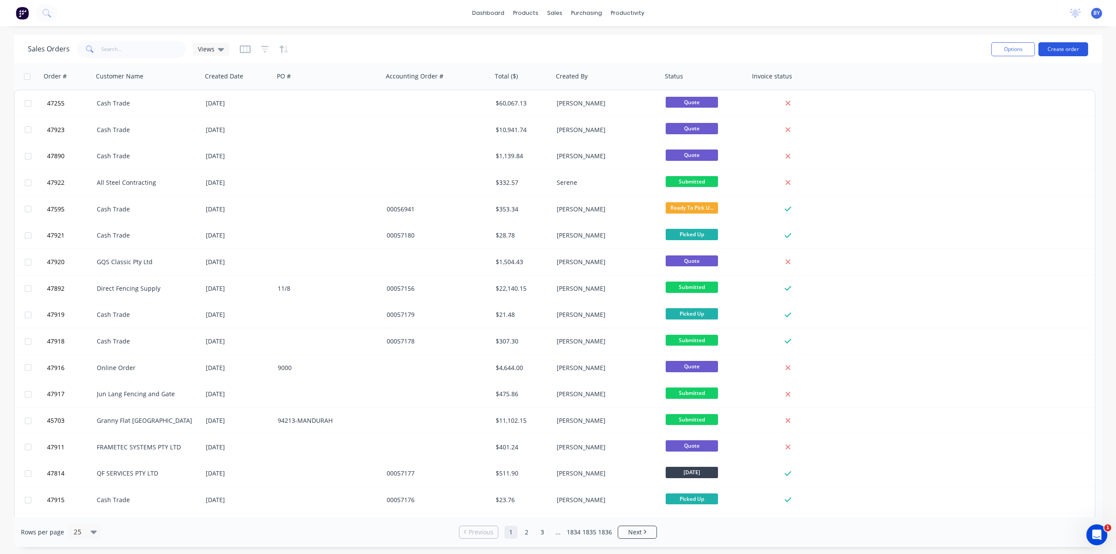
click at [1069, 54] on button "Create order" at bounding box center [1064, 49] width 50 height 14
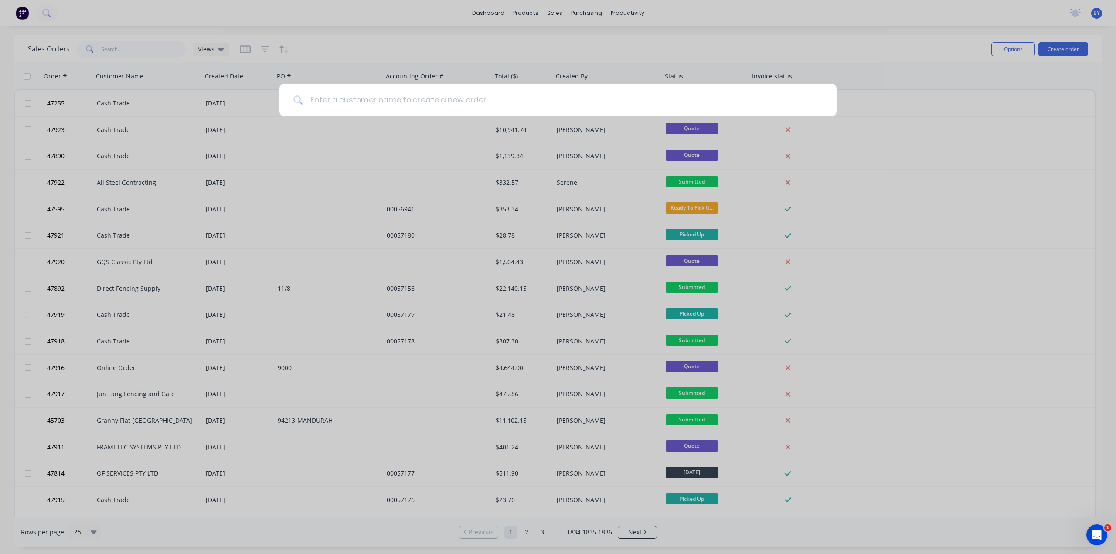
click at [353, 102] on input at bounding box center [563, 100] width 520 height 33
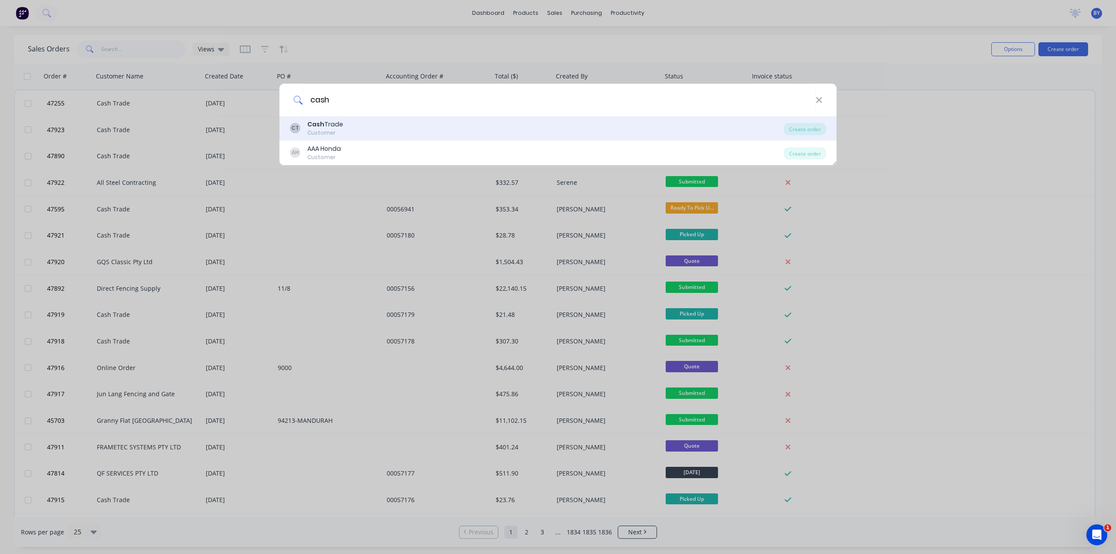
type input "cash"
click at [370, 127] on div "CT Cash Trade Customer" at bounding box center [537, 128] width 494 height 17
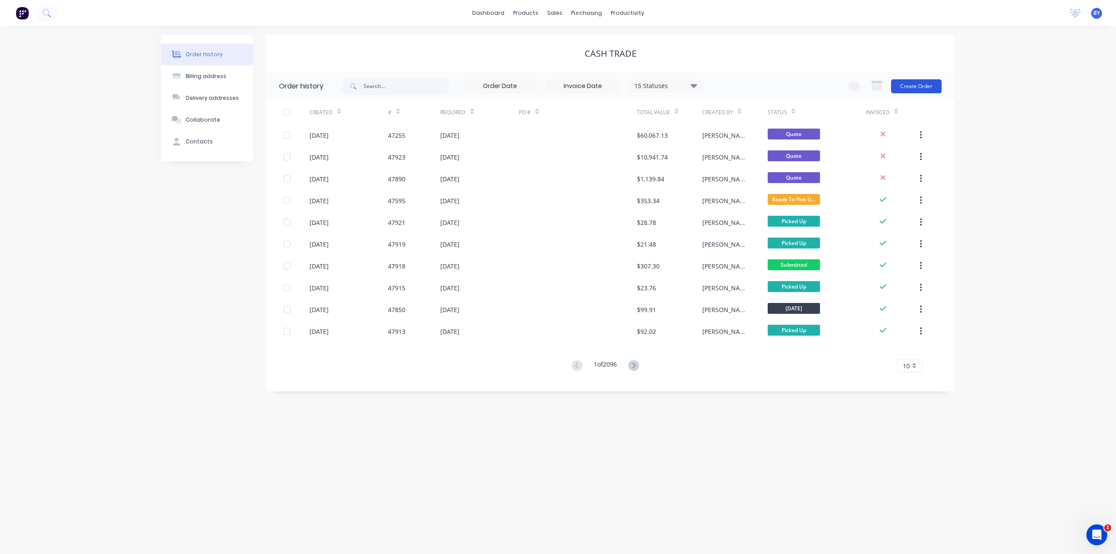
click at [905, 85] on button "Create Order" at bounding box center [916, 86] width 51 height 14
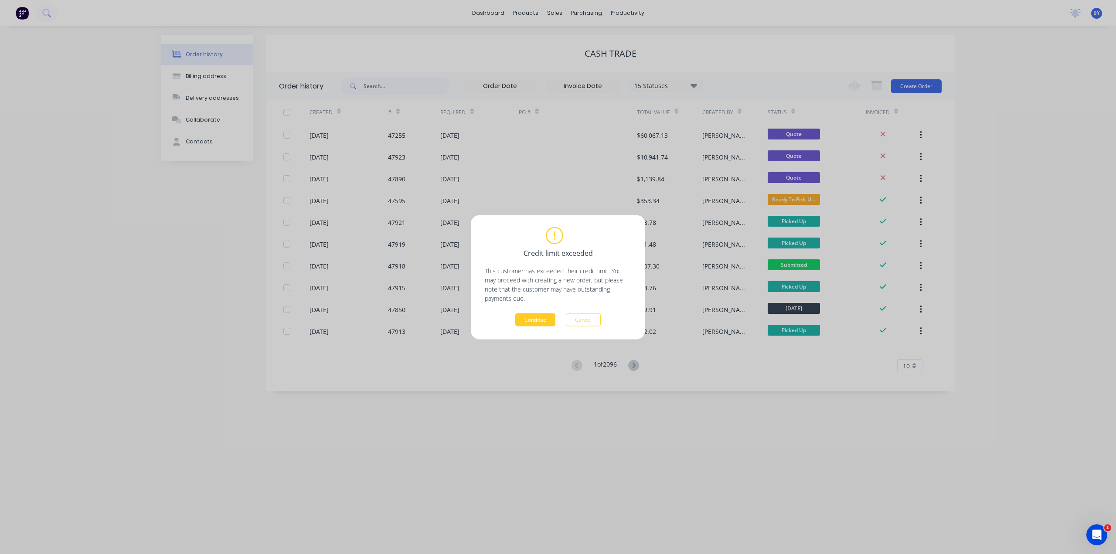
click at [539, 324] on button "Continue" at bounding box center [535, 319] width 40 height 13
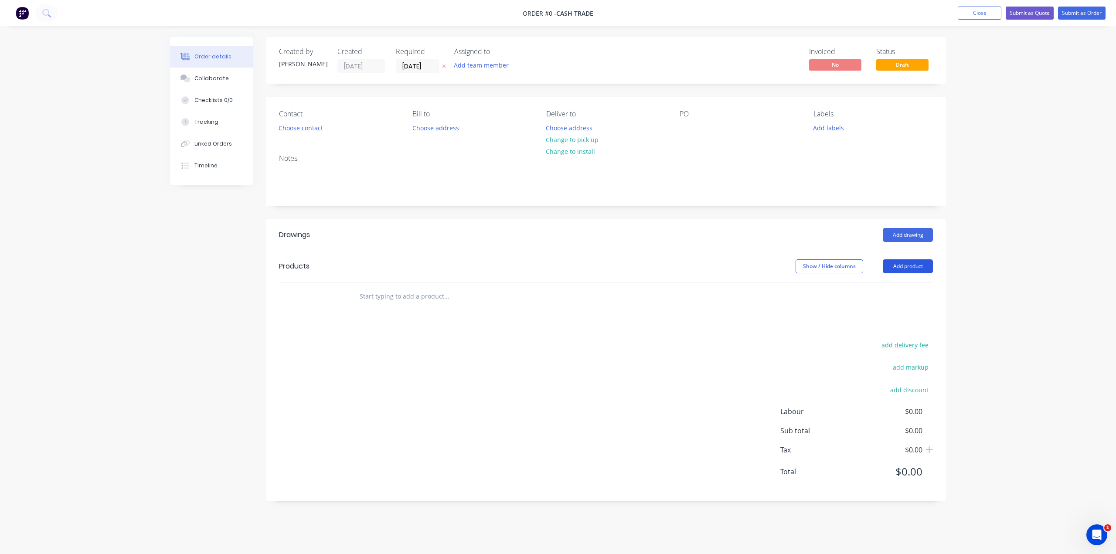
click at [898, 265] on button "Add product" at bounding box center [908, 266] width 50 height 14
click at [873, 288] on div "Product catalogue" at bounding box center [891, 288] width 67 height 13
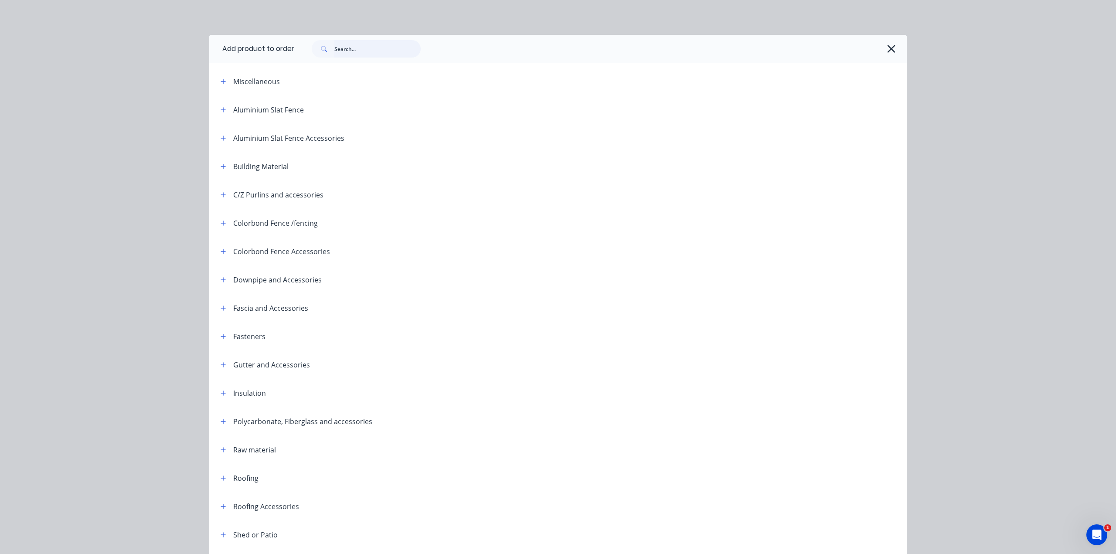
click at [366, 52] on input "text" at bounding box center [377, 48] width 86 height 17
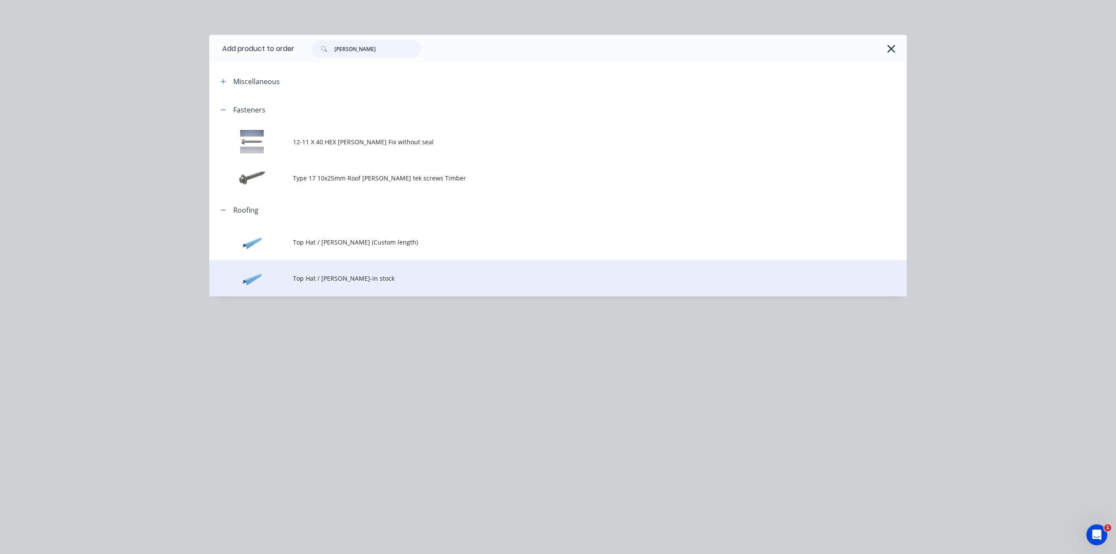
type input "[PERSON_NAME]"
click at [410, 280] on span "Top Hat / [PERSON_NAME]-in stock" at bounding box center [538, 278] width 491 height 9
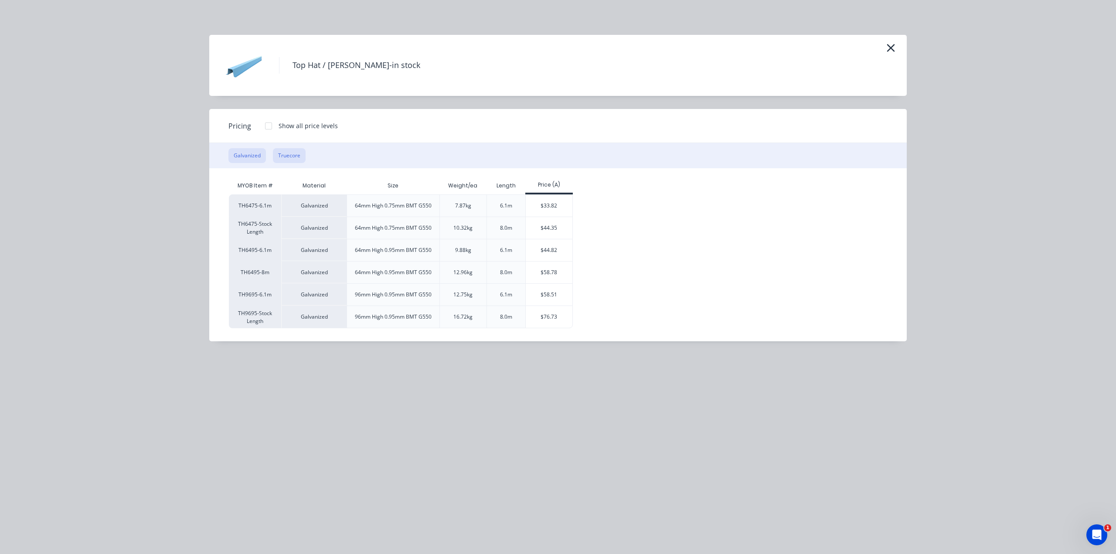
click at [285, 159] on button "Truecore" at bounding box center [289, 155] width 33 height 15
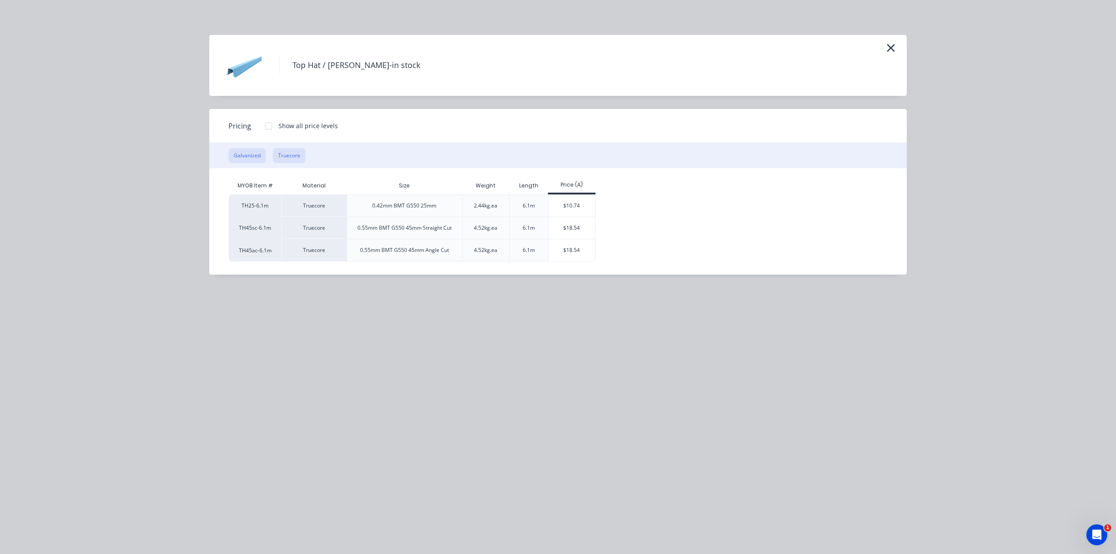
click at [256, 153] on button "Galvanized" at bounding box center [246, 155] width 37 height 15
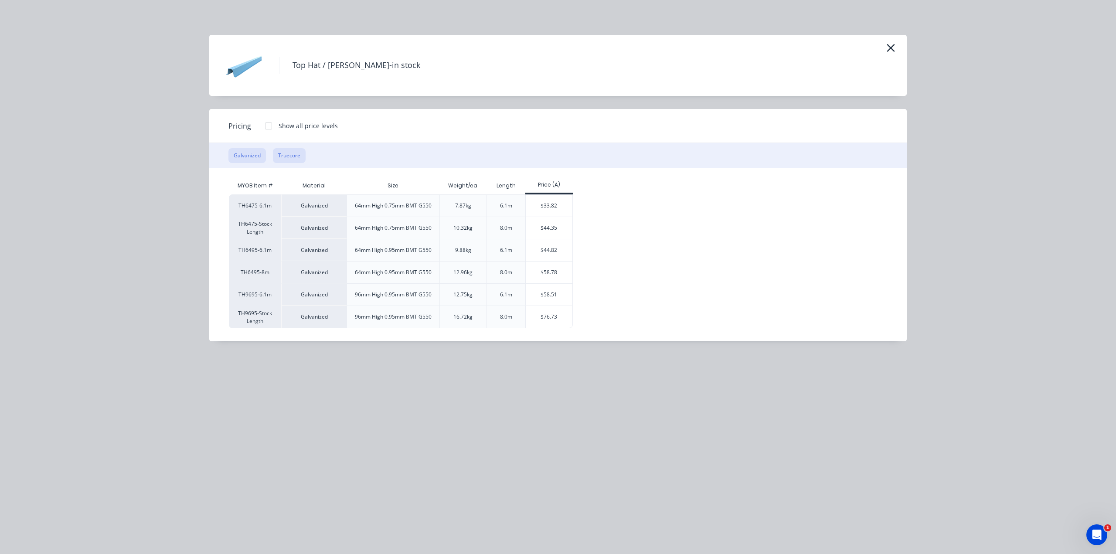
click at [287, 155] on button "Truecore" at bounding box center [289, 155] width 33 height 15
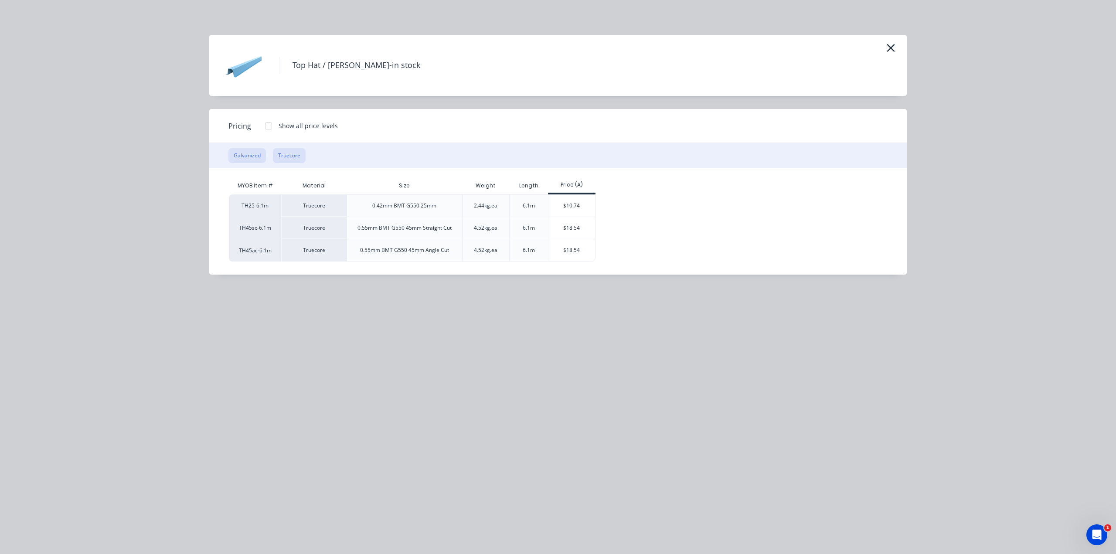
click at [240, 150] on div "Galvanized Truecore" at bounding box center [558, 155] width 698 height 25
click at [247, 156] on button "Galvanized" at bounding box center [246, 155] width 37 height 15
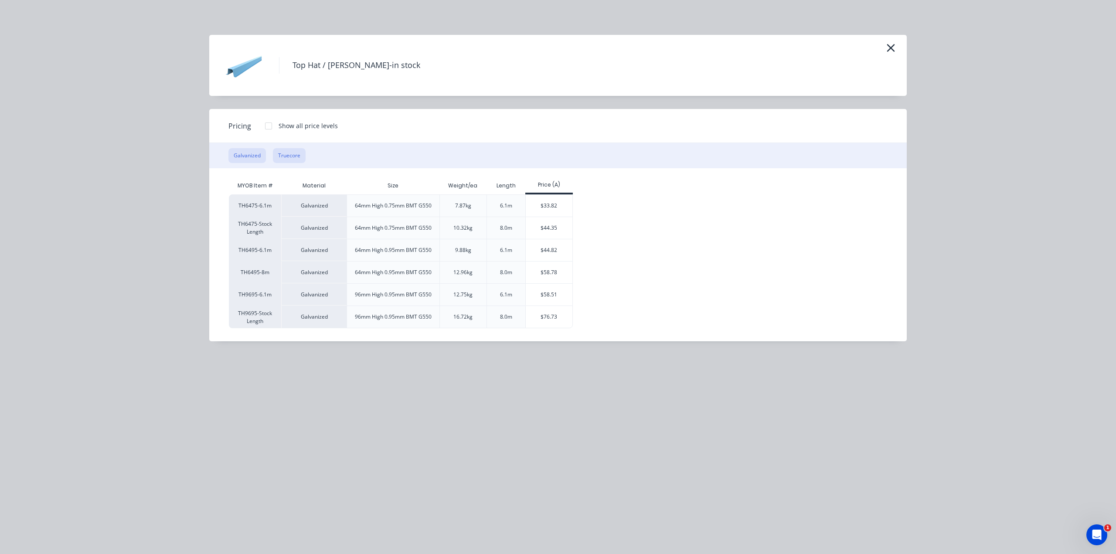
click at [280, 152] on button "Truecore" at bounding box center [289, 155] width 33 height 15
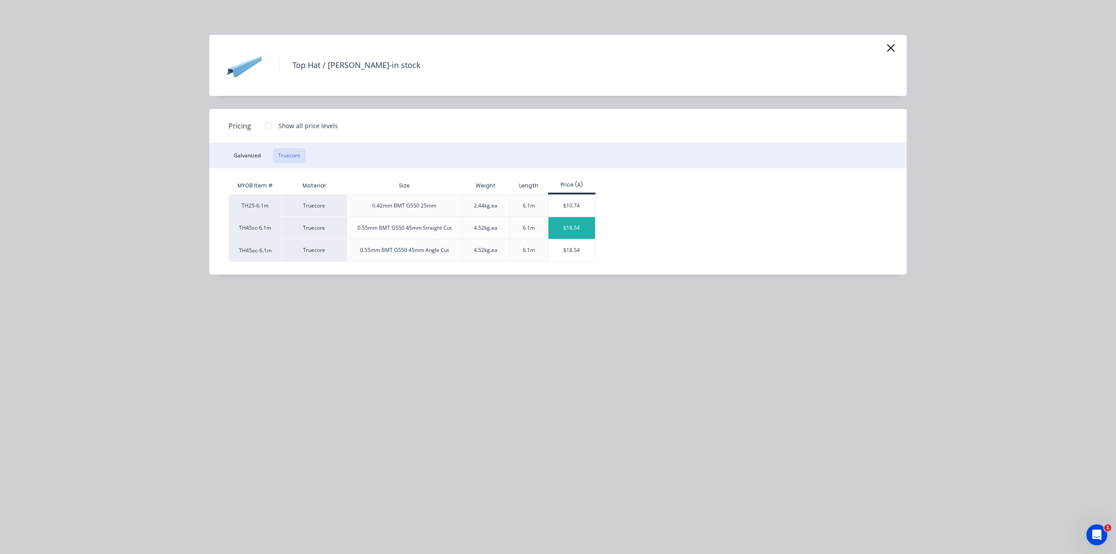
click at [572, 226] on div "$18.54" at bounding box center [572, 228] width 47 height 22
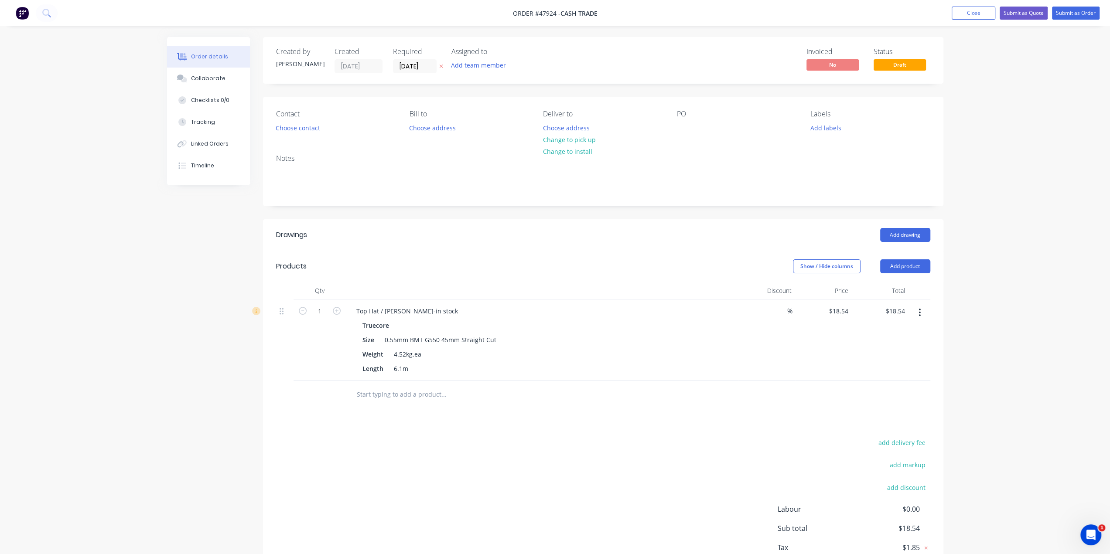
click at [304, 334] on div "1" at bounding box center [319, 340] width 52 height 81
click at [319, 311] on input "1" at bounding box center [319, 311] width 23 height 13
click at [553, 316] on div "Top Hat / [PERSON_NAME]-in stock" at bounding box center [541, 311] width 385 height 13
click at [582, 357] on div "Weight 4.52kg.ea" at bounding box center [540, 354] width 363 height 13
drag, startPoint x: 629, startPoint y: 333, endPoint x: 404, endPoint y: 325, distance: 225.1
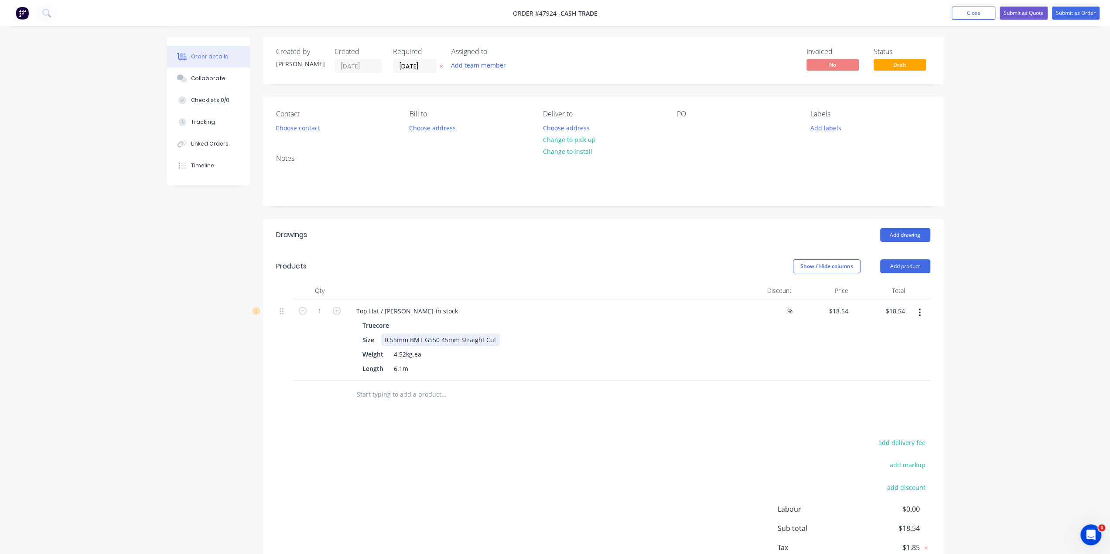
click at [629, 334] on div "Size 0.55mm BMT G550 45mm Straight Cut" at bounding box center [540, 340] width 363 height 13
click at [316, 343] on div "1" at bounding box center [319, 340] width 52 height 81
click at [902, 267] on button "Add product" at bounding box center [905, 266] width 50 height 14
click at [887, 290] on div "Product catalogue" at bounding box center [888, 288] width 67 height 13
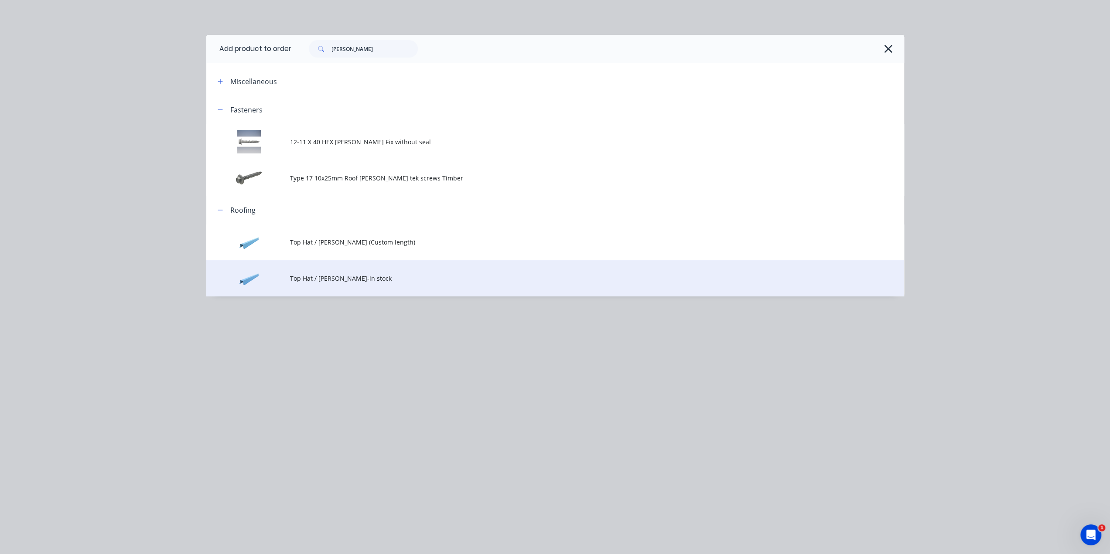
click at [389, 276] on span "Top Hat / [PERSON_NAME]-in stock" at bounding box center [535, 278] width 491 height 9
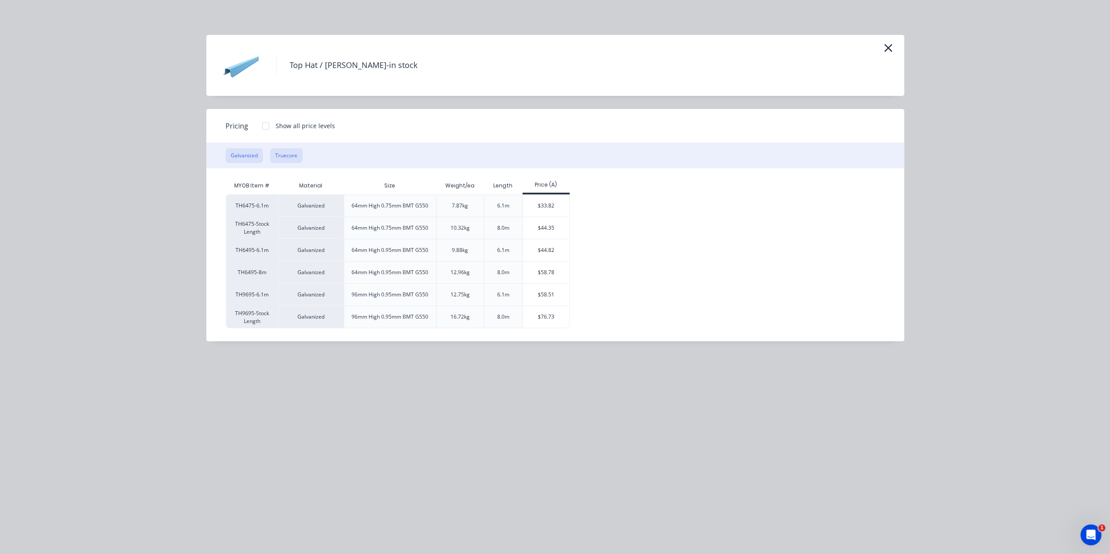
click at [287, 154] on button "Truecore" at bounding box center [286, 155] width 33 height 15
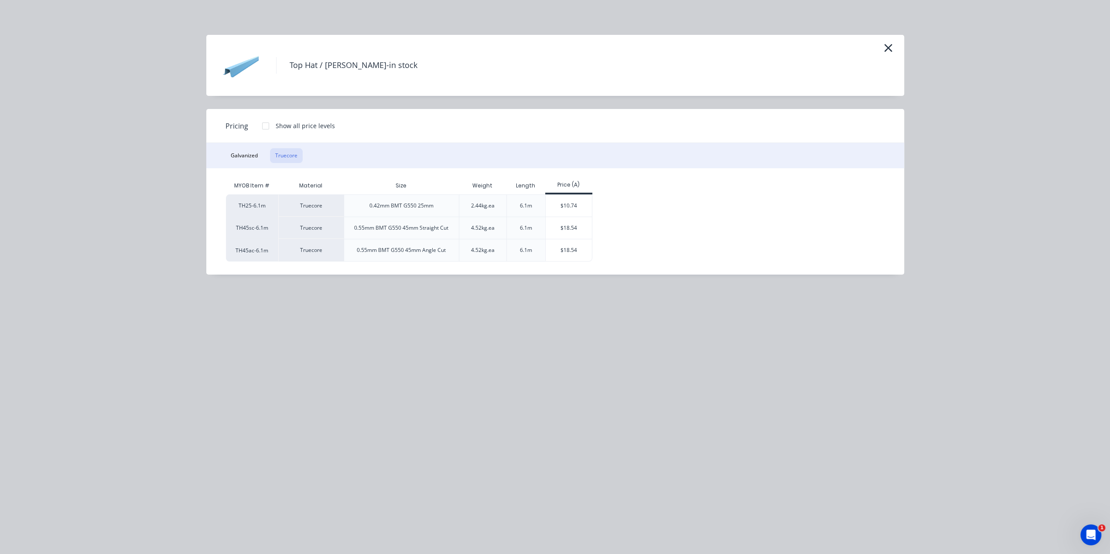
click at [977, 137] on div "Top Hat / [PERSON_NAME]-in stock Pricing Show all price levels Galvanized Truec…" at bounding box center [555, 277] width 1110 height 554
click at [889, 48] on icon "button" at bounding box center [887, 48] width 9 height 12
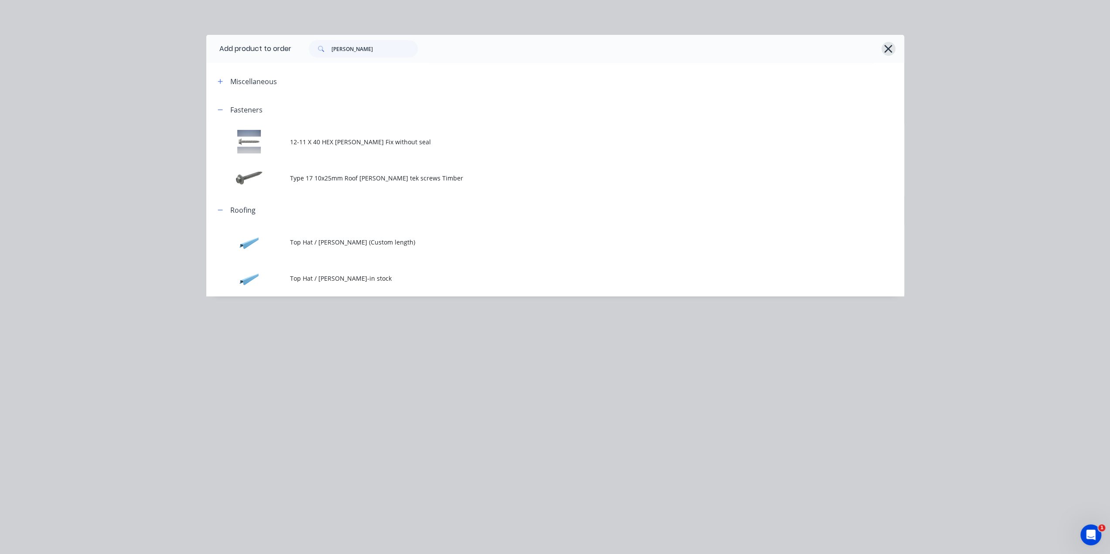
click at [889, 47] on icon "button" at bounding box center [887, 49] width 9 height 12
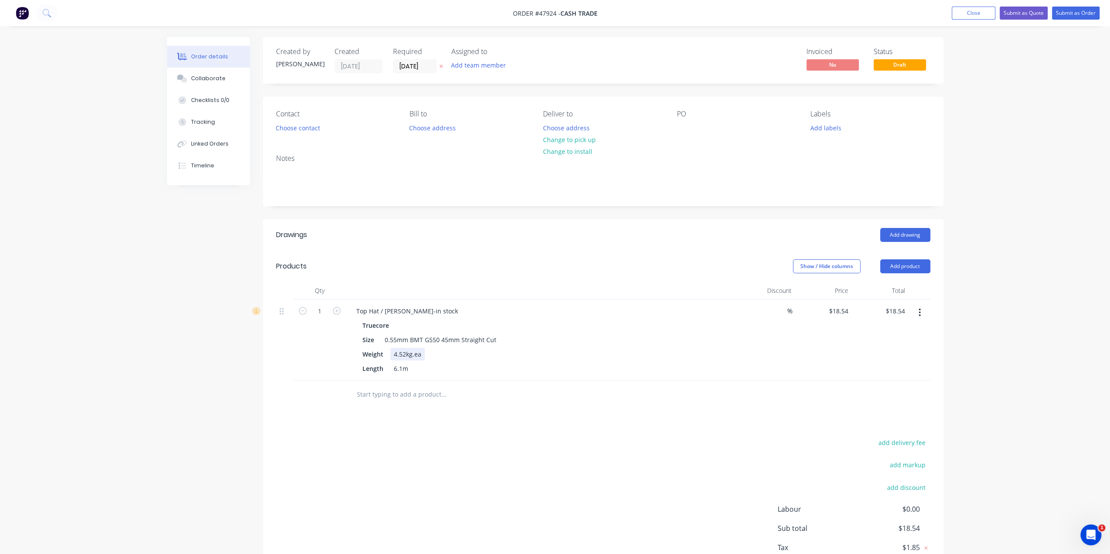
click at [562, 354] on div "Weight 4.52kg.ea" at bounding box center [540, 354] width 363 height 13
click at [428, 310] on div "Top Hat / [PERSON_NAME]-in stock" at bounding box center [407, 311] width 116 height 13
click at [321, 308] on input "1" at bounding box center [319, 311] width 23 height 13
type input "18"
type input "$333.72"
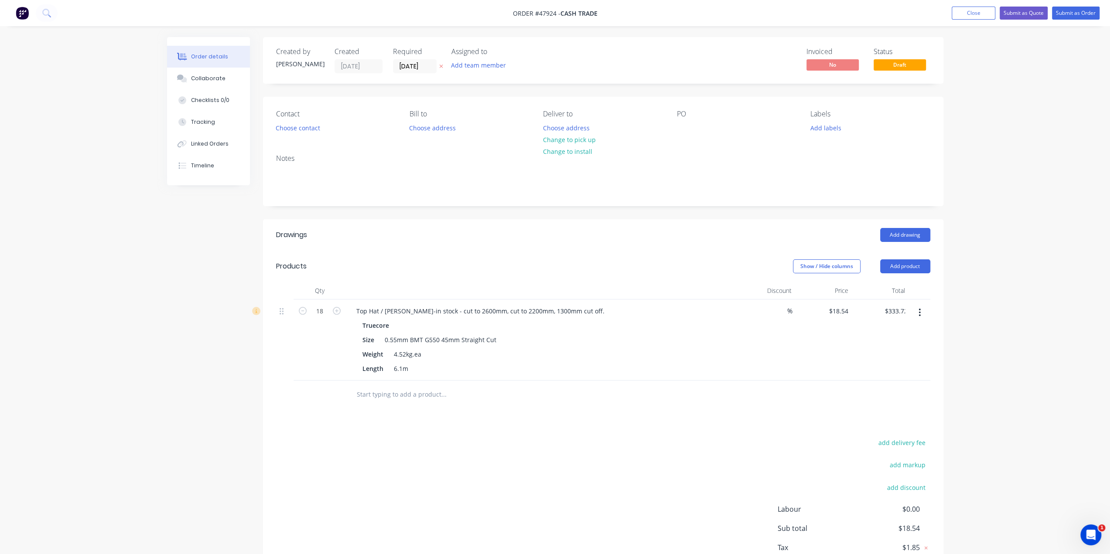
click at [202, 436] on div "Created by [PERSON_NAME] Created [DATE] Required [DATE] Assigned to Add team me…" at bounding box center [555, 324] width 776 height 575
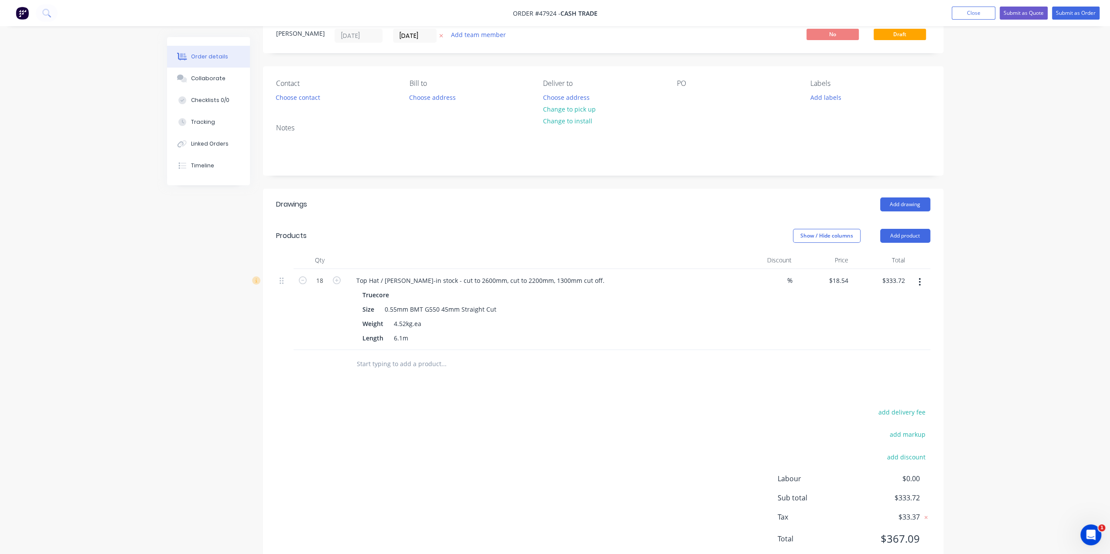
scroll to position [57, 0]
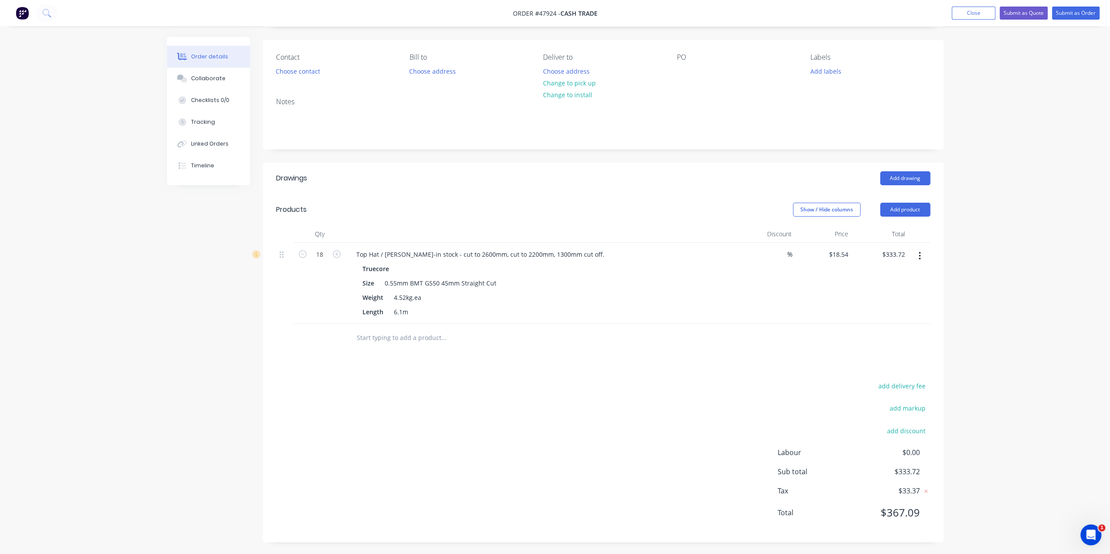
click at [1012, 444] on div "Order details Collaborate Checklists 0/0 Tracking Linked Orders Timeline Order …" at bounding box center [555, 249] width 1110 height 612
click at [309, 416] on div "add delivery fee add markup add discount Labour $0.00 Sub total $333.72 Tax $33…" at bounding box center [603, 454] width 654 height 149
drag, startPoint x: 583, startPoint y: 455, endPoint x: 583, endPoint y: 448, distance: 6.5
click at [583, 452] on div "add delivery fee add markup add discount Labour $0.00 Sub total $333.72 Tax $33…" at bounding box center [603, 454] width 654 height 149
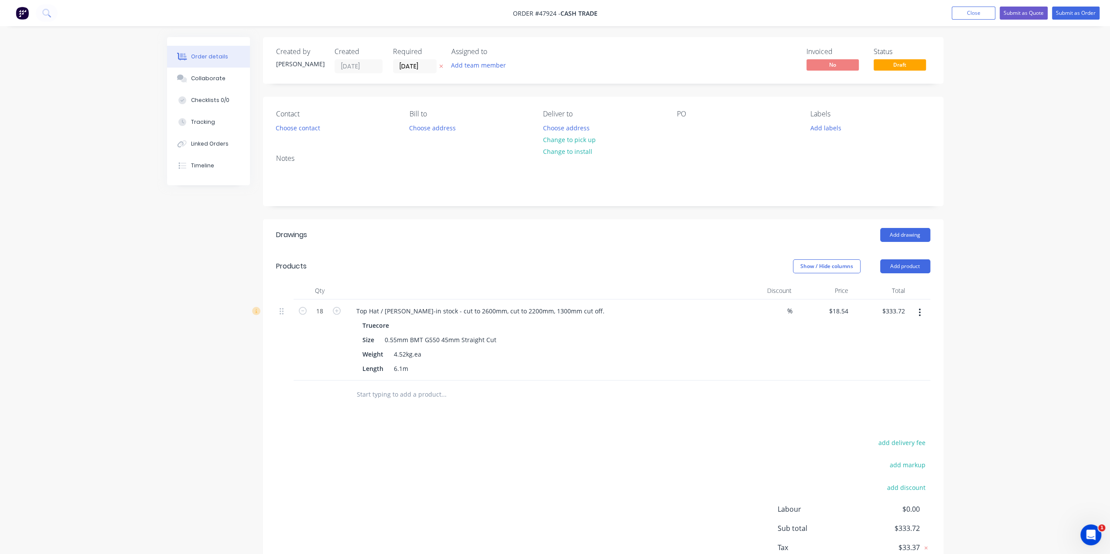
scroll to position [0, 0]
click at [900, 266] on button "Add product" at bounding box center [905, 266] width 50 height 14
click at [891, 292] on div "Product catalogue" at bounding box center [888, 288] width 67 height 13
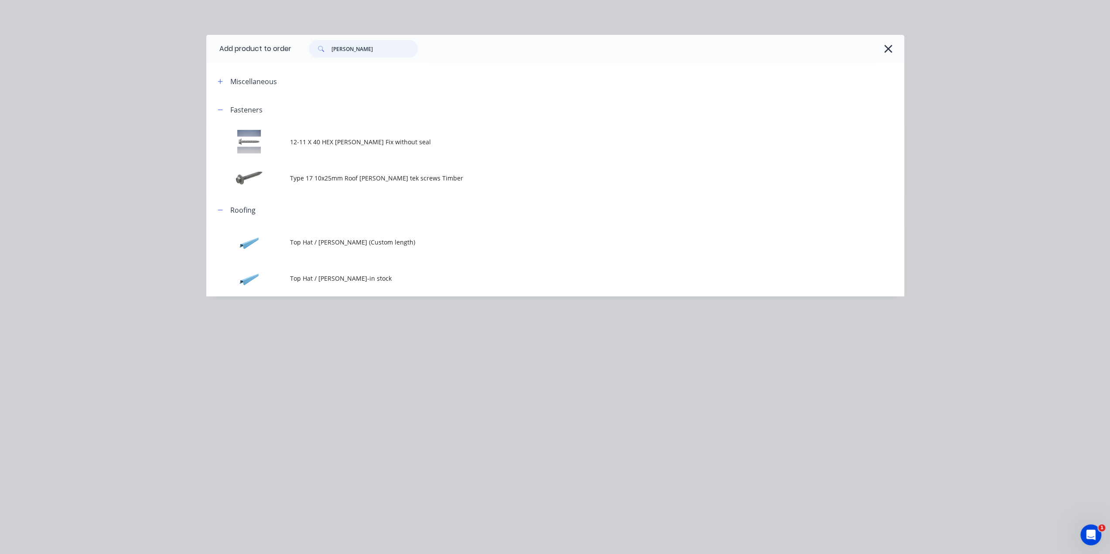
drag, startPoint x: 363, startPoint y: 50, endPoint x: 278, endPoint y: 52, distance: 84.6
click at [279, 47] on header "Add product to order [PERSON_NAME]" at bounding box center [555, 49] width 698 height 28
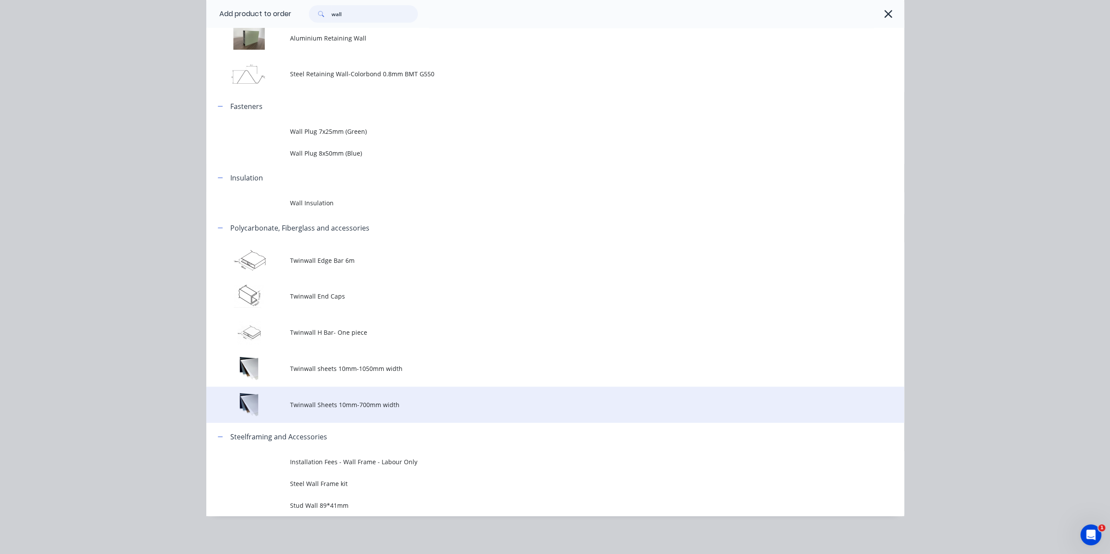
scroll to position [69, 0]
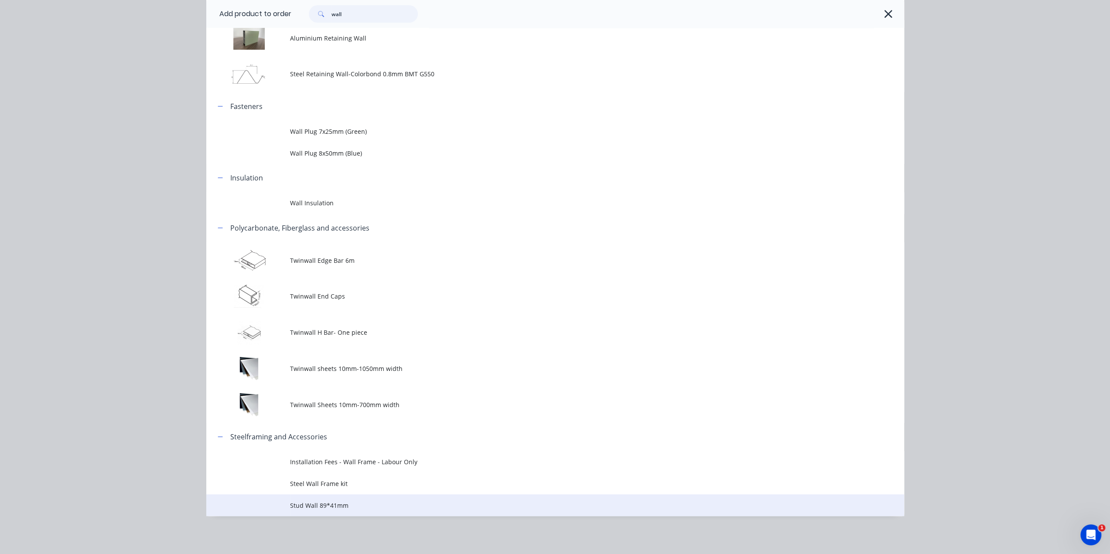
type input "wall"
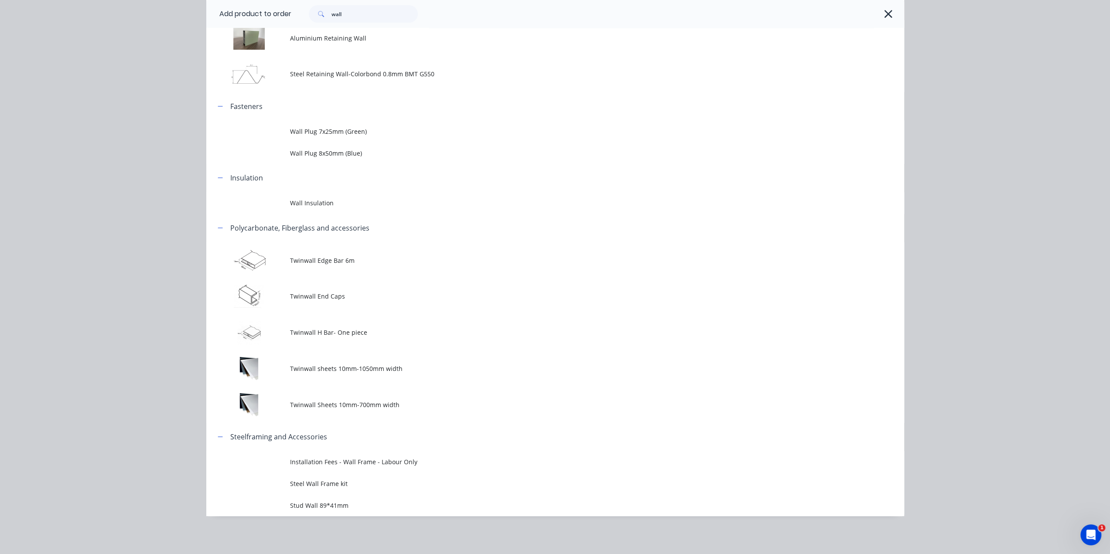
drag, startPoint x: 358, startPoint y: 502, endPoint x: 359, endPoint y: 496, distance: 6.6
click at [358, 503] on span "Stud Wall 89*41mm" at bounding box center [535, 505] width 491 height 9
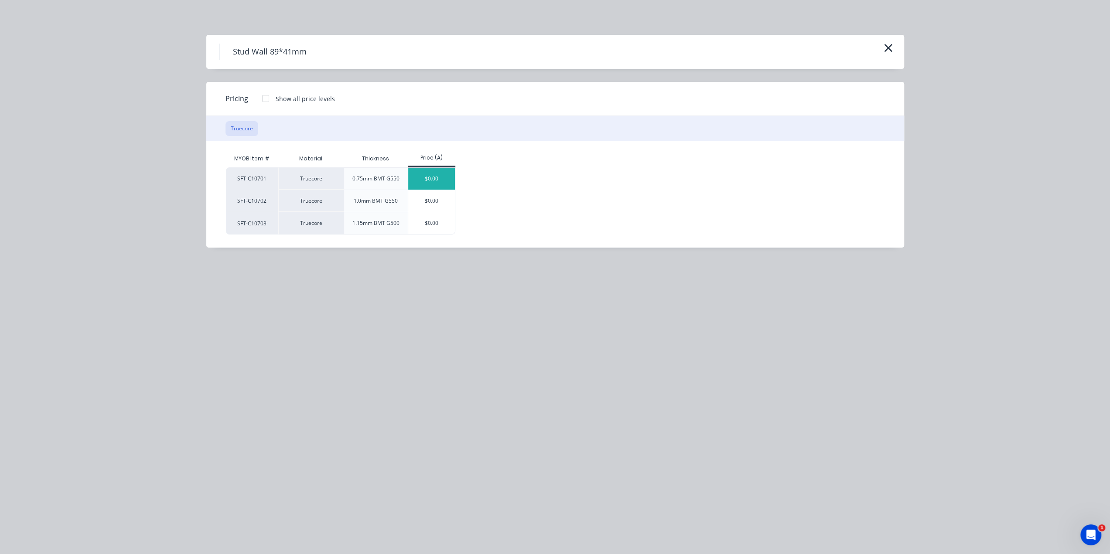
click at [424, 177] on div "$0.00" at bounding box center [431, 179] width 47 height 22
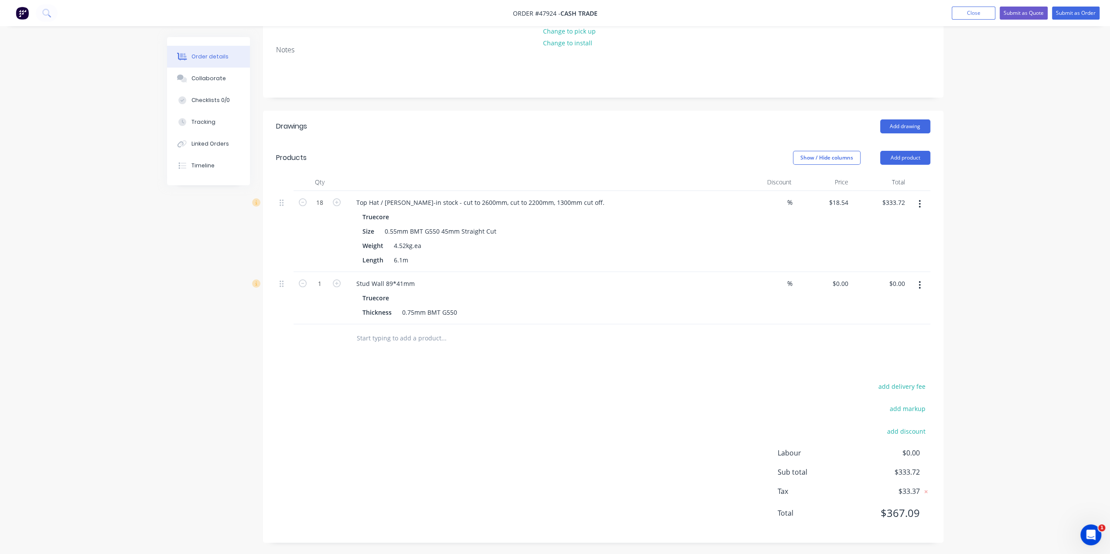
scroll to position [109, 0]
click at [893, 283] on input "0.00" at bounding box center [898, 283] width 20 height 13
type input "385.61"
type input "$385.61"
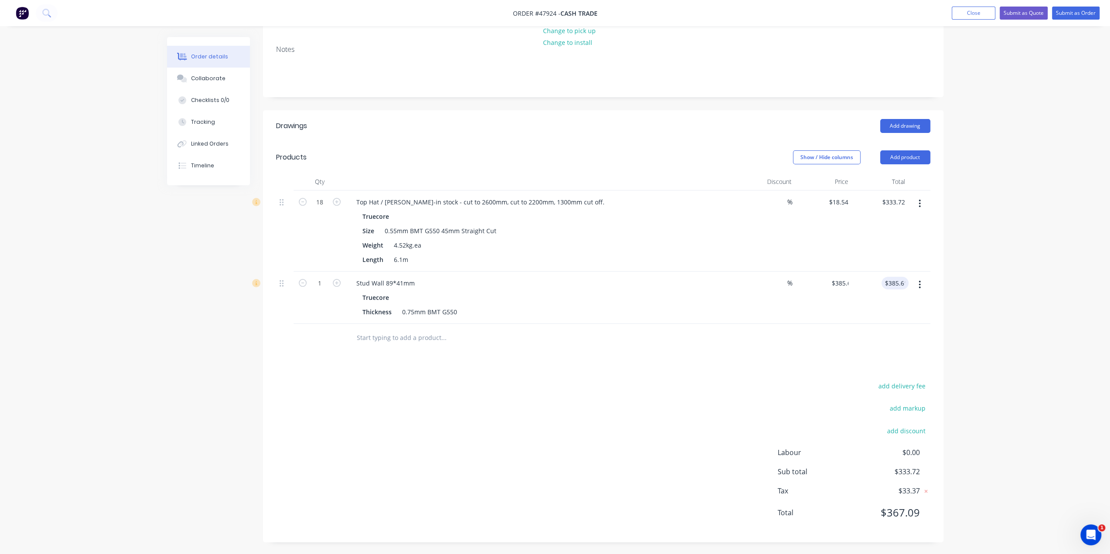
click at [759, 370] on div "Drawings Add drawing Products Show / Hide columns Add product Qty Discount Pric…" at bounding box center [603, 326] width 680 height 432
click at [414, 282] on div "Stud Wall 89*41mm" at bounding box center [385, 283] width 72 height 13
click at [435, 278] on div "Stud Wall 89*41mm - 4 cutomized panels" at bounding box center [416, 283] width 135 height 13
click at [600, 306] on div "Thickness 0.75mm BMT G550" at bounding box center [540, 312] width 363 height 13
drag, startPoint x: 633, startPoint y: 361, endPoint x: 608, endPoint y: 375, distance: 29.3
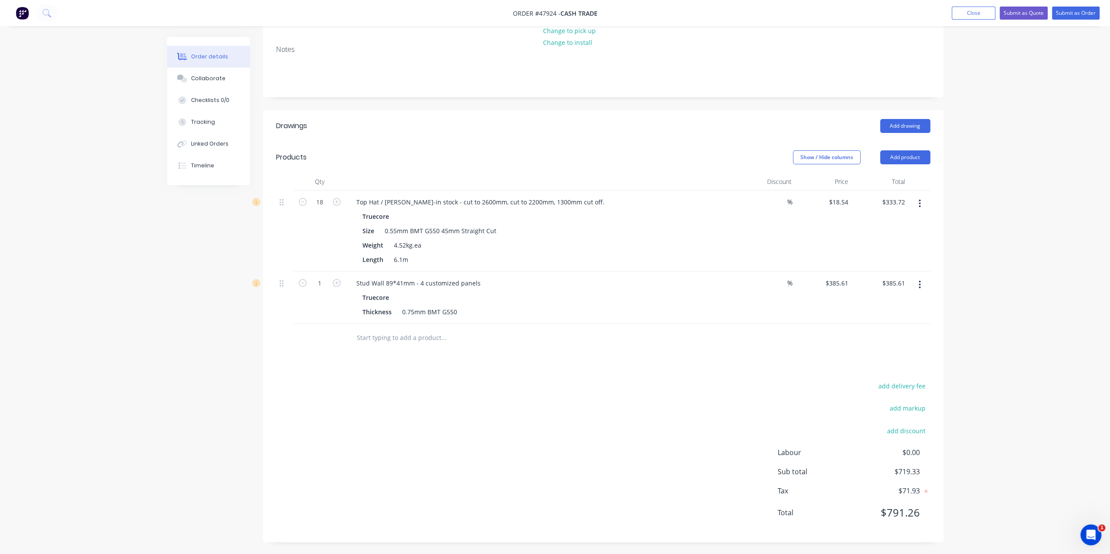
click at [633, 361] on div "Drawings Add drawing Products Show / Hide columns Add product Qty Discount Pric…" at bounding box center [603, 326] width 680 height 432
click at [564, 380] on div "add delivery fee add markup add discount Labour $0.00 Sub total $719.33 Tax $71…" at bounding box center [603, 454] width 654 height 149
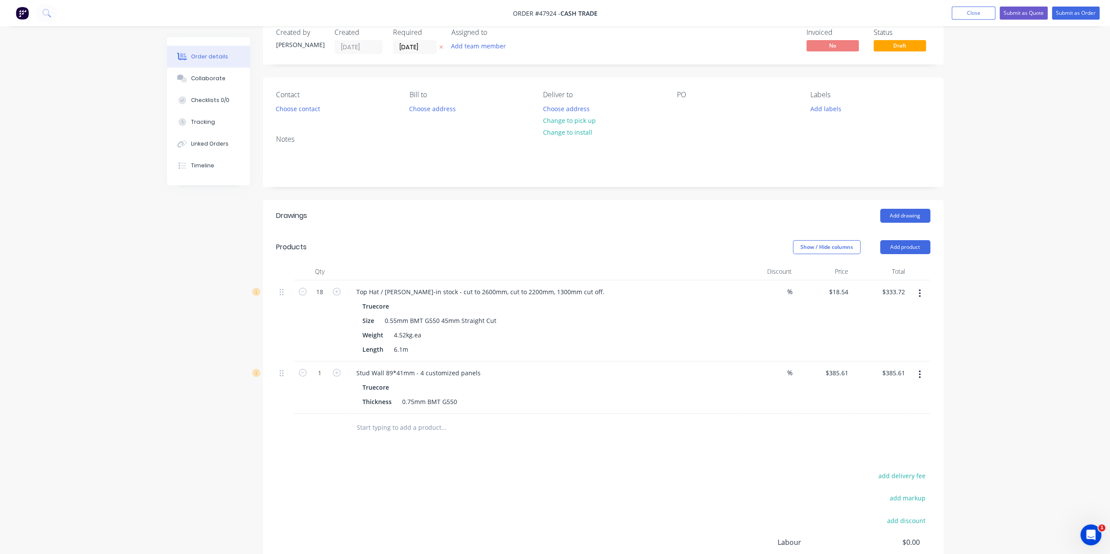
scroll to position [0, 0]
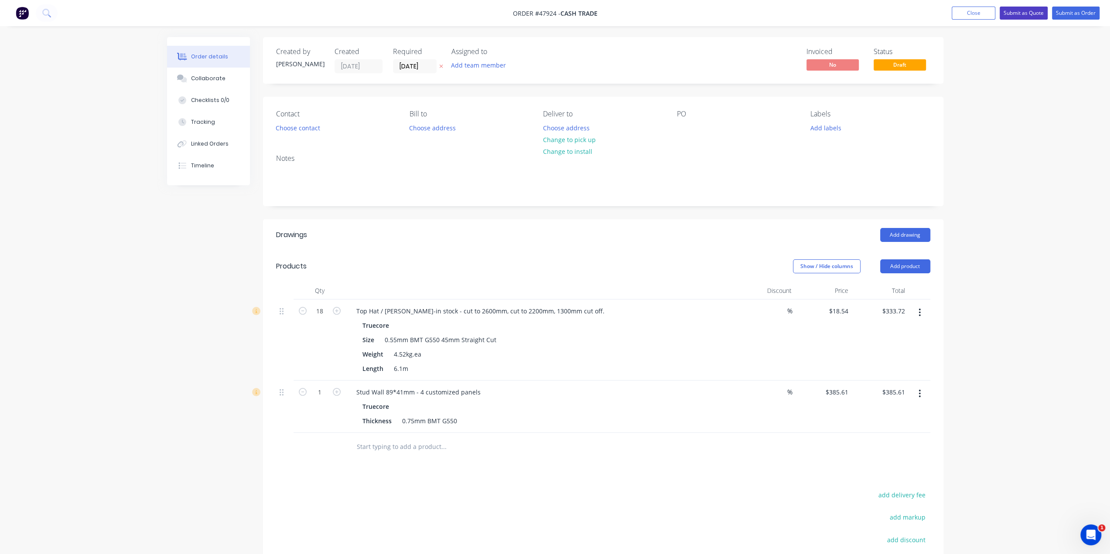
click at [1017, 13] on button "Submit as Quote" at bounding box center [1023, 13] width 48 height 13
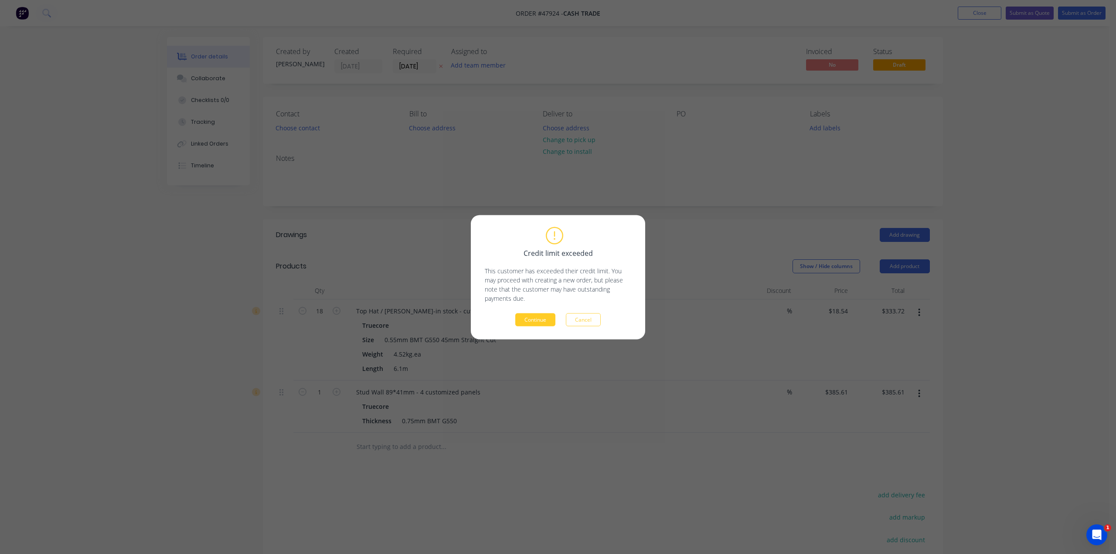
click at [532, 316] on button "Continue" at bounding box center [535, 319] width 40 height 13
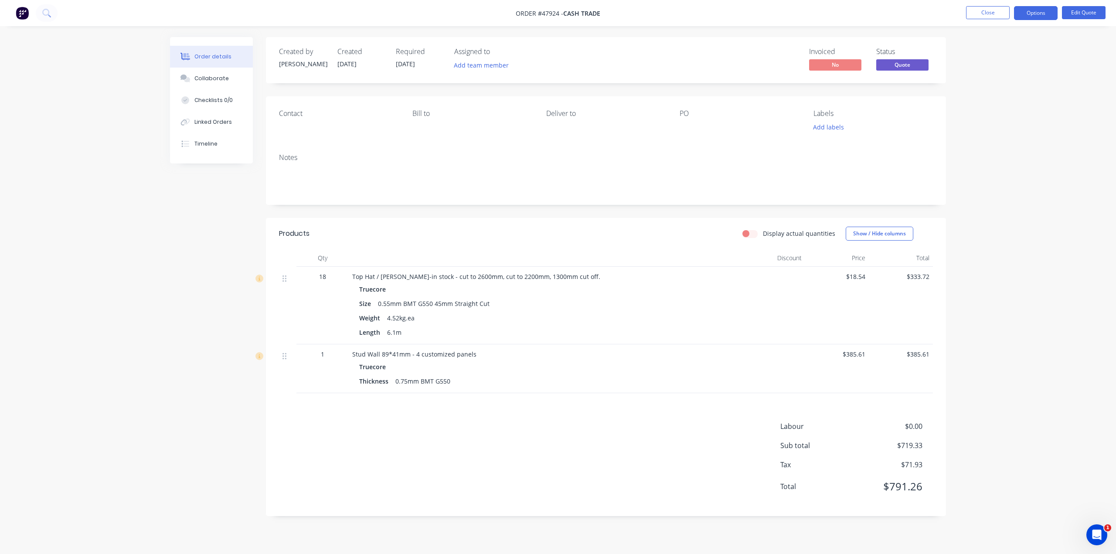
click at [845, 366] on div "$385.61" at bounding box center [837, 368] width 64 height 49
click at [1073, 11] on button "Edit Quote" at bounding box center [1084, 12] width 44 height 13
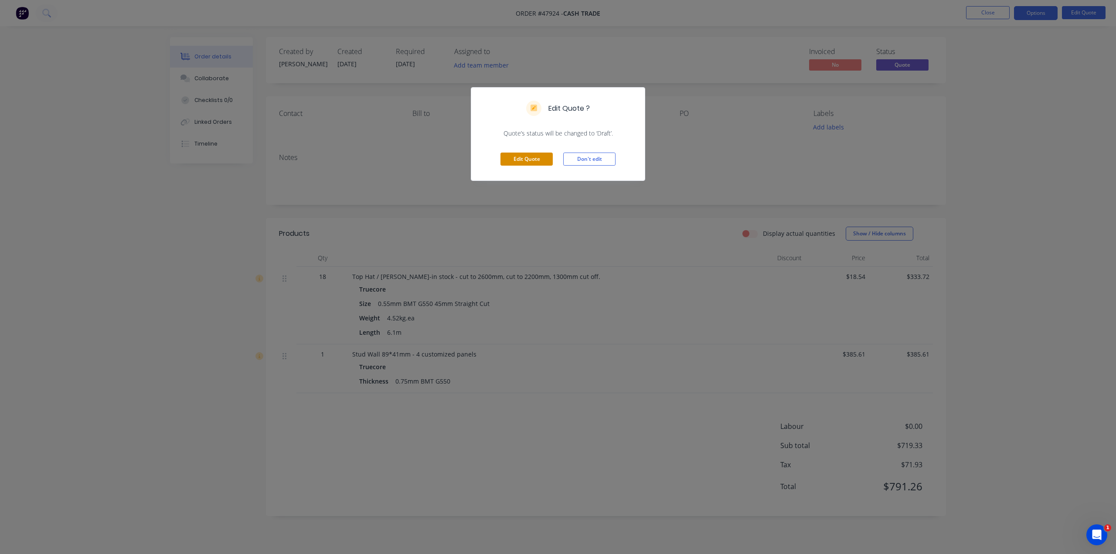
click at [548, 164] on button "Edit Quote" at bounding box center [527, 159] width 52 height 13
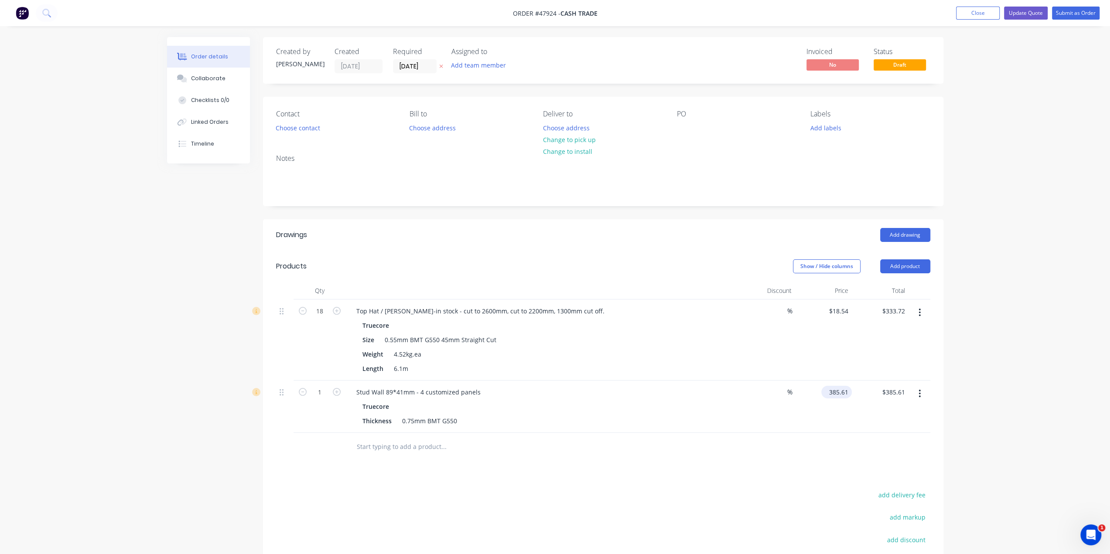
click at [828, 390] on input "385.61" at bounding box center [838, 392] width 27 height 13
type input "$585.61"
click at [1056, 406] on div "Order details Collaborate Checklists 0/0 Linked Orders Timeline Order details C…" at bounding box center [555, 332] width 1110 height 664
click at [1023, 13] on button "Update Quote" at bounding box center [1026, 13] width 44 height 13
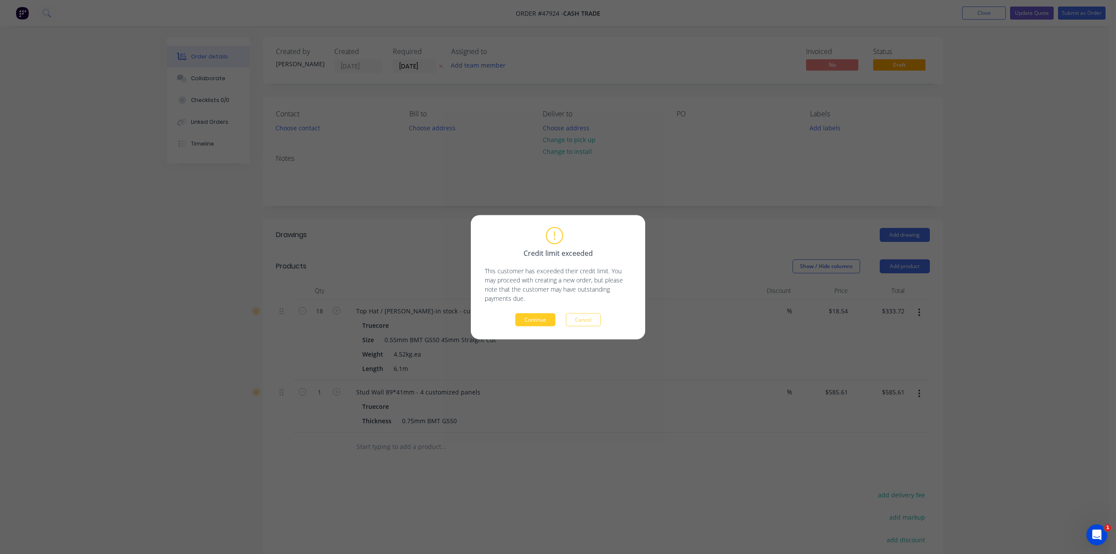
click at [544, 325] on button "Continue" at bounding box center [535, 319] width 40 height 13
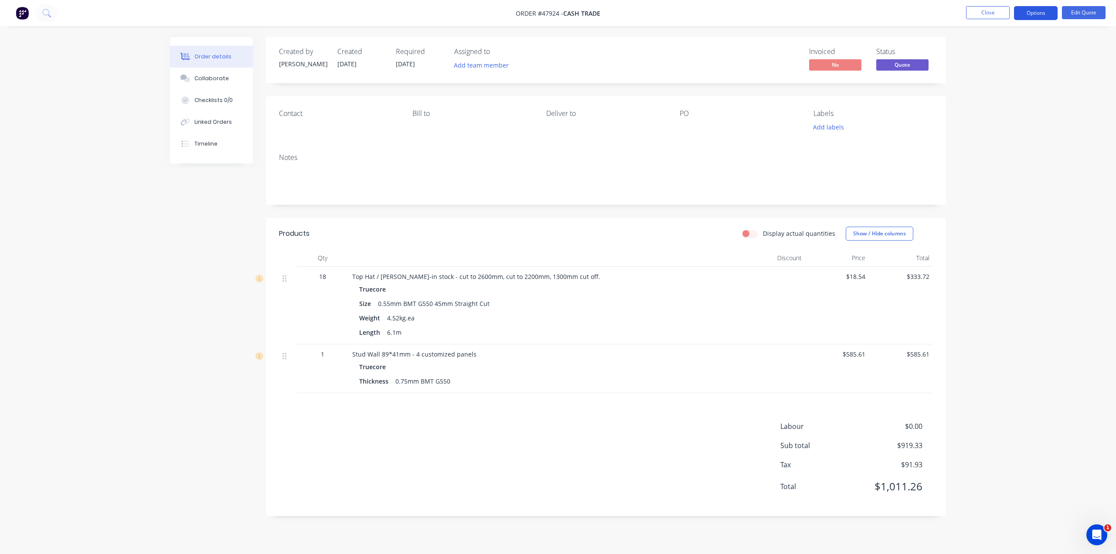
click at [1039, 14] on button "Options" at bounding box center [1036, 13] width 44 height 14
click at [1012, 68] on div "Proforma Invoice" at bounding box center [1010, 70] width 80 height 13
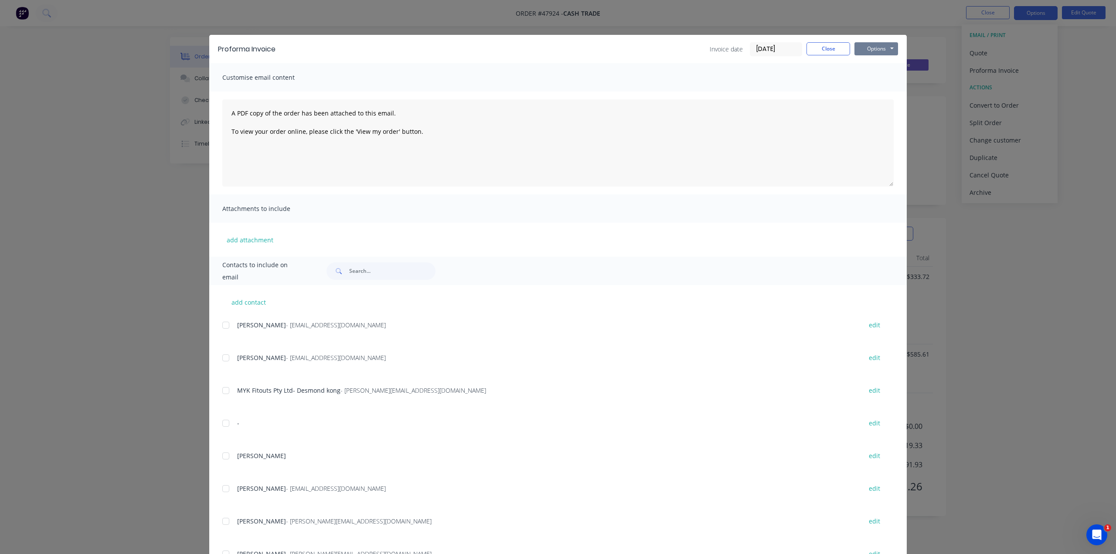
click at [873, 47] on button "Options" at bounding box center [877, 48] width 44 height 13
click at [872, 79] on button "Print" at bounding box center [883, 79] width 56 height 14
click at [1029, 243] on div "Proforma Invoice Invoice date [DATE] Close Options Preview Print Email Customis…" at bounding box center [558, 277] width 1116 height 554
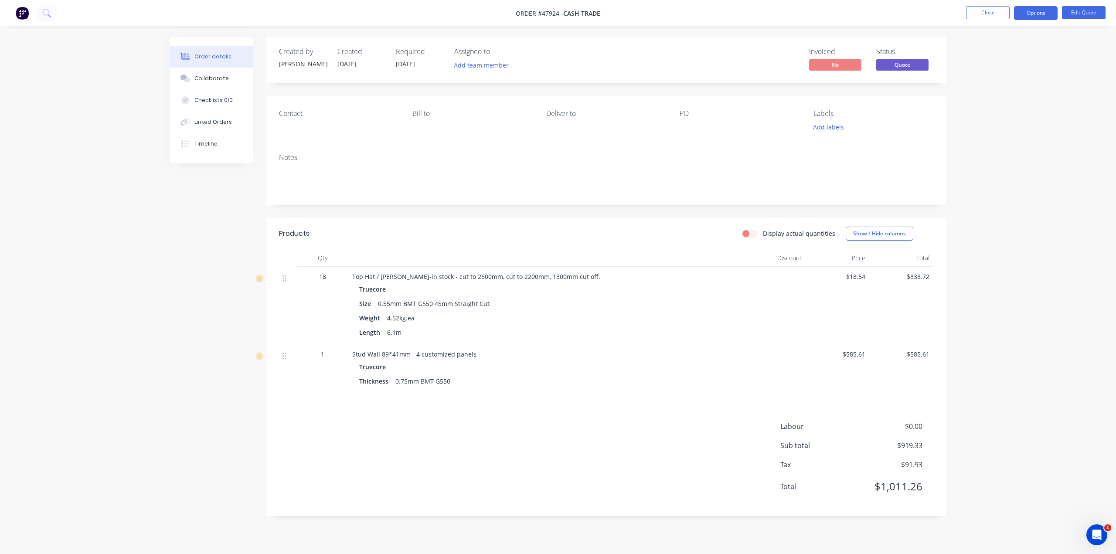
click at [24, 15] on img at bounding box center [22, 13] width 13 height 13
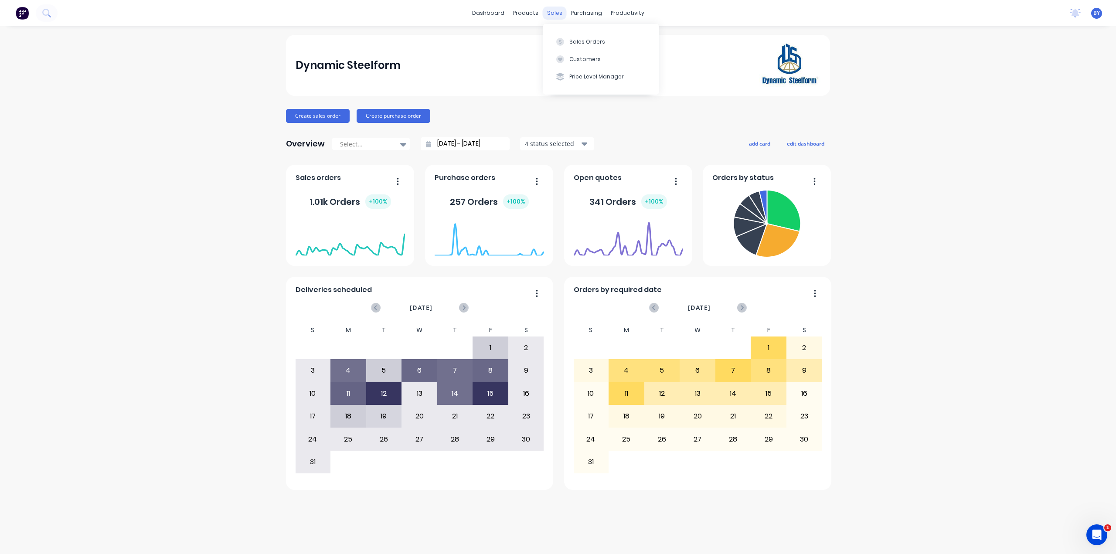
click at [556, 10] on div "sales" at bounding box center [555, 13] width 24 height 13
click at [579, 61] on div "Customers" at bounding box center [584, 59] width 31 height 8
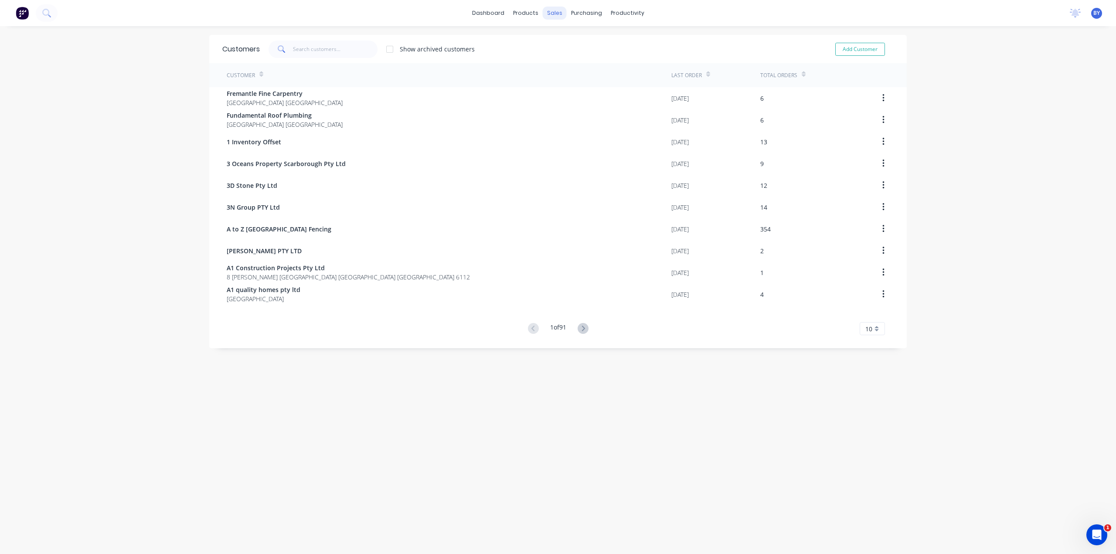
click at [550, 18] on div "sales" at bounding box center [555, 13] width 24 height 13
click at [521, 13] on div "products" at bounding box center [526, 13] width 34 height 13
click at [550, 14] on div "sales" at bounding box center [555, 13] width 24 height 13
click at [560, 38] on icon at bounding box center [557, 42] width 8 height 8
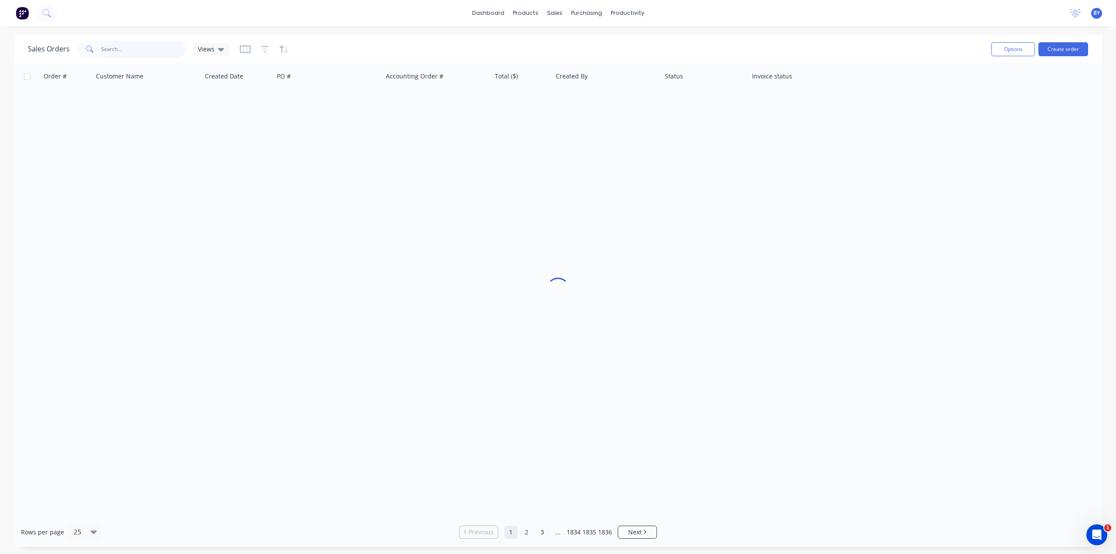
click at [140, 50] on input "text" at bounding box center [143, 49] width 85 height 17
type input "[PERSON_NAME]"
click at [883, 43] on div "Sales Orders [PERSON_NAME] Views" at bounding box center [506, 48] width 957 height 21
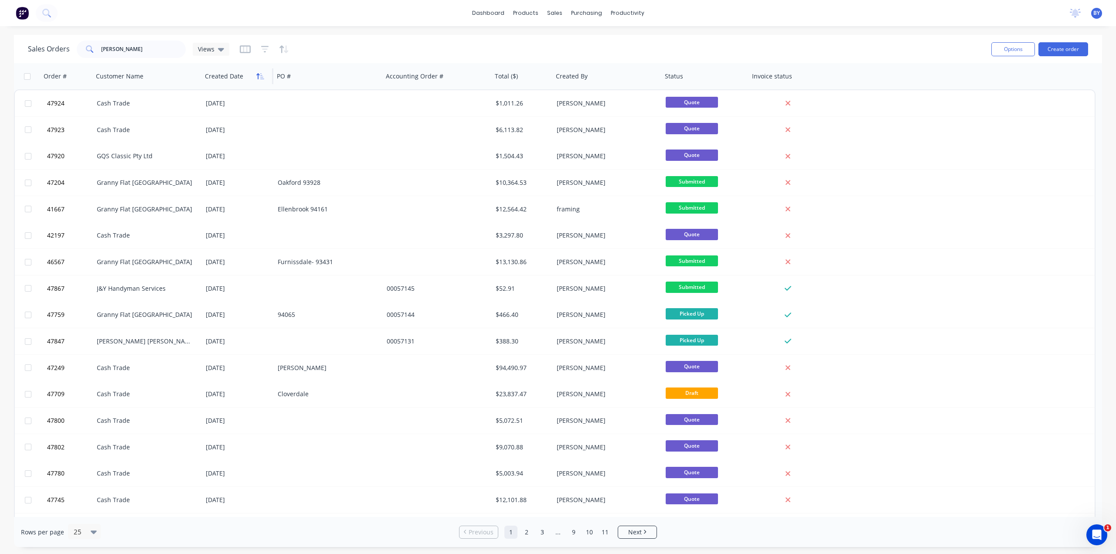
click at [260, 75] on icon "button" at bounding box center [260, 76] width 8 height 7
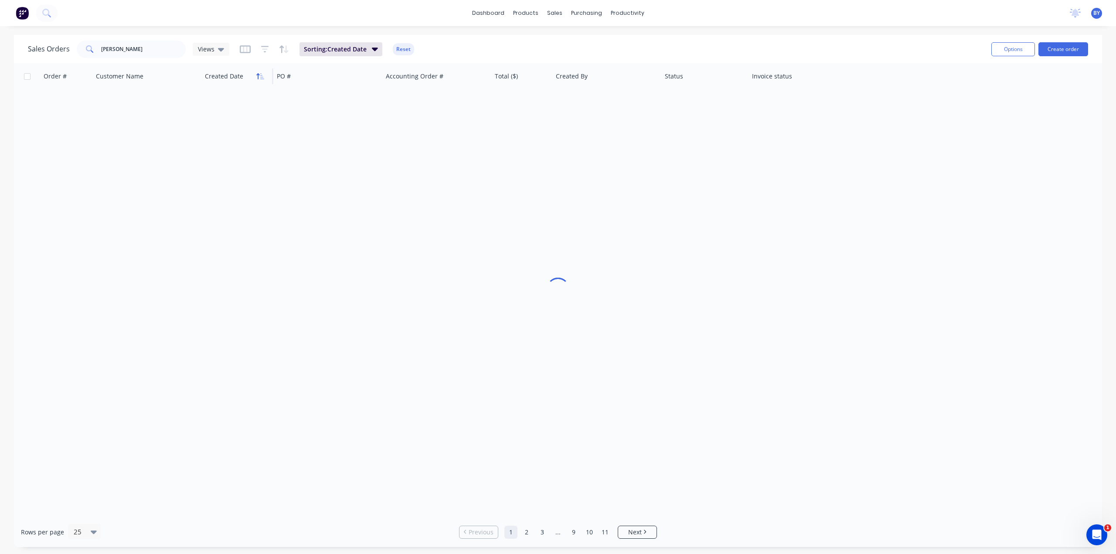
click at [261, 77] on icon "button" at bounding box center [262, 76] width 4 height 6
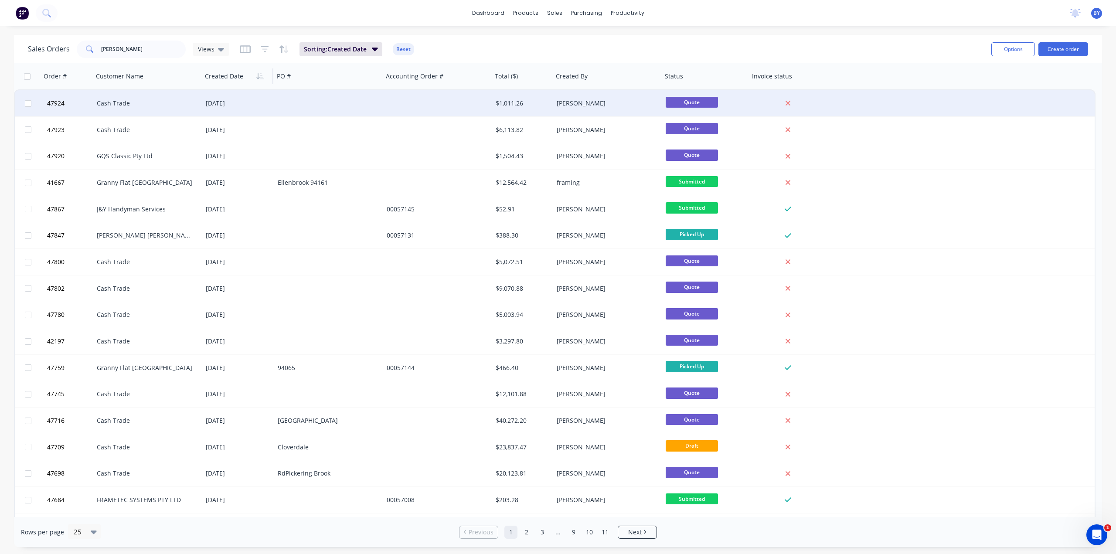
click at [150, 105] on div "Cash Trade" at bounding box center [145, 103] width 97 height 9
click at [322, 112] on div at bounding box center [328, 103] width 109 height 26
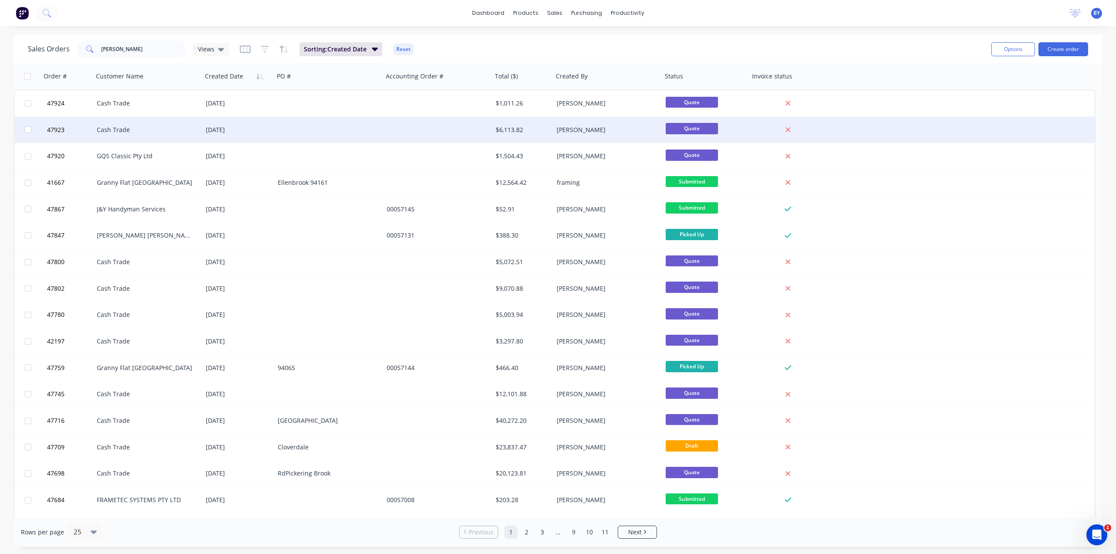
click at [413, 130] on div at bounding box center [437, 130] width 109 height 26
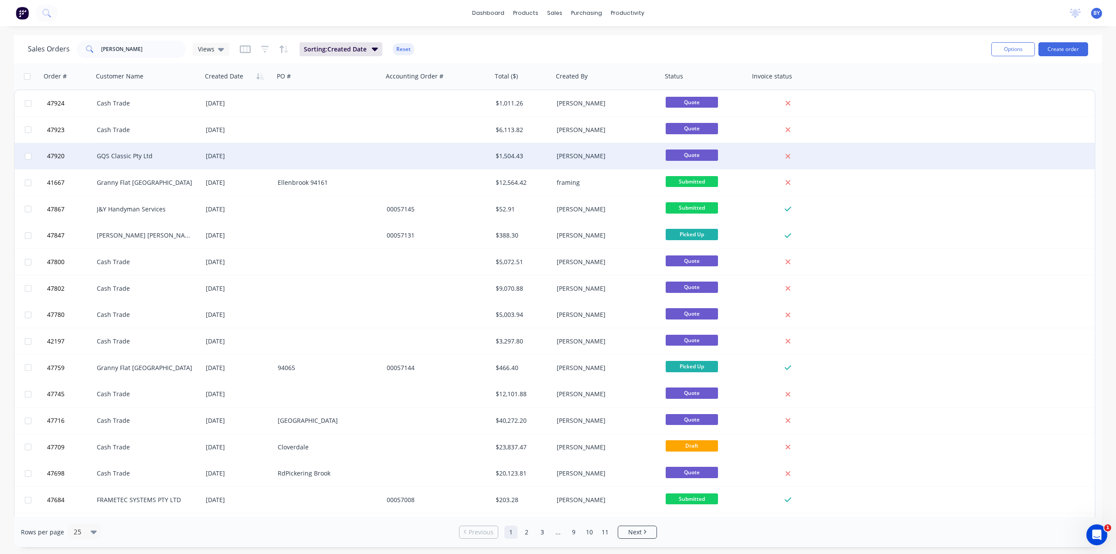
click at [340, 151] on div at bounding box center [328, 156] width 109 height 26
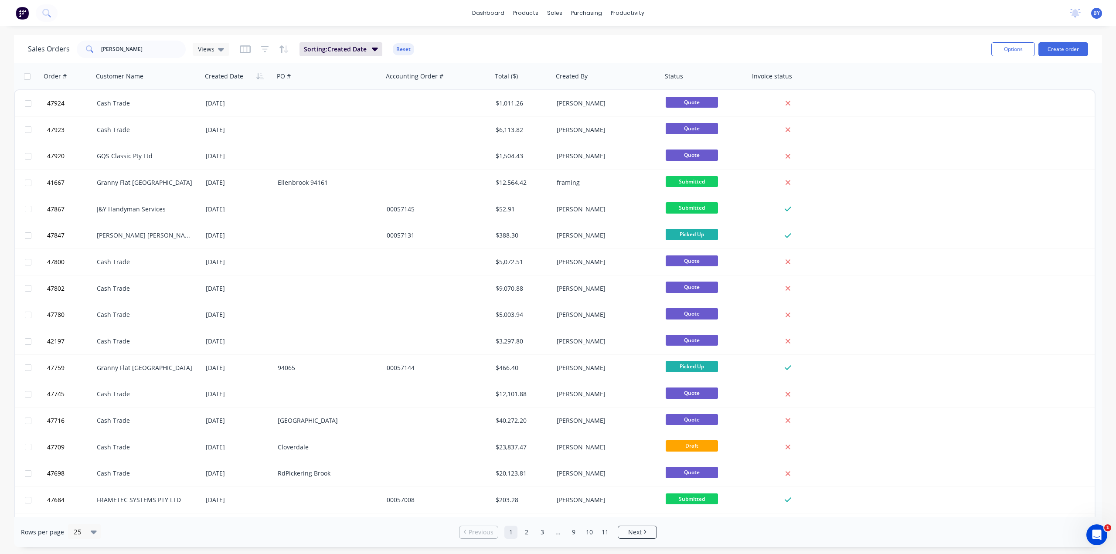
click at [1, 210] on div "Sales Orders [PERSON_NAME] Views Sorting: Created Date Reset Options Create ord…" at bounding box center [558, 291] width 1116 height 512
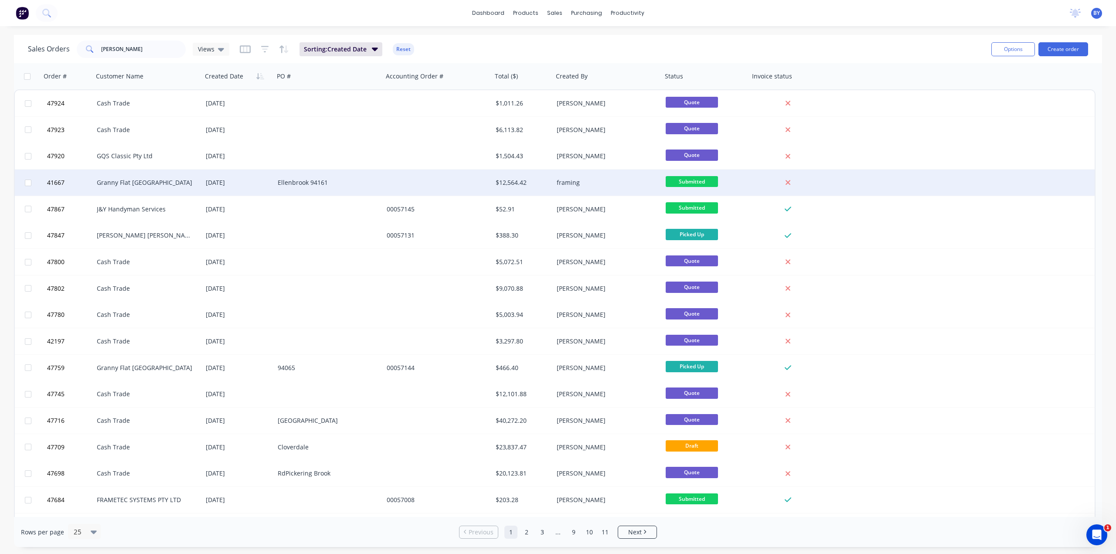
click at [381, 182] on div "Ellenbrook 94161" at bounding box center [328, 183] width 109 height 26
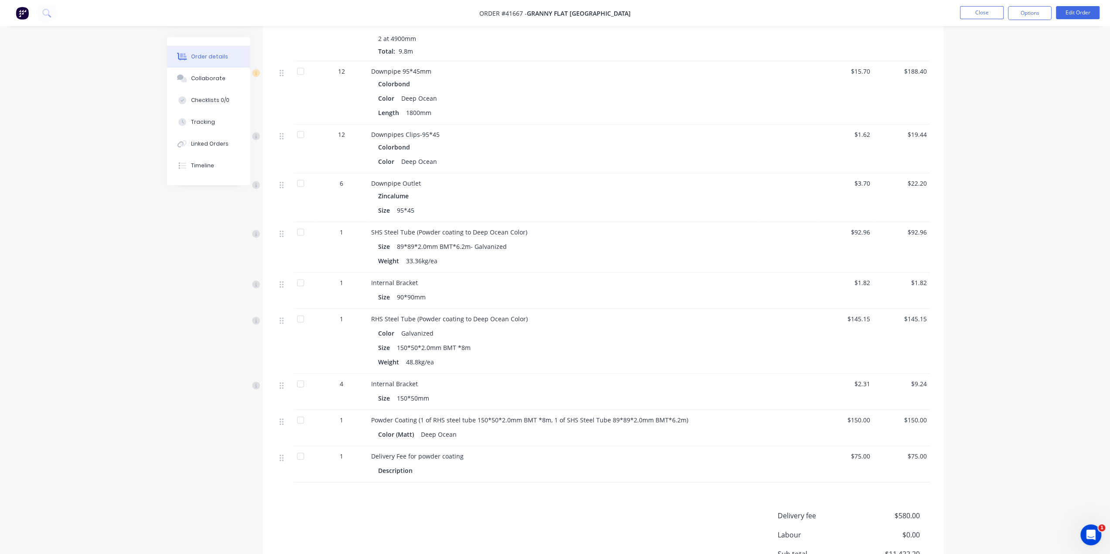
scroll to position [1788, 0]
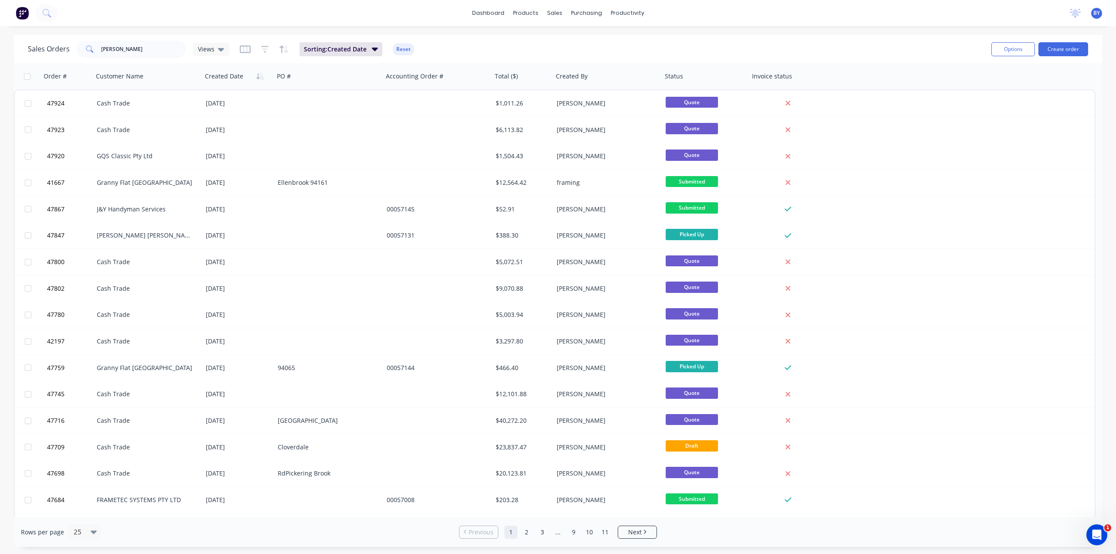
click at [4, 147] on div "Sales Orders [PERSON_NAME] Views Sorting: Created Date Reset Options Create ord…" at bounding box center [558, 291] width 1116 height 512
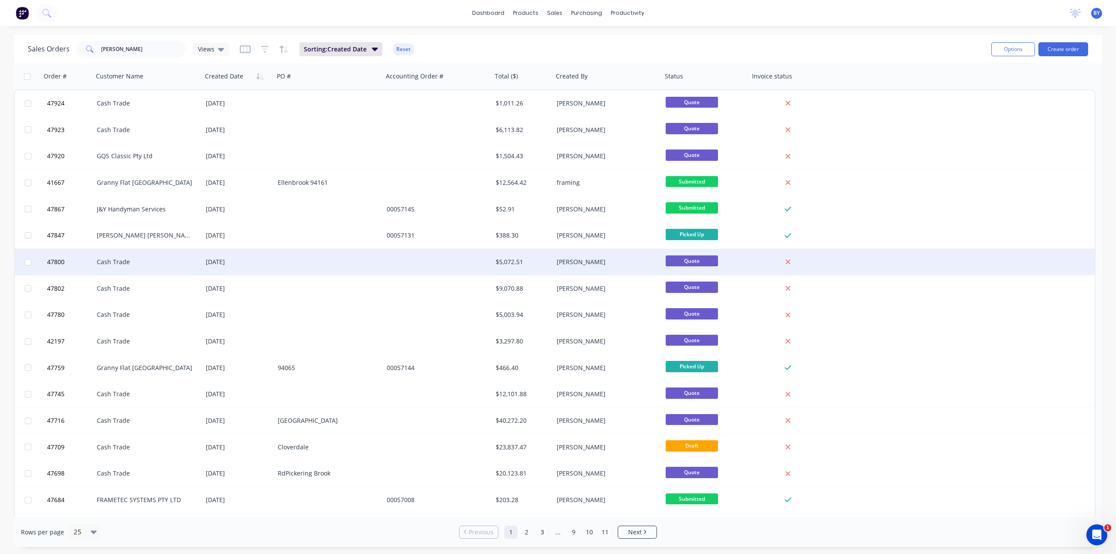
click at [455, 266] on div at bounding box center [437, 262] width 109 height 26
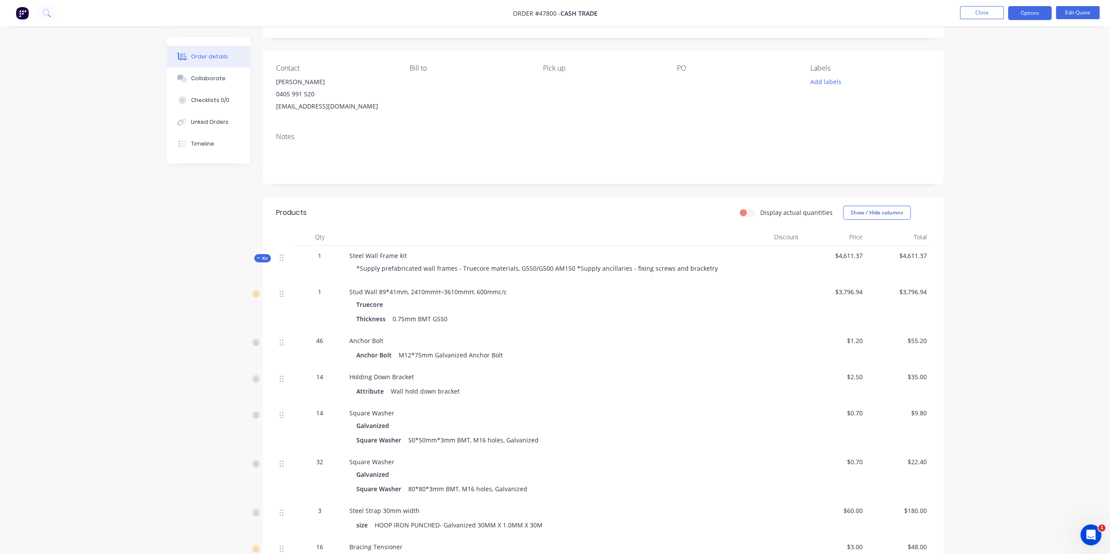
scroll to position [14, 0]
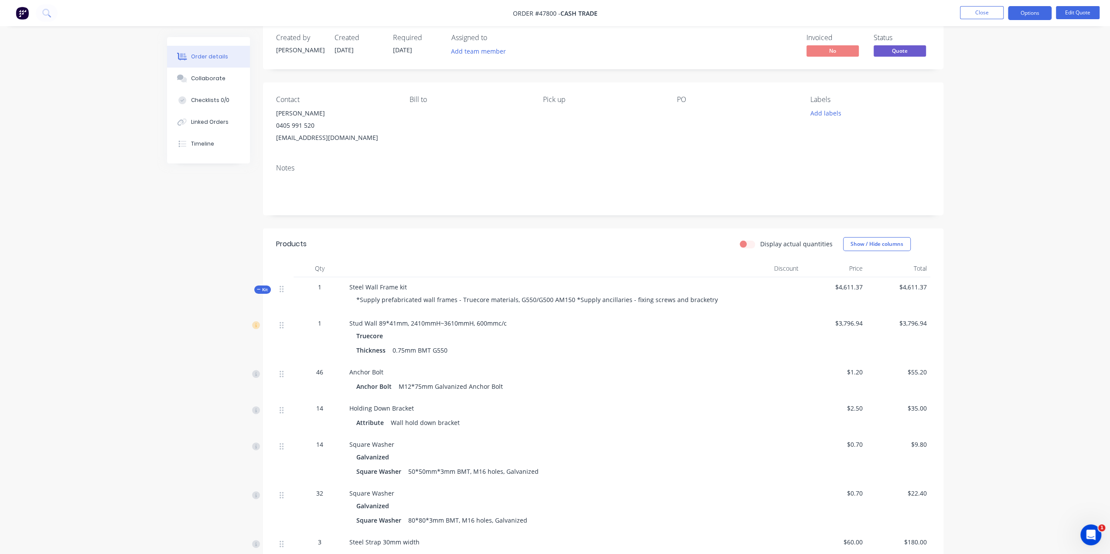
click at [994, 192] on div "Order details Collaborate Checklists 0/0 Linked Orders Timeline Order details C…" at bounding box center [555, 467] width 1110 height 963
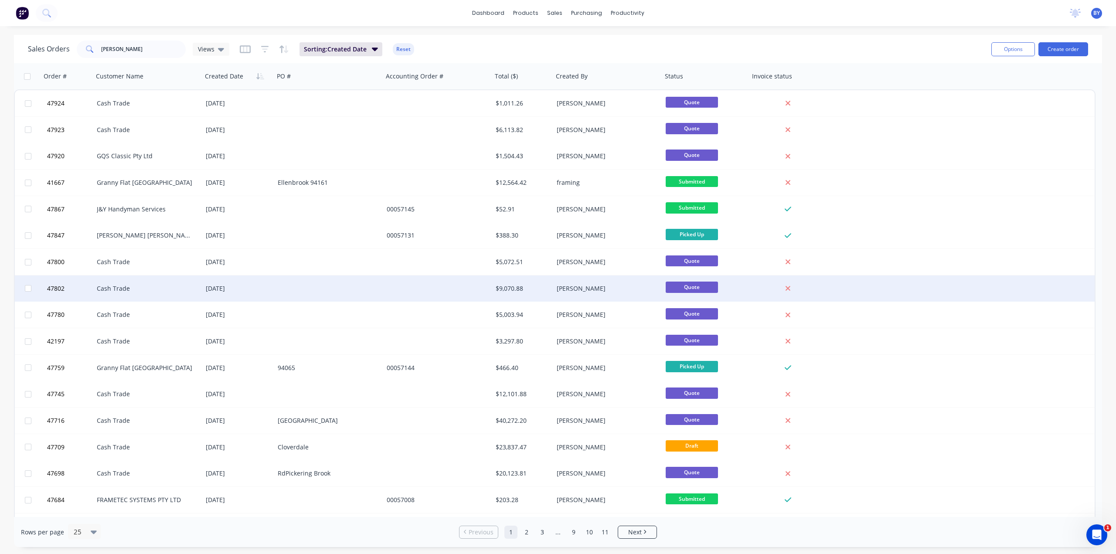
click at [172, 290] on div "Cash Trade" at bounding box center [145, 288] width 97 height 9
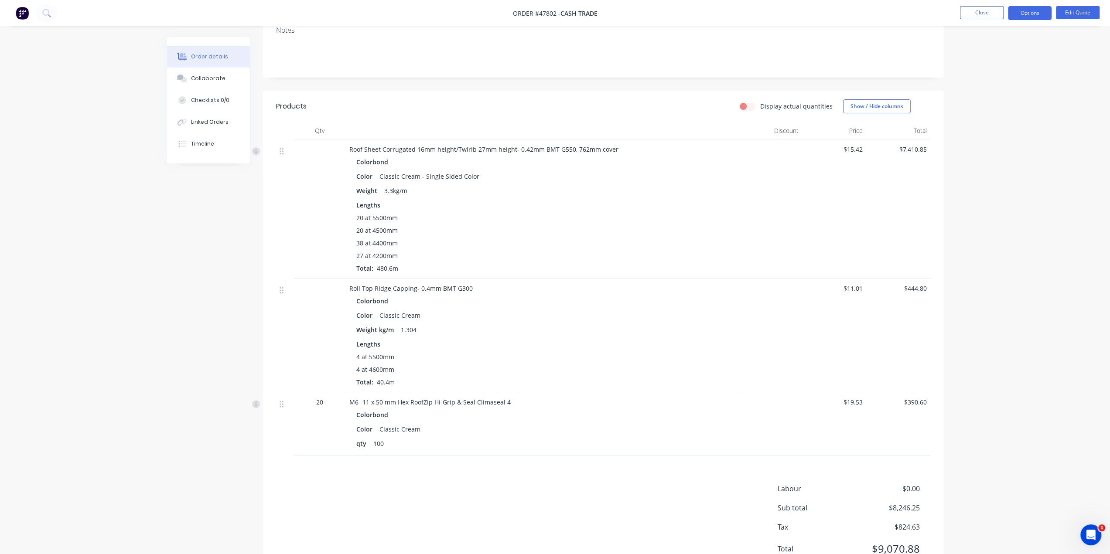
scroll to position [189, 0]
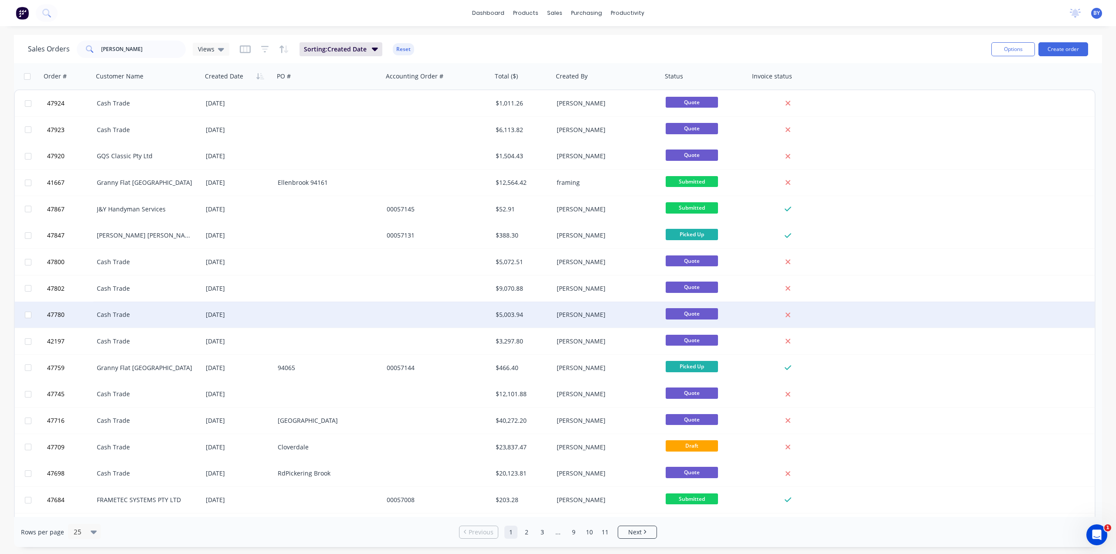
click at [180, 317] on div "Cash Trade" at bounding box center [145, 314] width 97 height 9
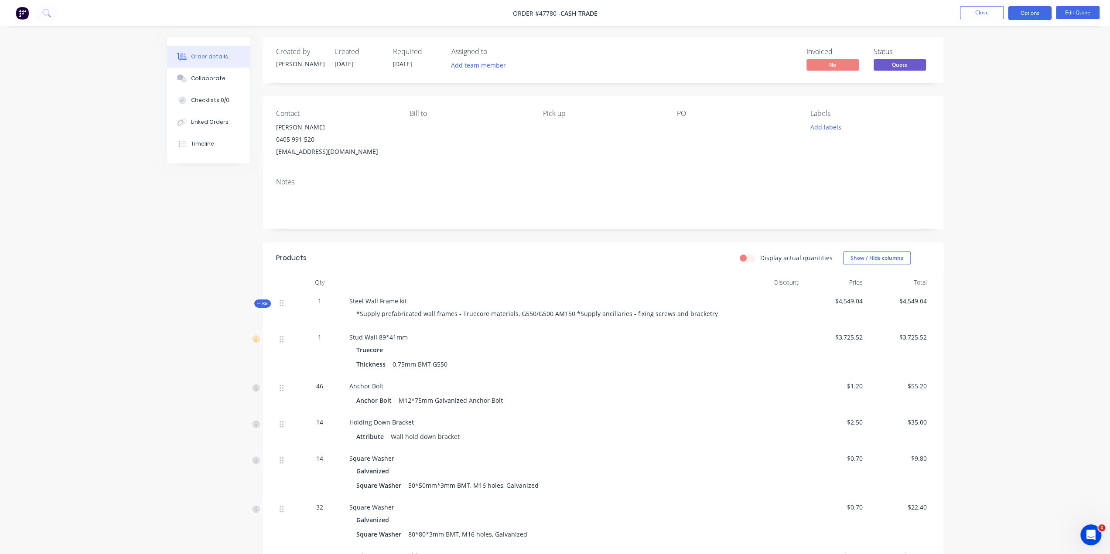
drag, startPoint x: 168, startPoint y: 241, endPoint x: 167, endPoint y: 232, distance: 8.4
click at [168, 241] on div "Created by [PERSON_NAME] Created [DATE] Required [DATE] Assigned to Add team me…" at bounding box center [555, 500] width 776 height 926
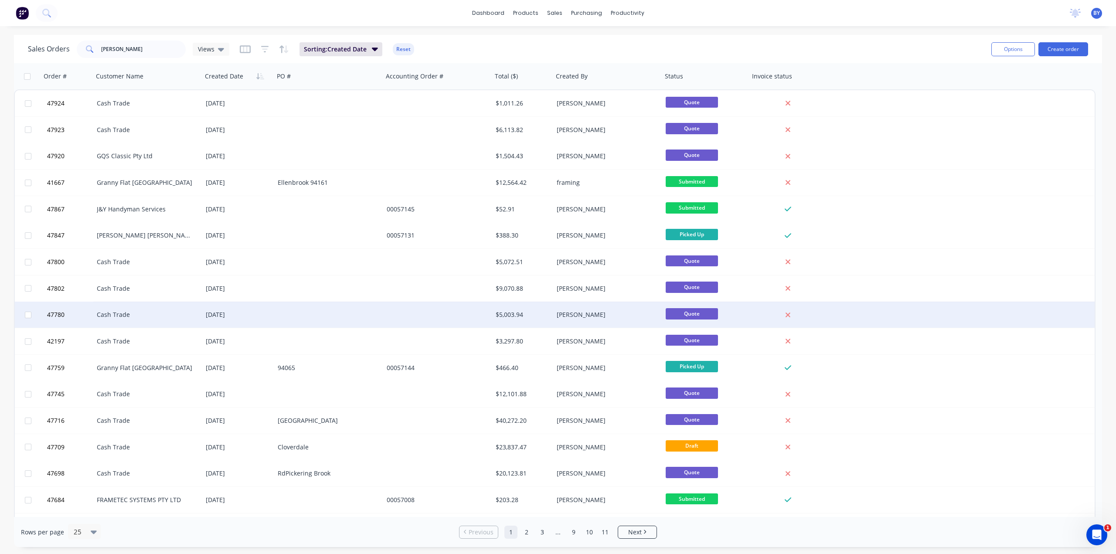
click at [199, 323] on div "Cash Trade" at bounding box center [147, 315] width 109 height 26
click at [320, 320] on div at bounding box center [328, 315] width 109 height 26
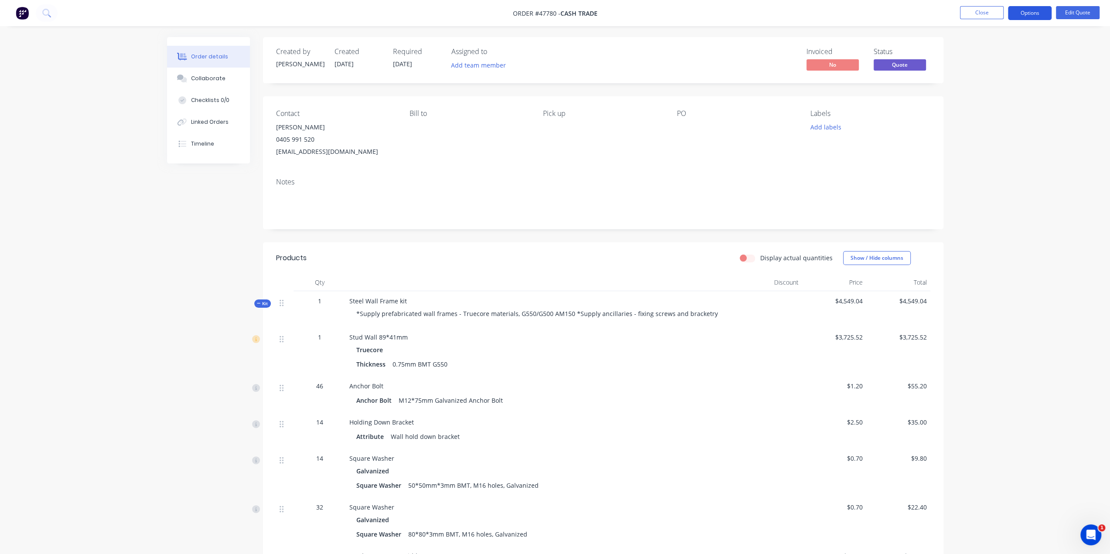
click at [1018, 15] on button "Options" at bounding box center [1030, 13] width 44 height 14
click at [977, 181] on button "Cancel Quote" at bounding box center [1003, 174] width 96 height 17
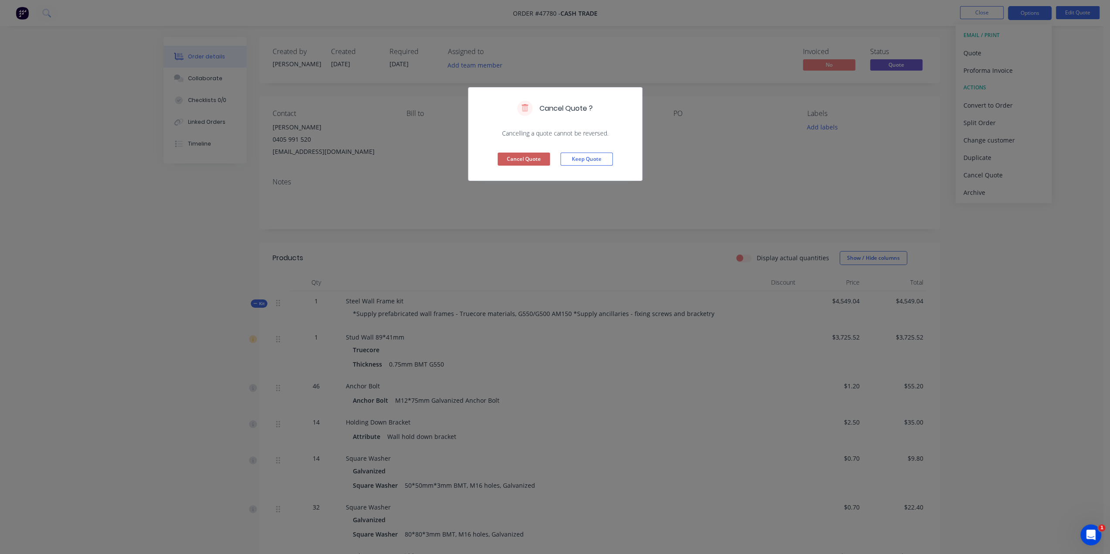
click at [529, 159] on button "Cancel Quote" at bounding box center [524, 159] width 52 height 13
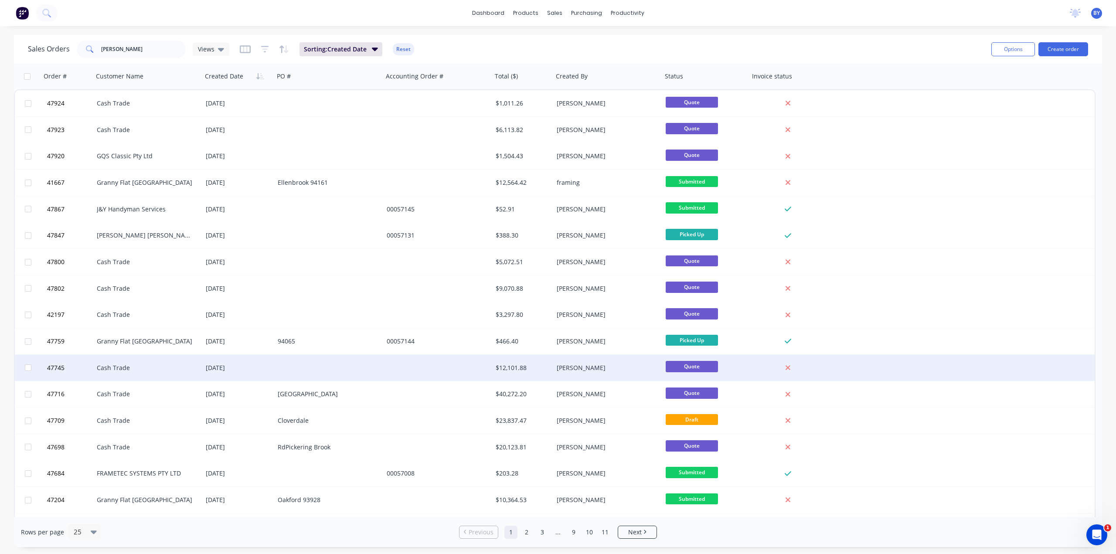
click at [187, 364] on div "Cash Trade" at bounding box center [145, 368] width 97 height 9
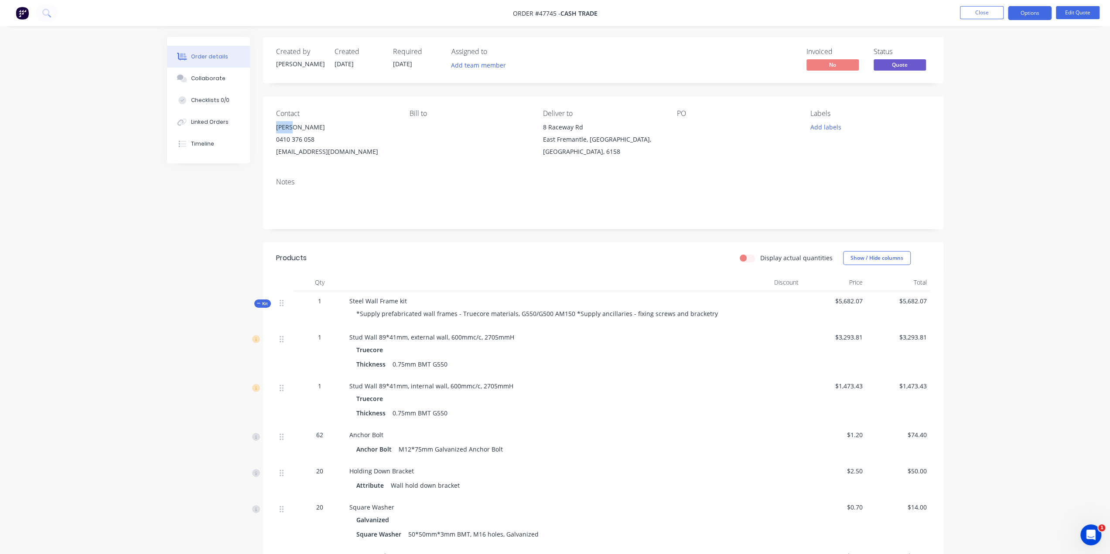
drag, startPoint x: 275, startPoint y: 126, endPoint x: 292, endPoint y: 126, distance: 17.0
click at [292, 126] on div "Contact [PERSON_NAME] 0410 376 058 [EMAIL_ADDRESS][DOMAIN_NAME] [PERSON_NAME] t…" at bounding box center [603, 133] width 680 height 75
copy div "Grant"
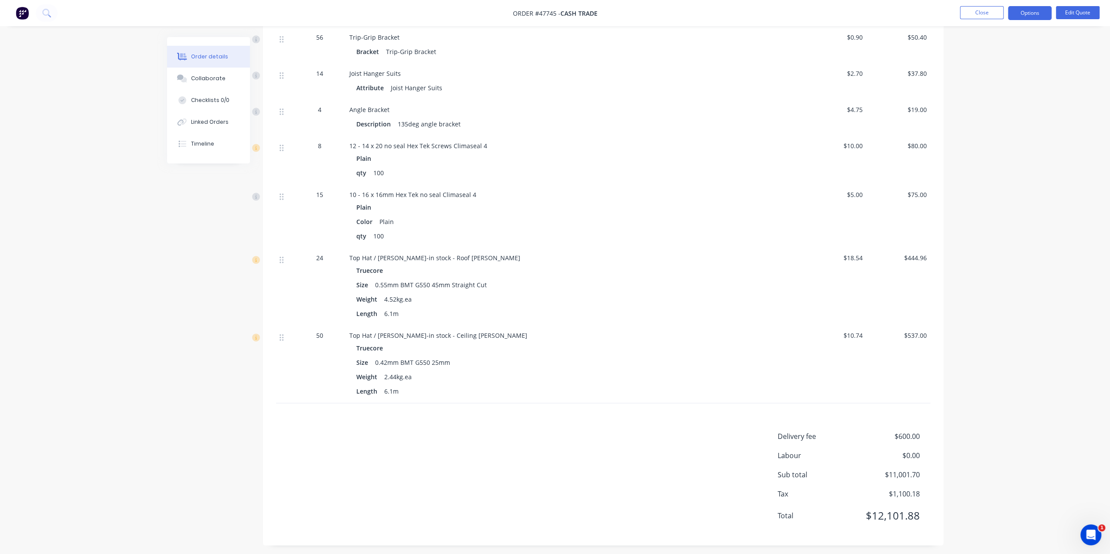
scroll to position [848, 0]
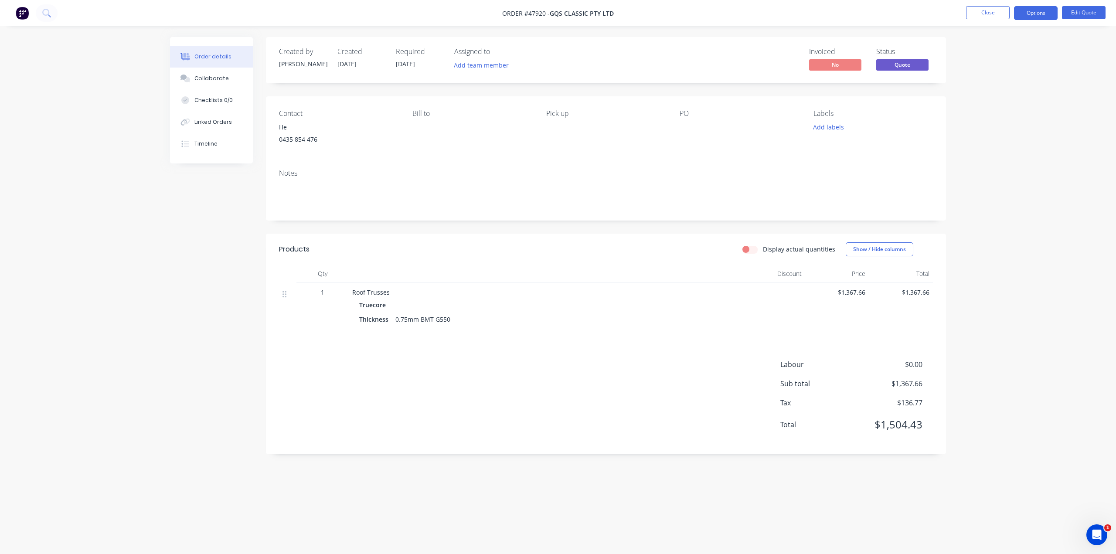
click at [19, 11] on img at bounding box center [22, 13] width 13 height 13
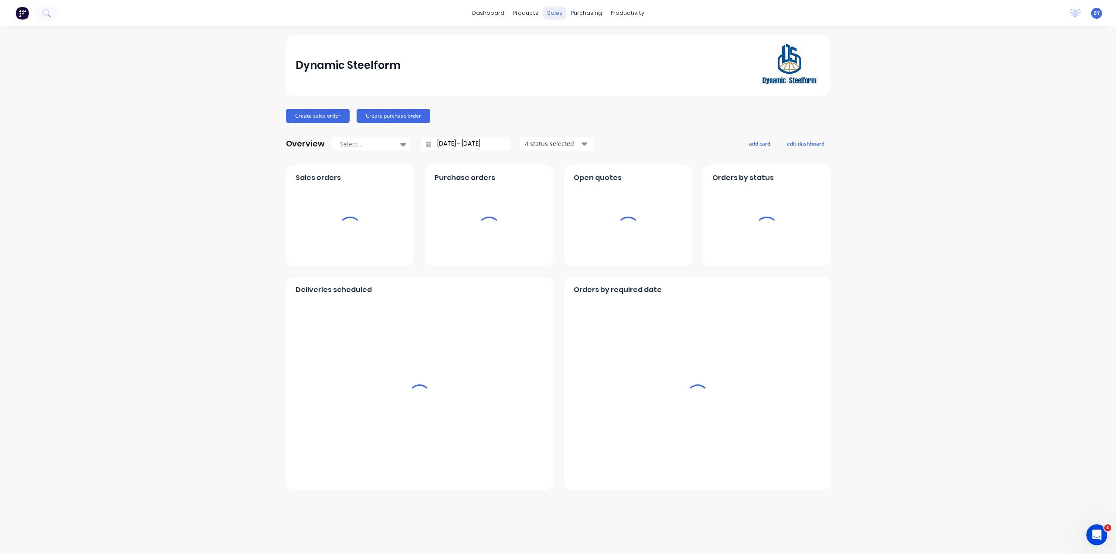
click at [550, 14] on div "sales" at bounding box center [555, 13] width 24 height 13
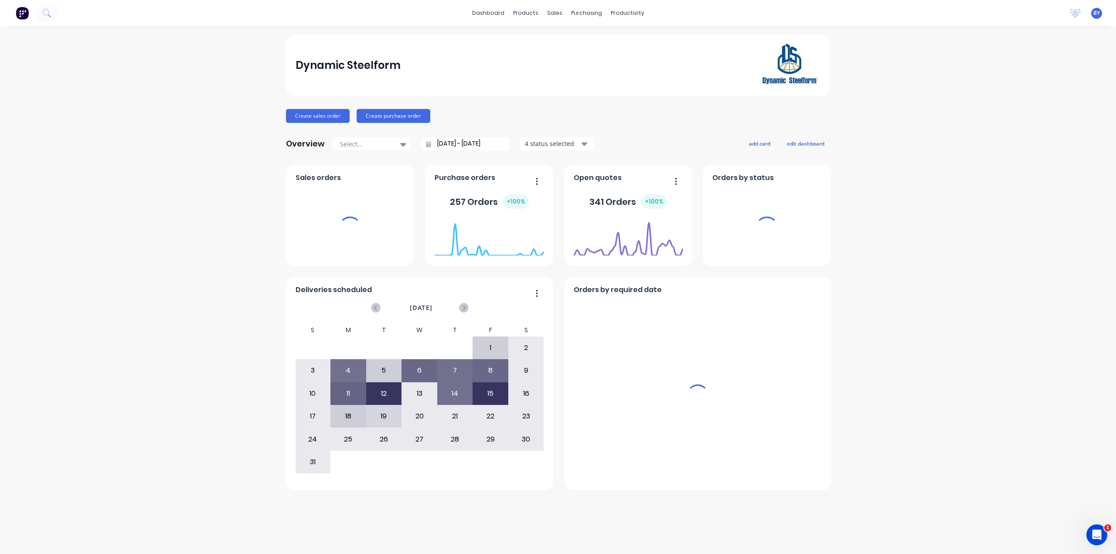
click at [554, 11] on div "sales" at bounding box center [555, 13] width 24 height 13
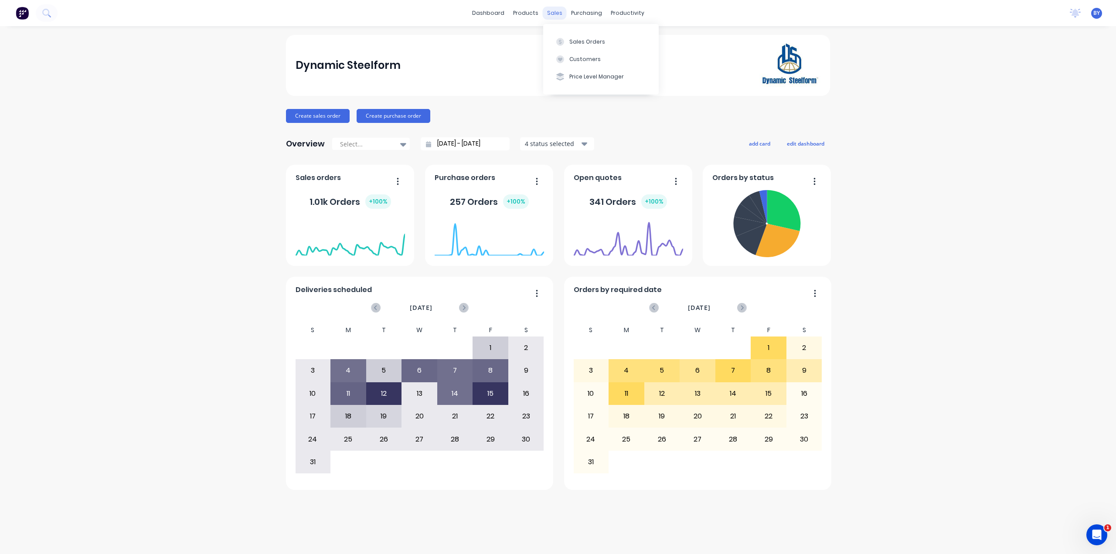
click at [552, 15] on div "sales" at bounding box center [555, 13] width 24 height 13
click at [562, 37] on button "Sales Orders" at bounding box center [601, 41] width 116 height 17
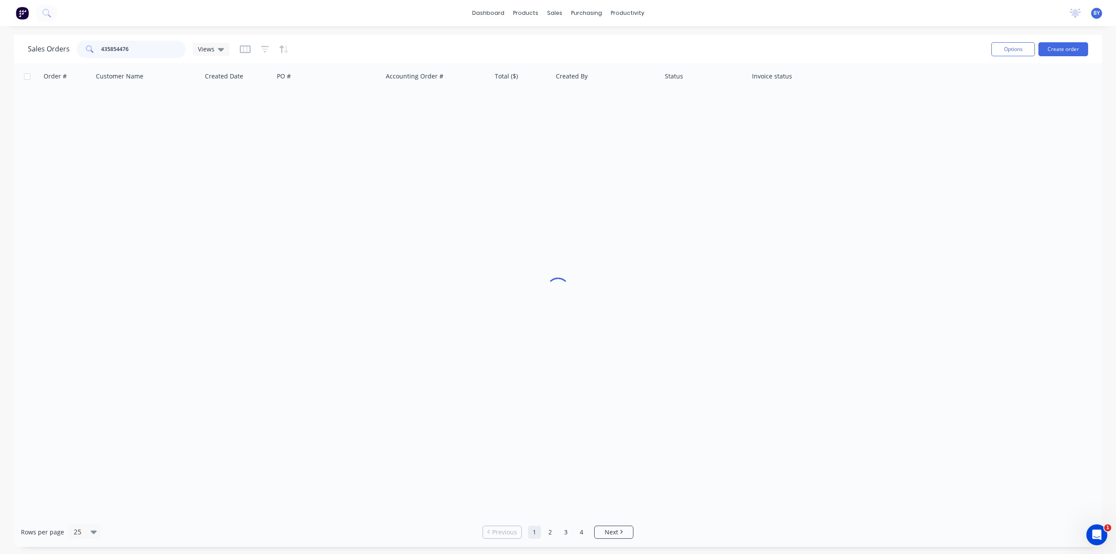
drag, startPoint x: 133, startPoint y: 50, endPoint x: 0, endPoint y: 48, distance: 132.6
click at [0, 48] on div "Sales Orders 435854476 Views Options Create order Order # Customer Name Created…" at bounding box center [558, 291] width 1116 height 512
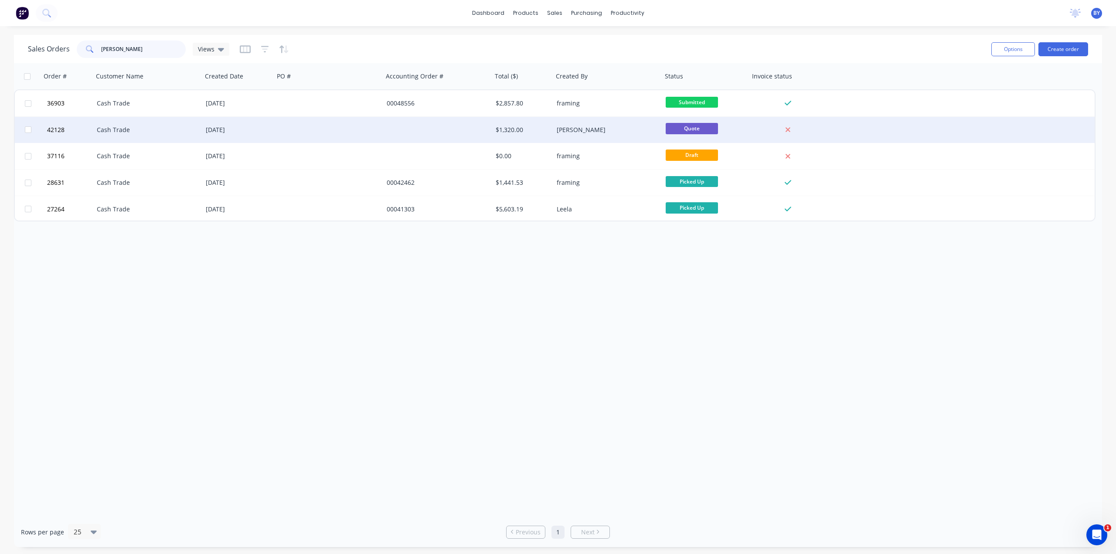
type input "richard rose"
click at [151, 129] on div "Cash Trade" at bounding box center [145, 130] width 97 height 9
click at [171, 130] on div "Cash Trade" at bounding box center [145, 130] width 97 height 9
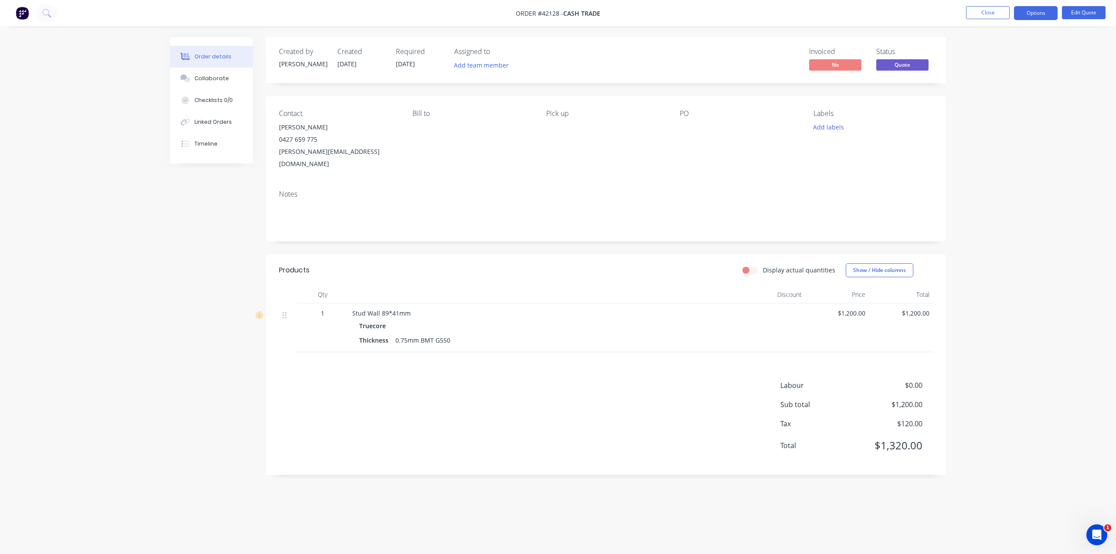
click at [18, 14] on img at bounding box center [22, 13] width 13 height 13
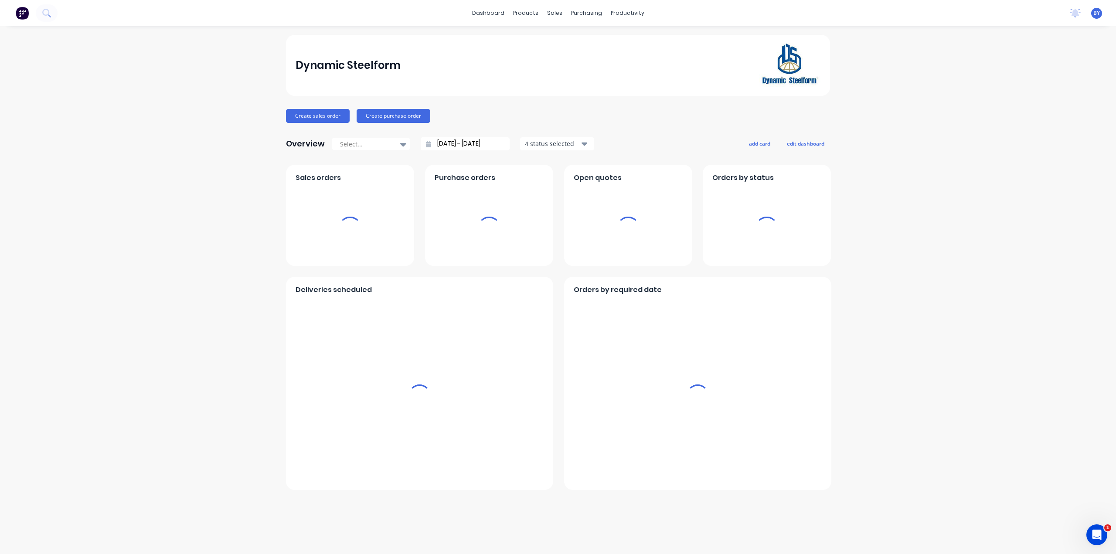
click at [26, 14] on img at bounding box center [22, 13] width 13 height 13
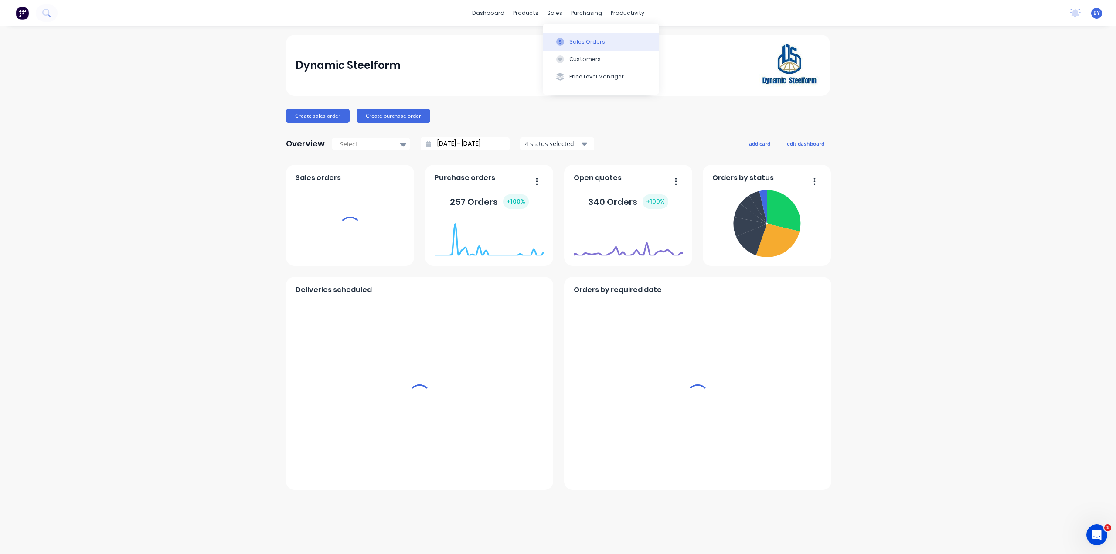
click at [570, 41] on div "Sales Orders" at bounding box center [587, 42] width 36 height 8
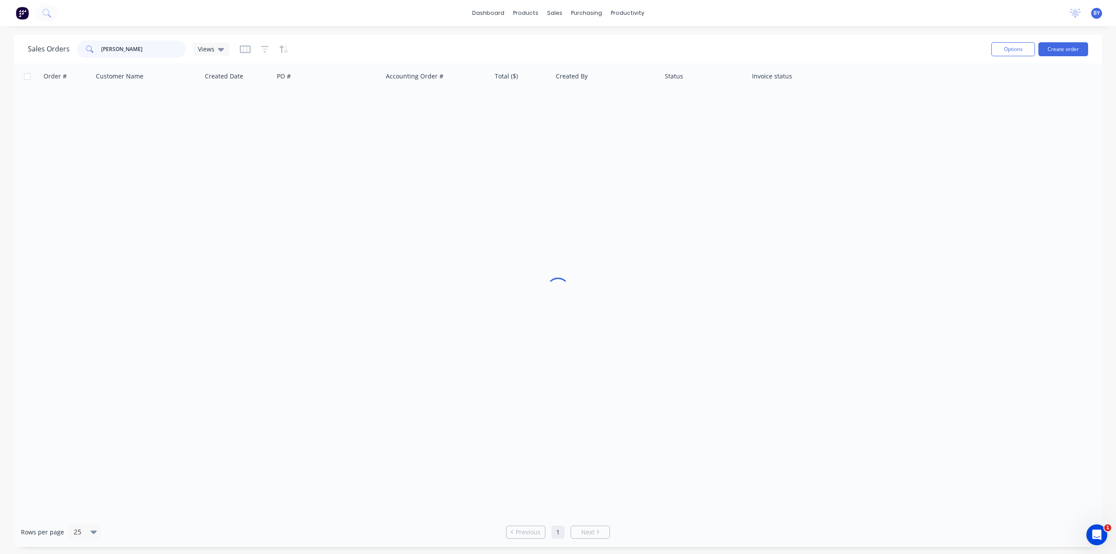
drag, startPoint x: 150, startPoint y: 51, endPoint x: 10, endPoint y: 51, distance: 139.5
click at [10, 51] on div "Sales Orders richard rose Views Options Create order Order # Customer Name Crea…" at bounding box center [558, 291] width 1116 height 512
type input "ash1953"
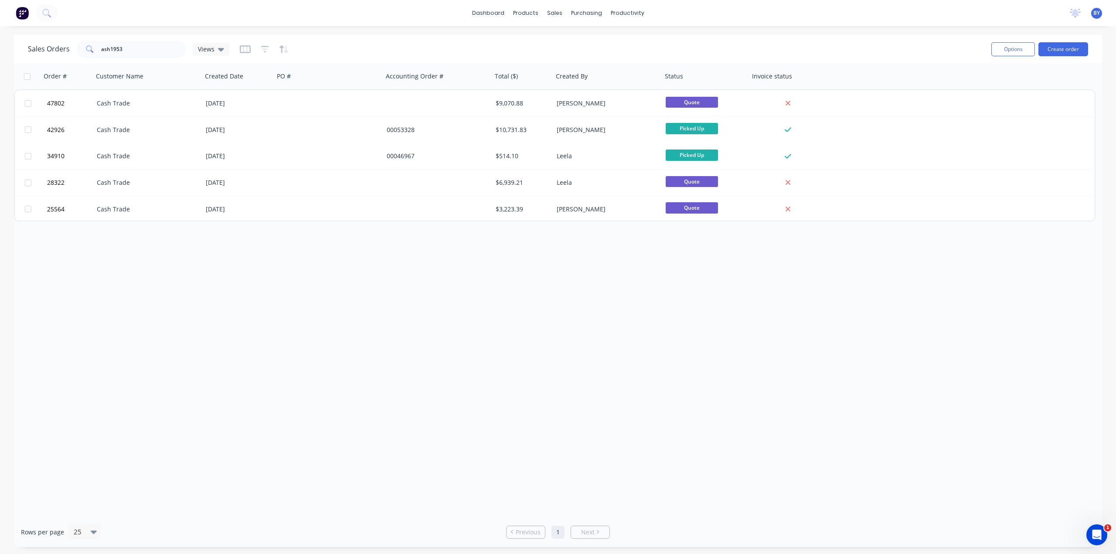
click at [615, 274] on div "Order # Customer Name Created Date PO # Accounting Order # Total ($) Created By…" at bounding box center [558, 290] width 1088 height 454
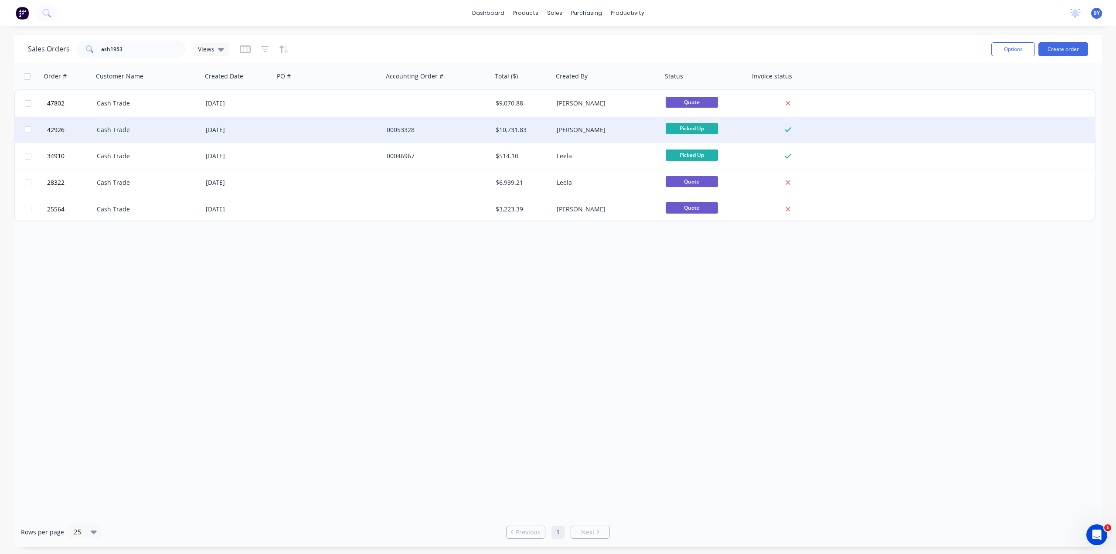
click at [174, 124] on div "Cash Trade" at bounding box center [147, 130] width 109 height 26
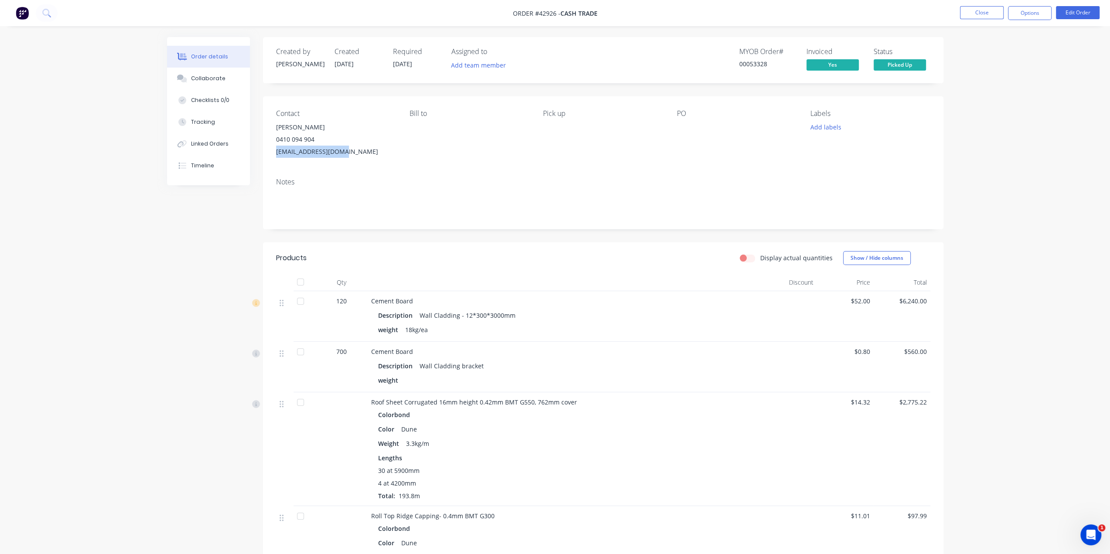
drag, startPoint x: 268, startPoint y: 155, endPoint x: 364, endPoint y: 152, distance: 95.5
click at [364, 152] on div "Contact Colin Ashcroft 0410 094 904 colash1953@proton.me Bill to Pick up PO Lab…" at bounding box center [603, 133] width 680 height 75
drag, startPoint x: 270, startPoint y: 129, endPoint x: 290, endPoint y: 129, distance: 19.2
click at [290, 129] on div "Contact Colin Ashcroft 0410 094 904 colash1953@proton.me Bill to Pick up PO Lab…" at bounding box center [603, 133] width 680 height 75
copy div "Colin"
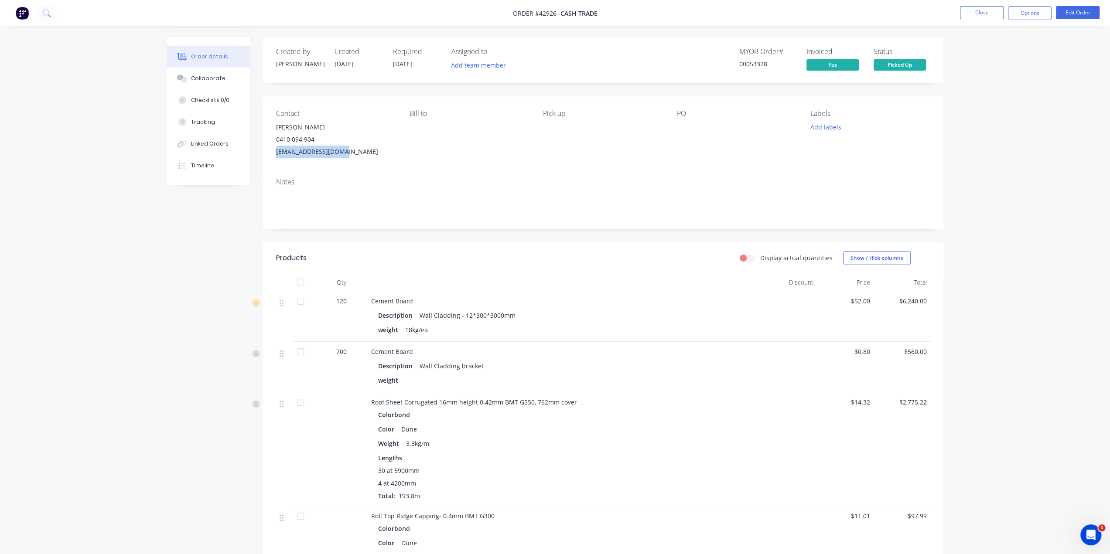
drag, startPoint x: 271, startPoint y: 156, endPoint x: 364, endPoint y: 153, distance: 92.5
click at [364, 153] on div "Contact Colin Ashcroft 0410 094 904 colash1953@proton.me Bill to Pick up PO Lab…" at bounding box center [603, 133] width 680 height 75
copy div "colash1953@proton.me"
